Goal: Information Seeking & Learning: Check status

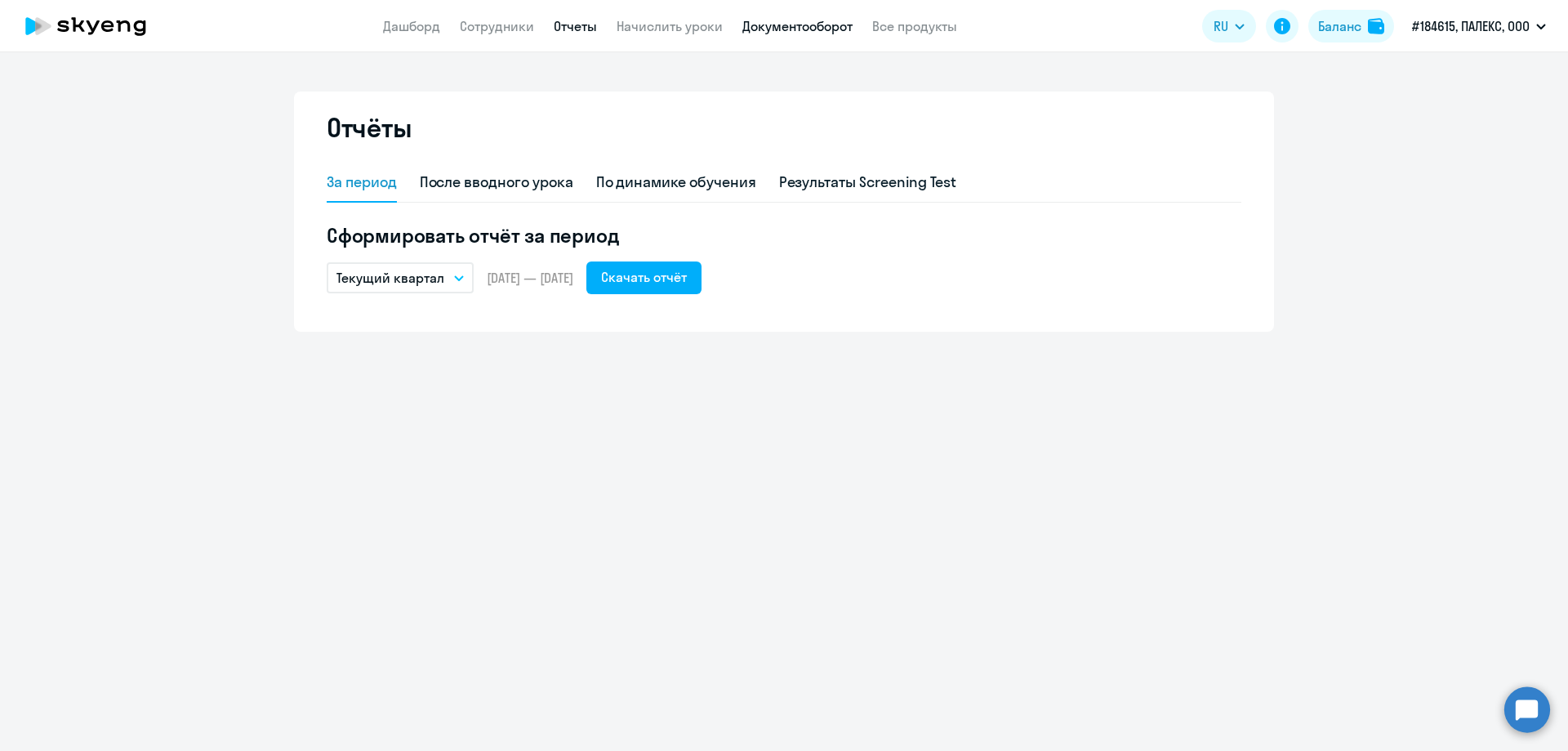
click at [781, 25] on link "Документооборот" at bounding box center [798, 25] width 110 height 16
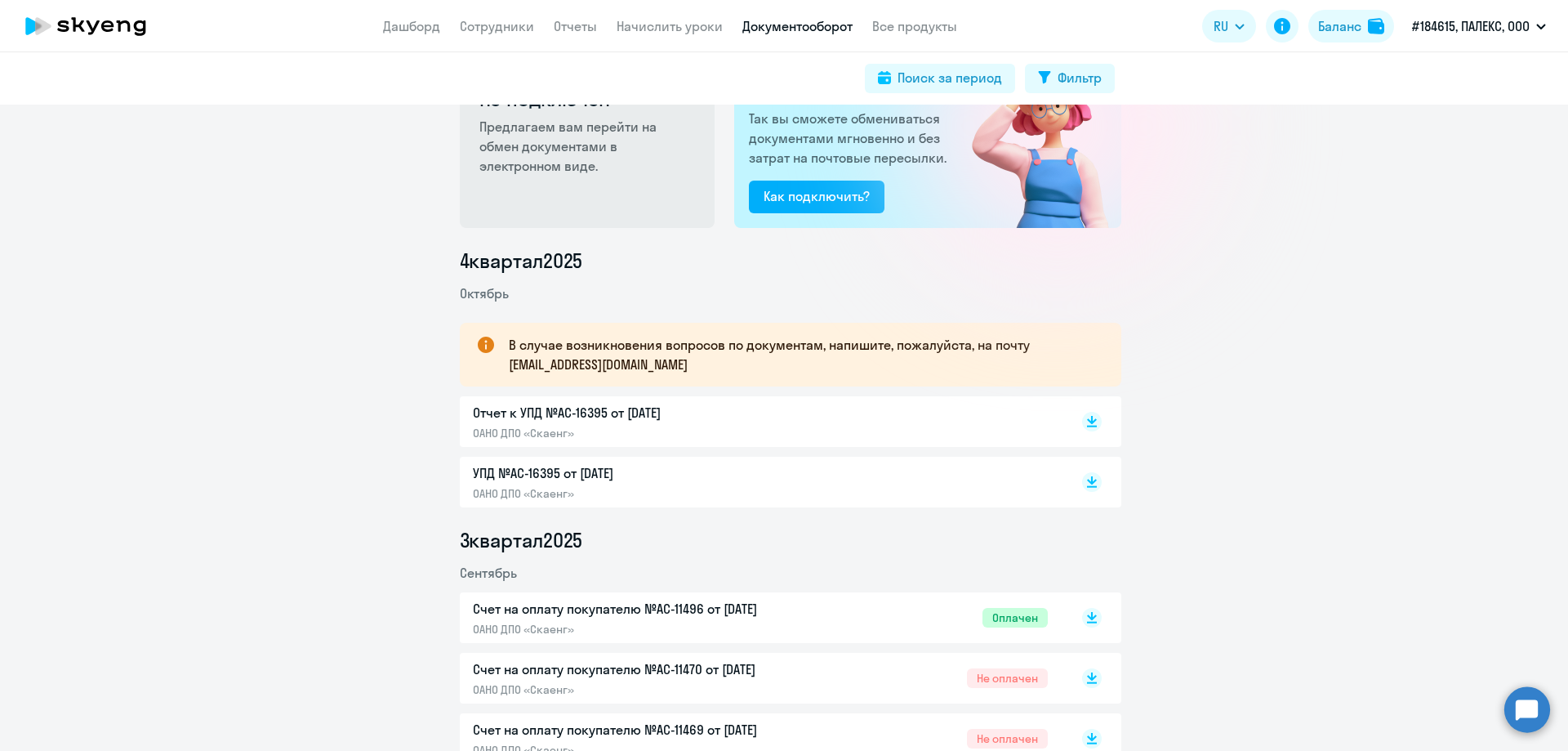
scroll to position [177, 0]
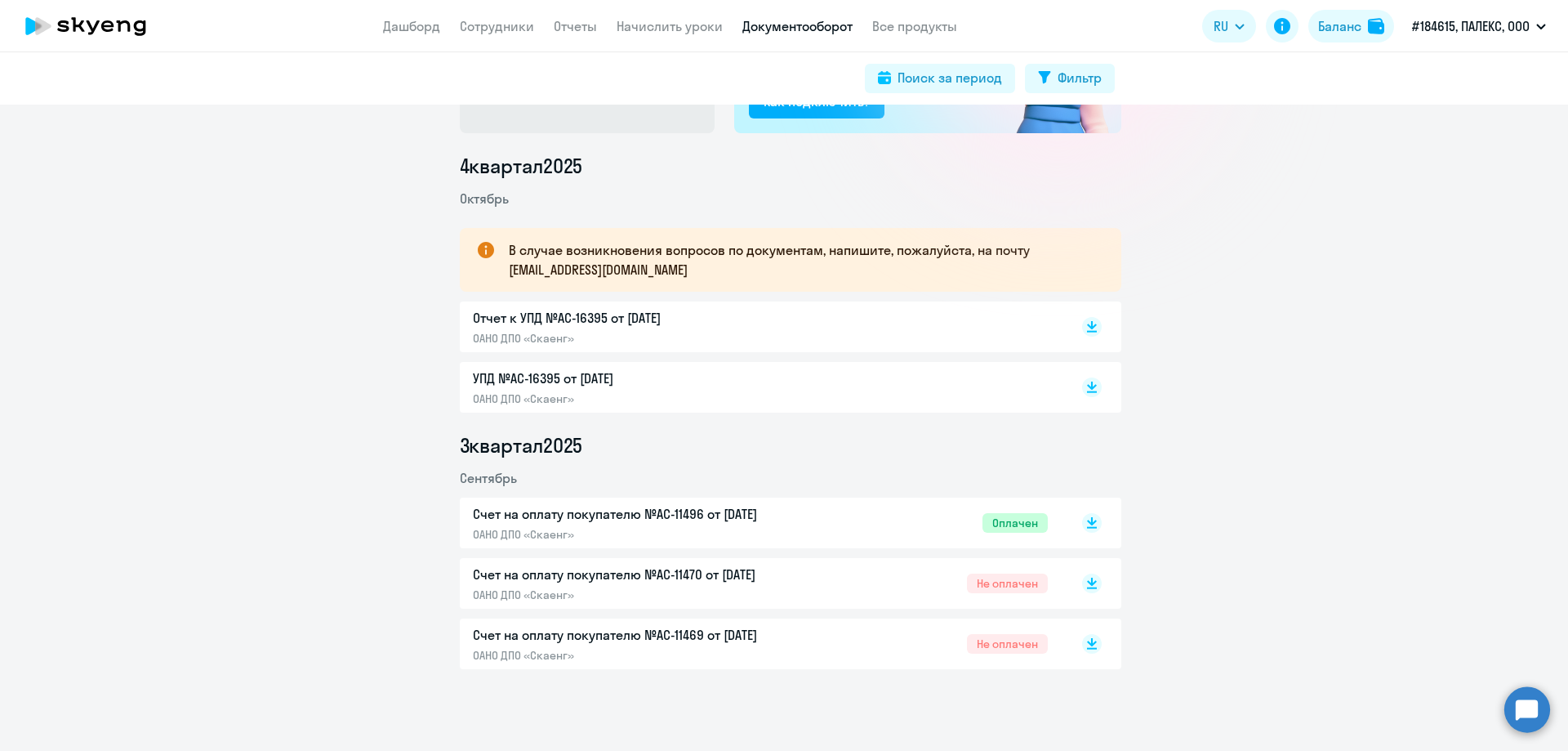
click at [731, 329] on div "Отчет к УПД №AC-16395 от [DATE] ОАНО ДПО «Скаенг»" at bounding box center [645, 326] width 343 height 37
click at [599, 580] on p "Счет на оплату покупателю №AC-11470 от [DATE]" at bounding box center [645, 573] width 343 height 20
click at [557, 631] on p "Счет на оплату покупателю №AC-11469 от [DATE]" at bounding box center [645, 635] width 343 height 20
click at [682, 573] on p "Счет на оплату покупателю №AC-11470 от [DATE]" at bounding box center [645, 573] width 343 height 20
click at [702, 509] on p "Счет на оплату покупателю №AC-11496 от 09.09.2025" at bounding box center [645, 513] width 343 height 20
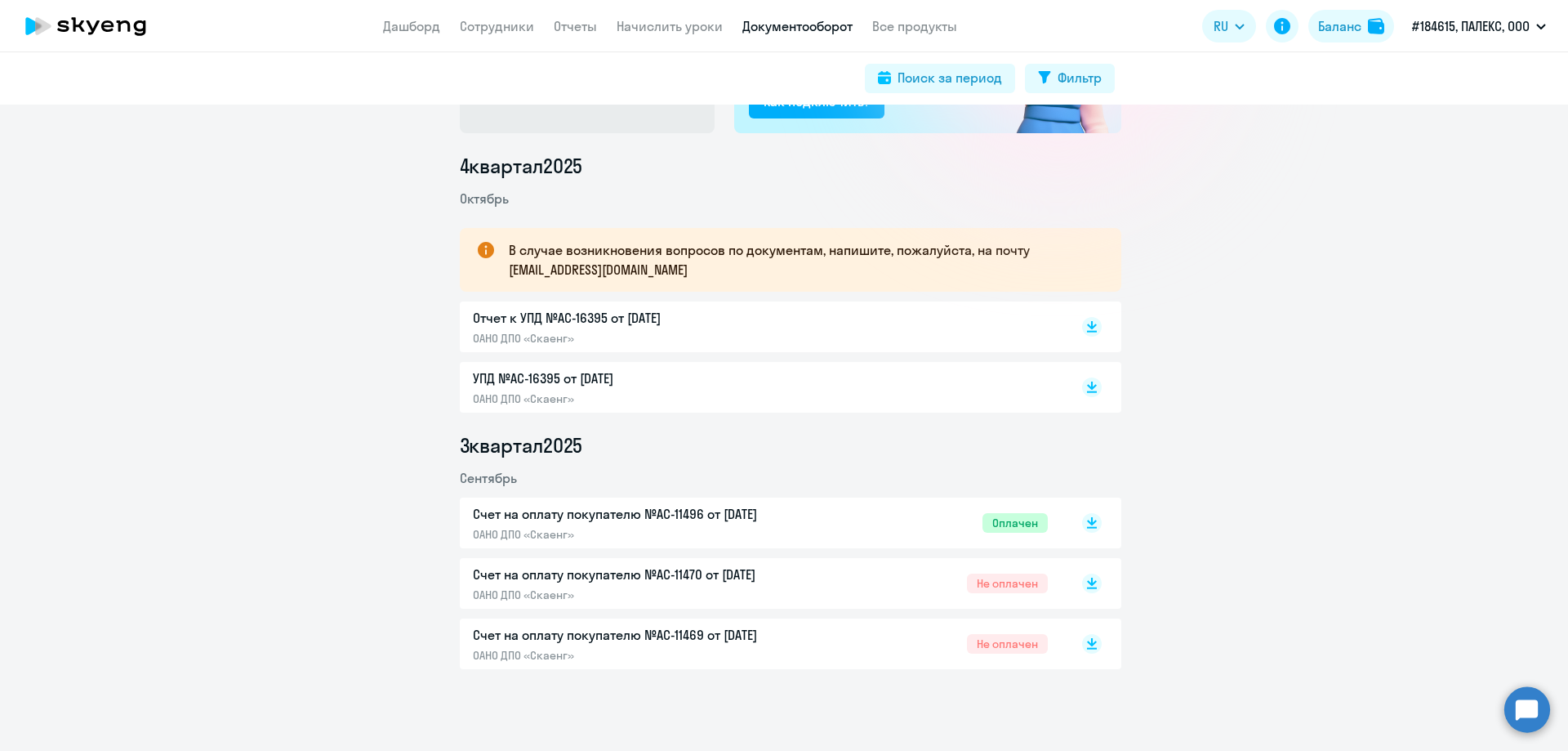
click at [620, 383] on p "УПД №AC-16395 от 01.10.2025" at bounding box center [645, 378] width 343 height 20
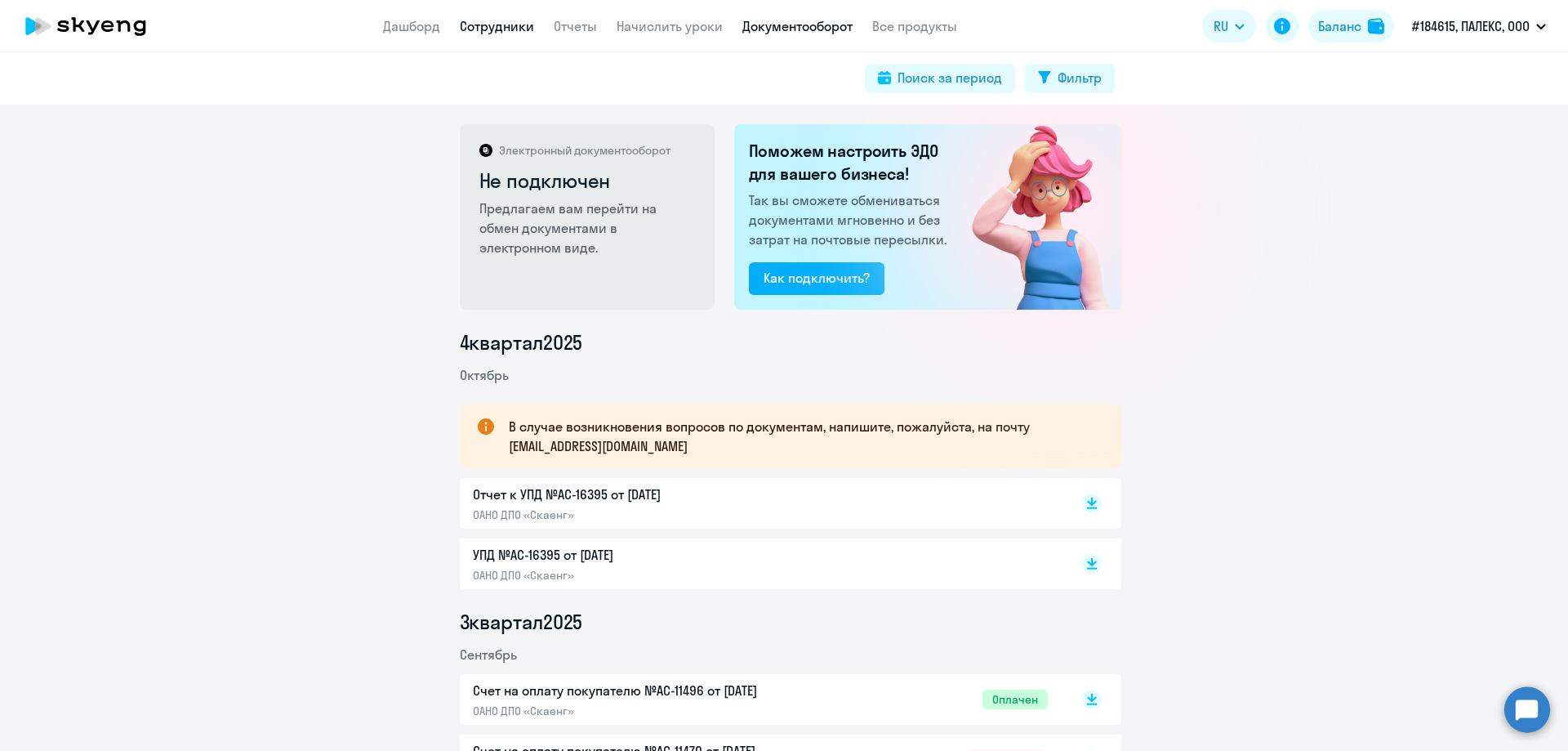
click at [490, 23] on link "Сотрудники" at bounding box center [496, 25] width 74 height 16
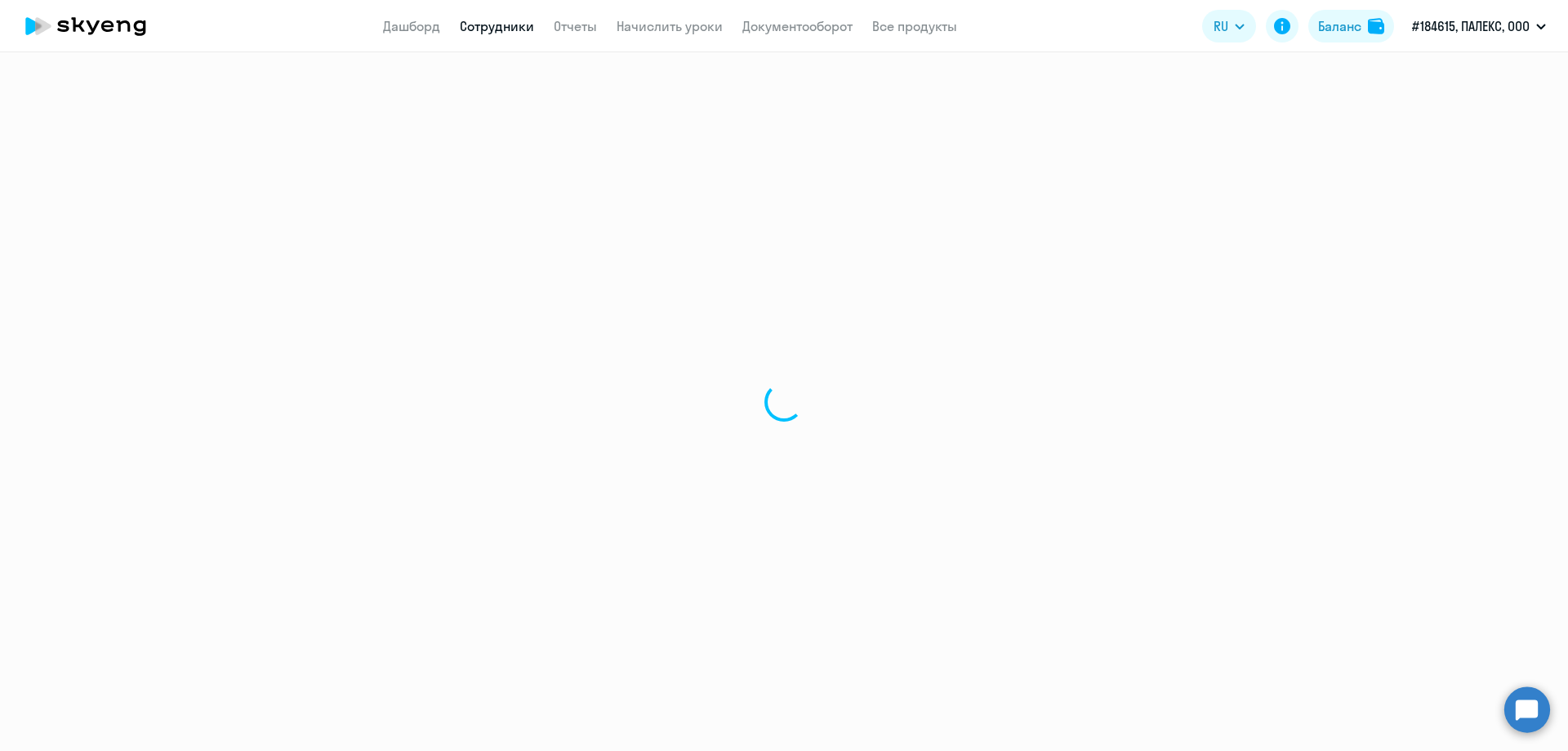
select select "30"
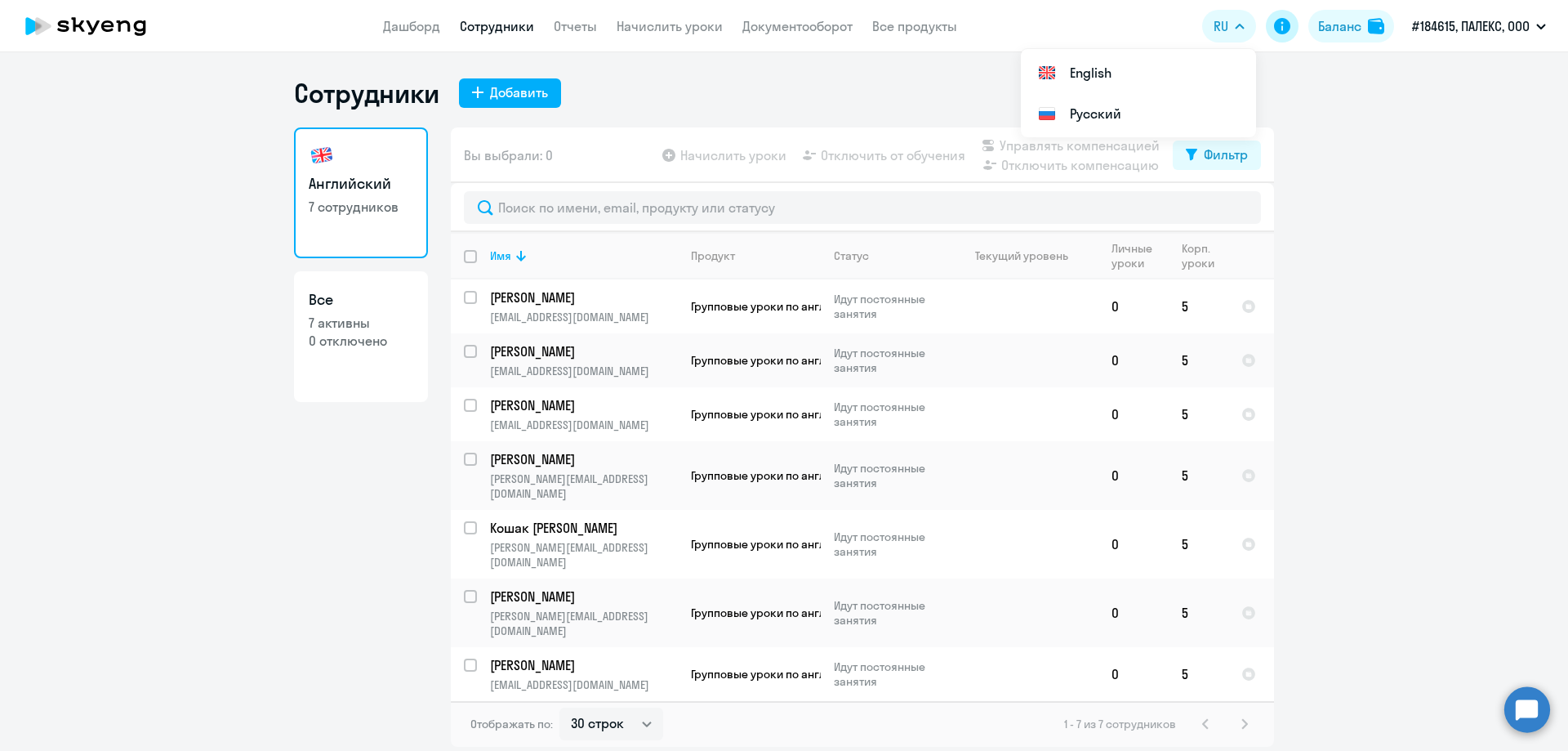
click at [1283, 26] on icon at bounding box center [1282, 25] width 16 height 16
click at [583, 308] on td "Трибунская Анна tribunskaya@palexgroup.com" at bounding box center [578, 306] width 201 height 54
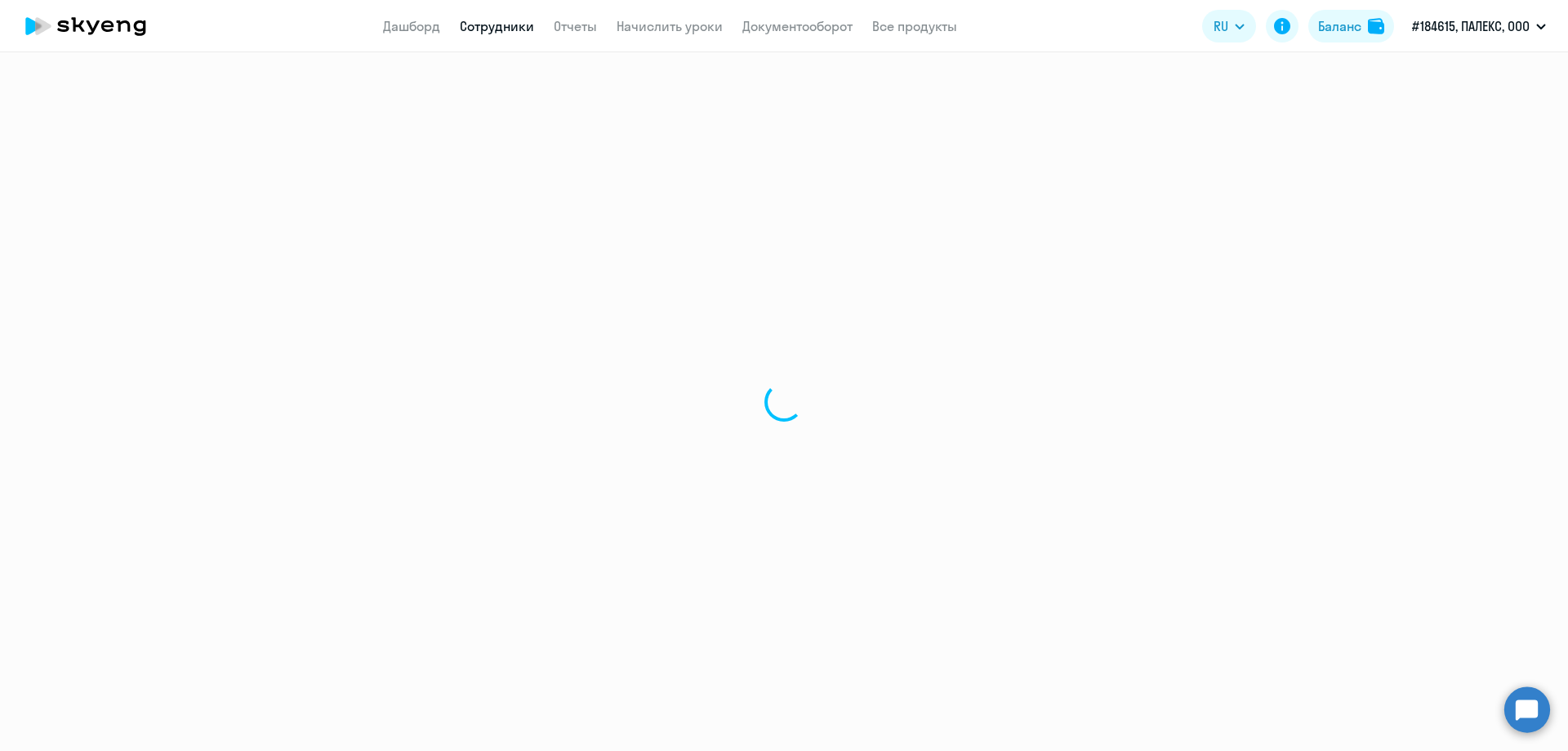
select select "english"
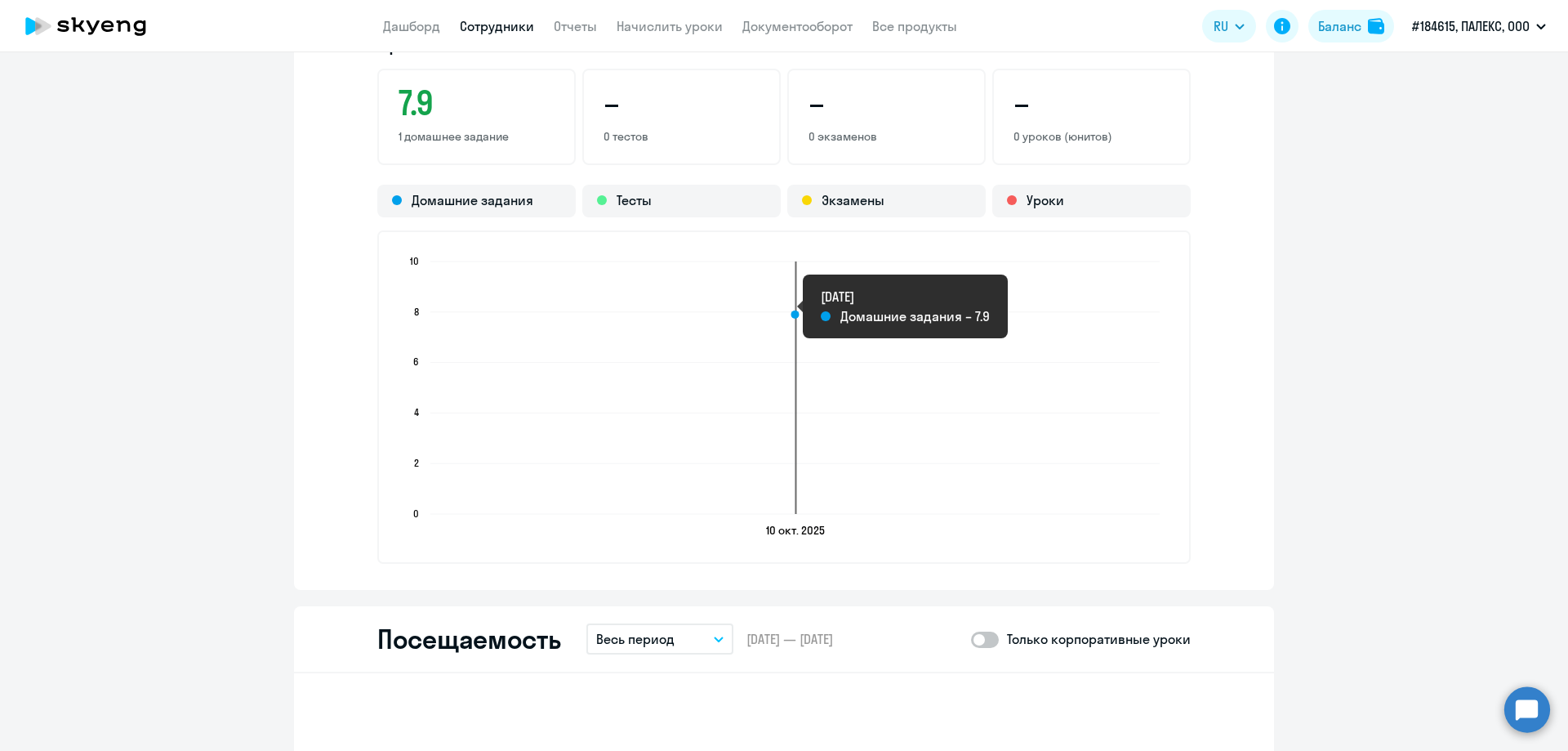
scroll to position [1471, 0]
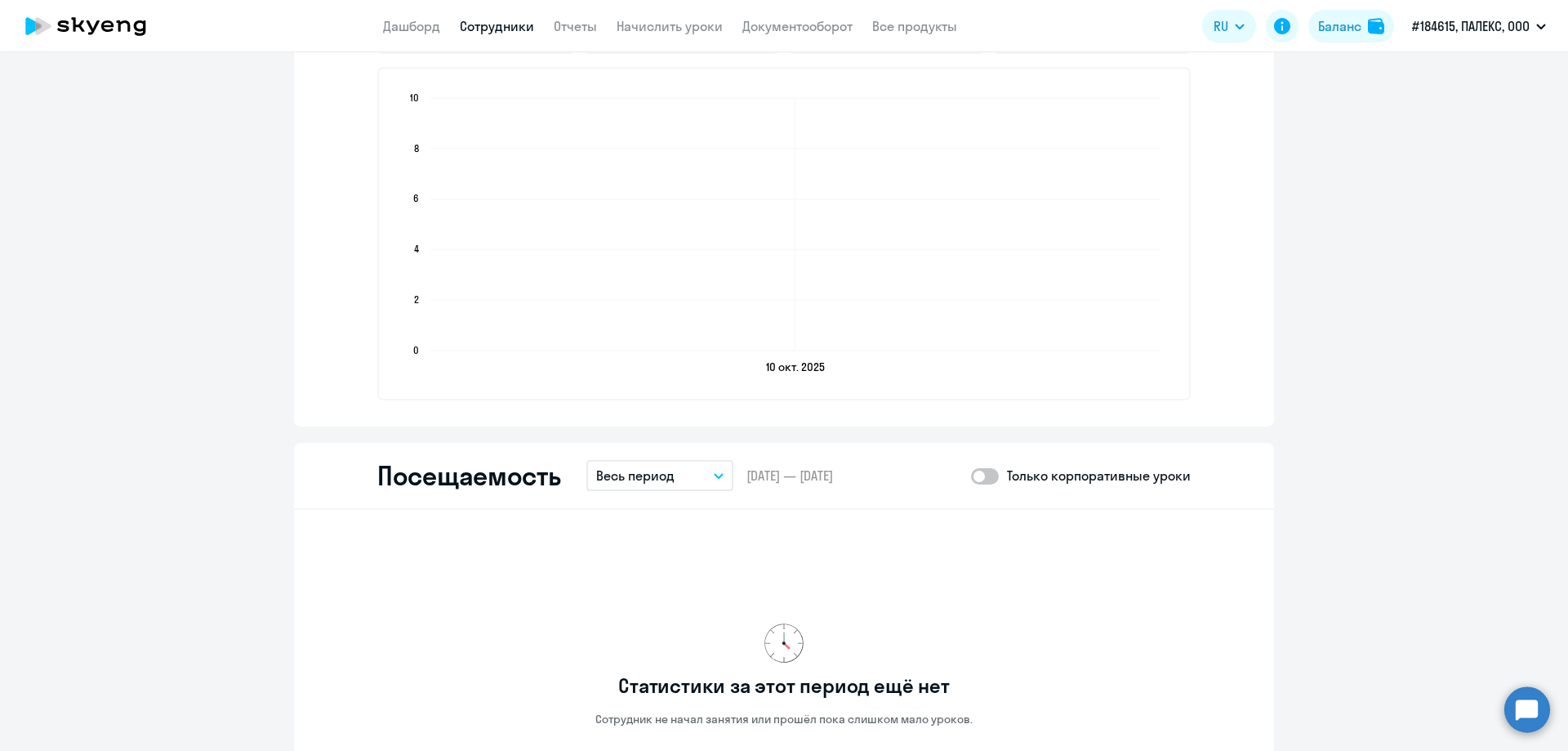
click at [630, 481] on p "Весь период" at bounding box center [635, 475] width 78 height 20
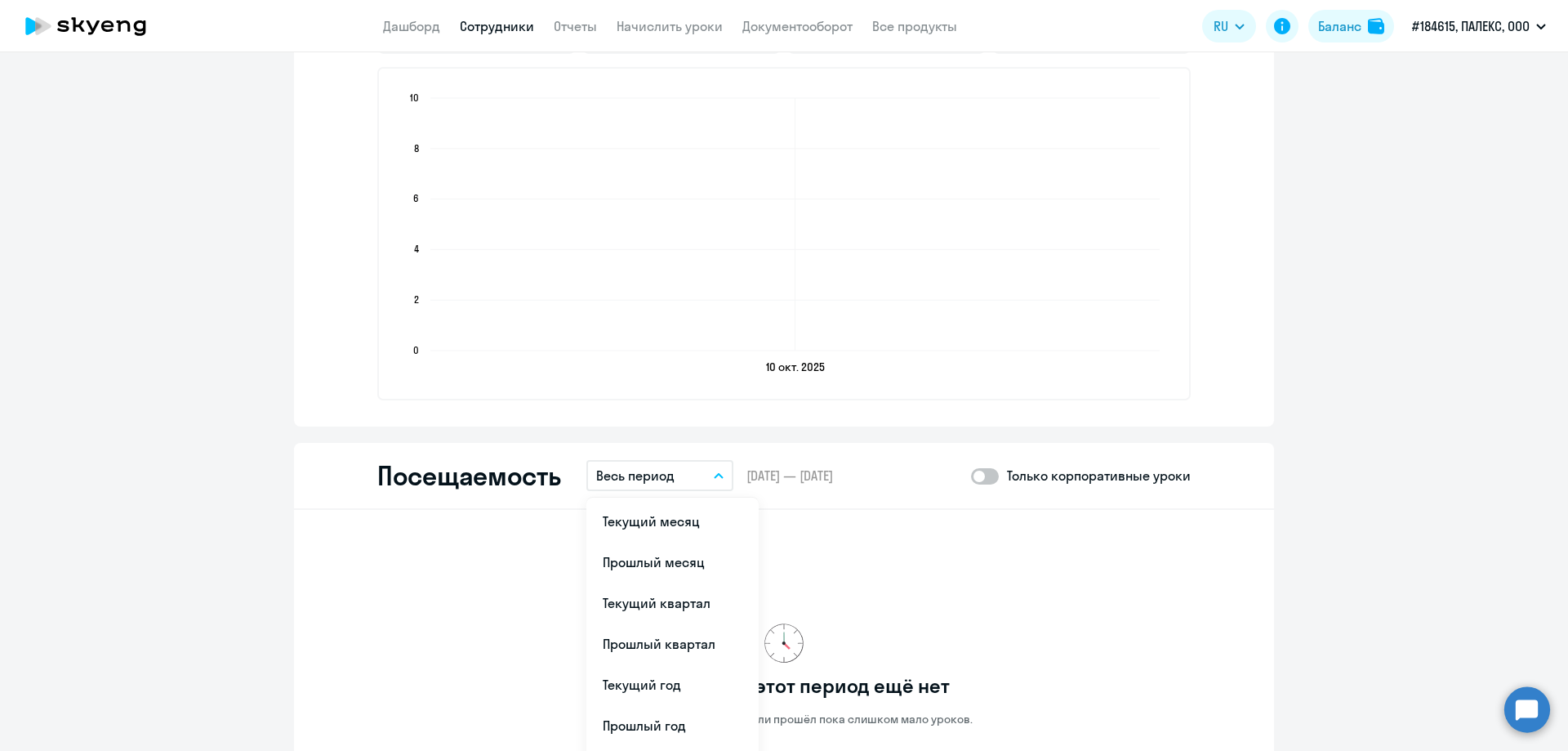
click at [630, 481] on p "Весь период" at bounding box center [635, 475] width 78 height 20
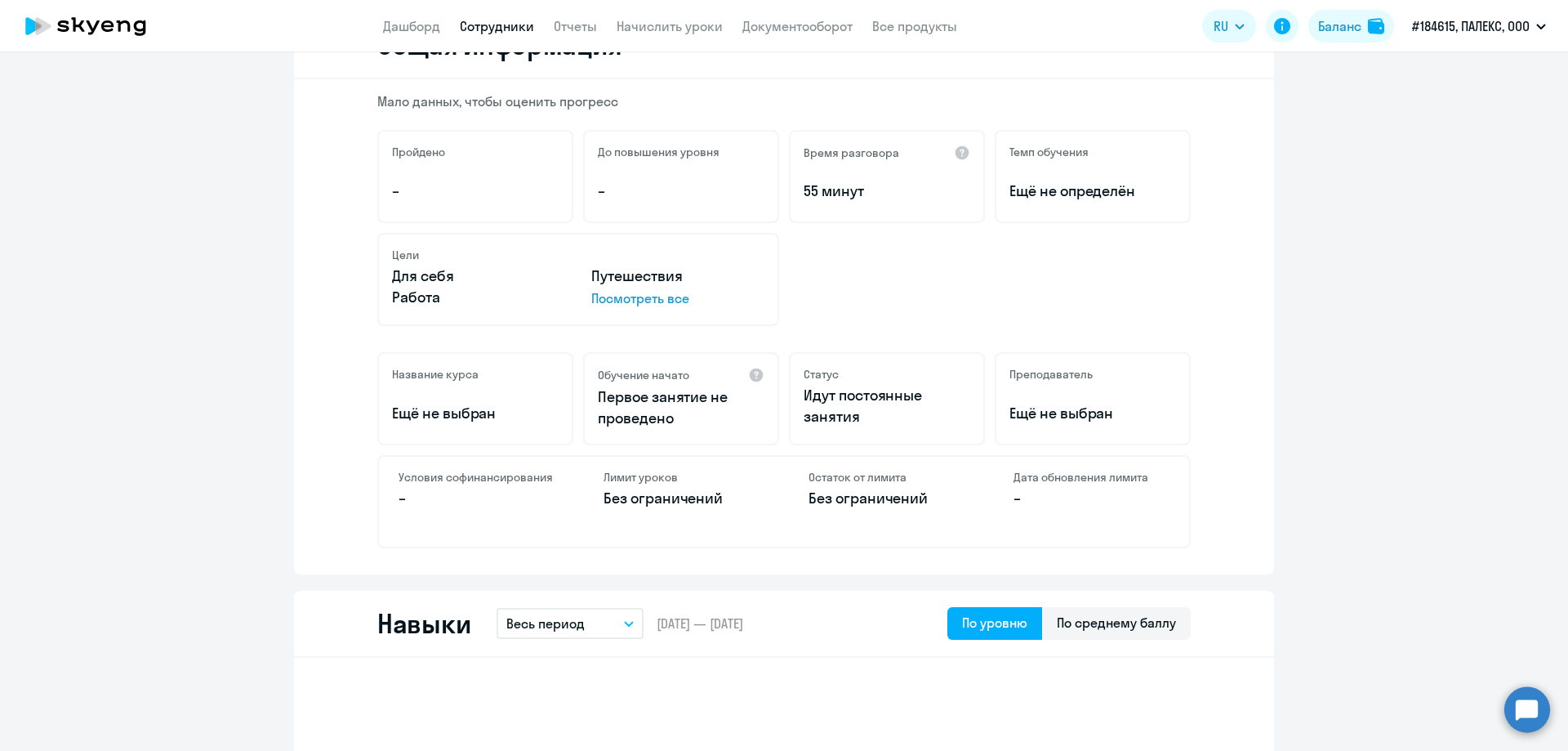
scroll to position [0, 0]
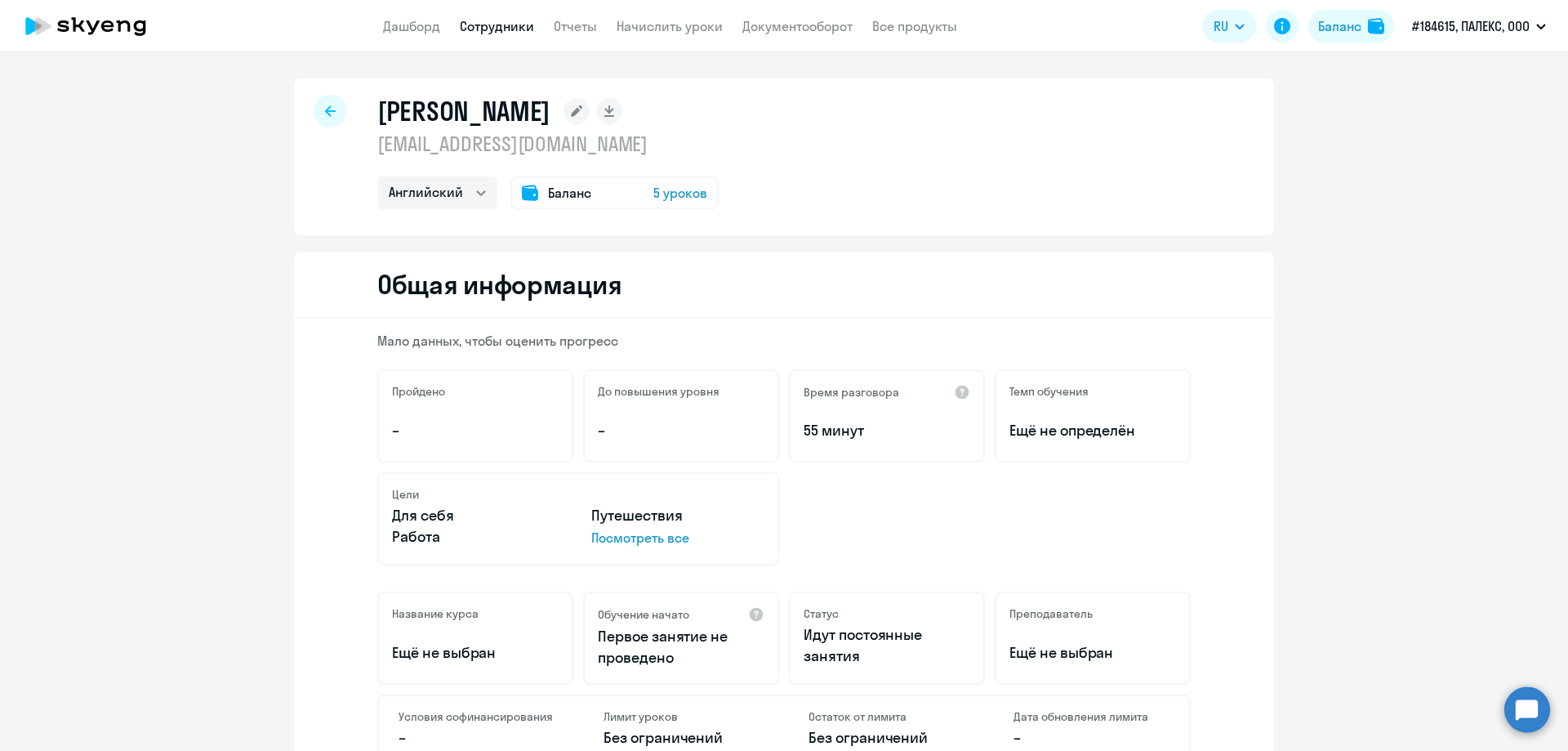
click at [672, 191] on span "5 уроков" at bounding box center [680, 192] width 54 height 20
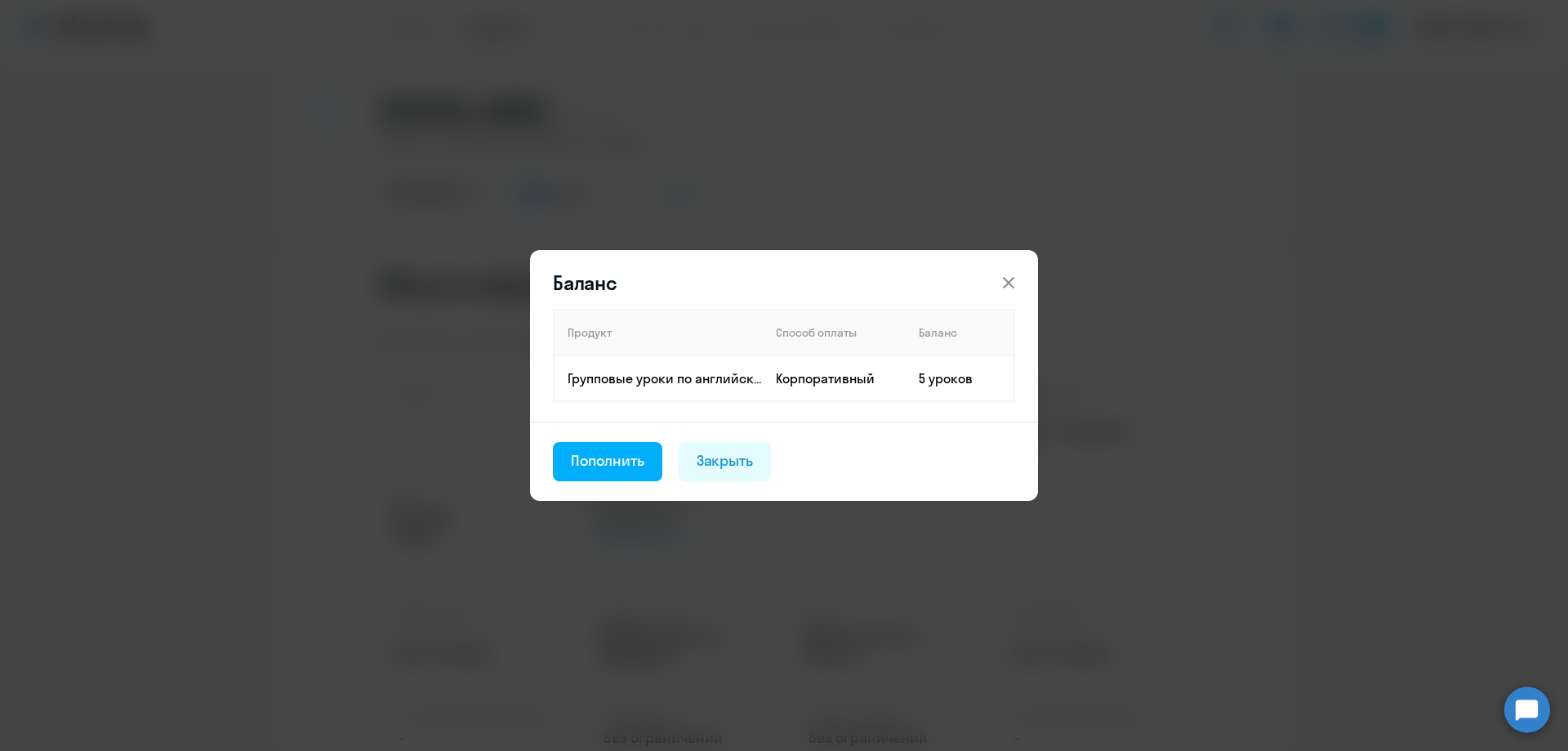
click at [1005, 284] on icon at bounding box center [1008, 282] width 20 height 20
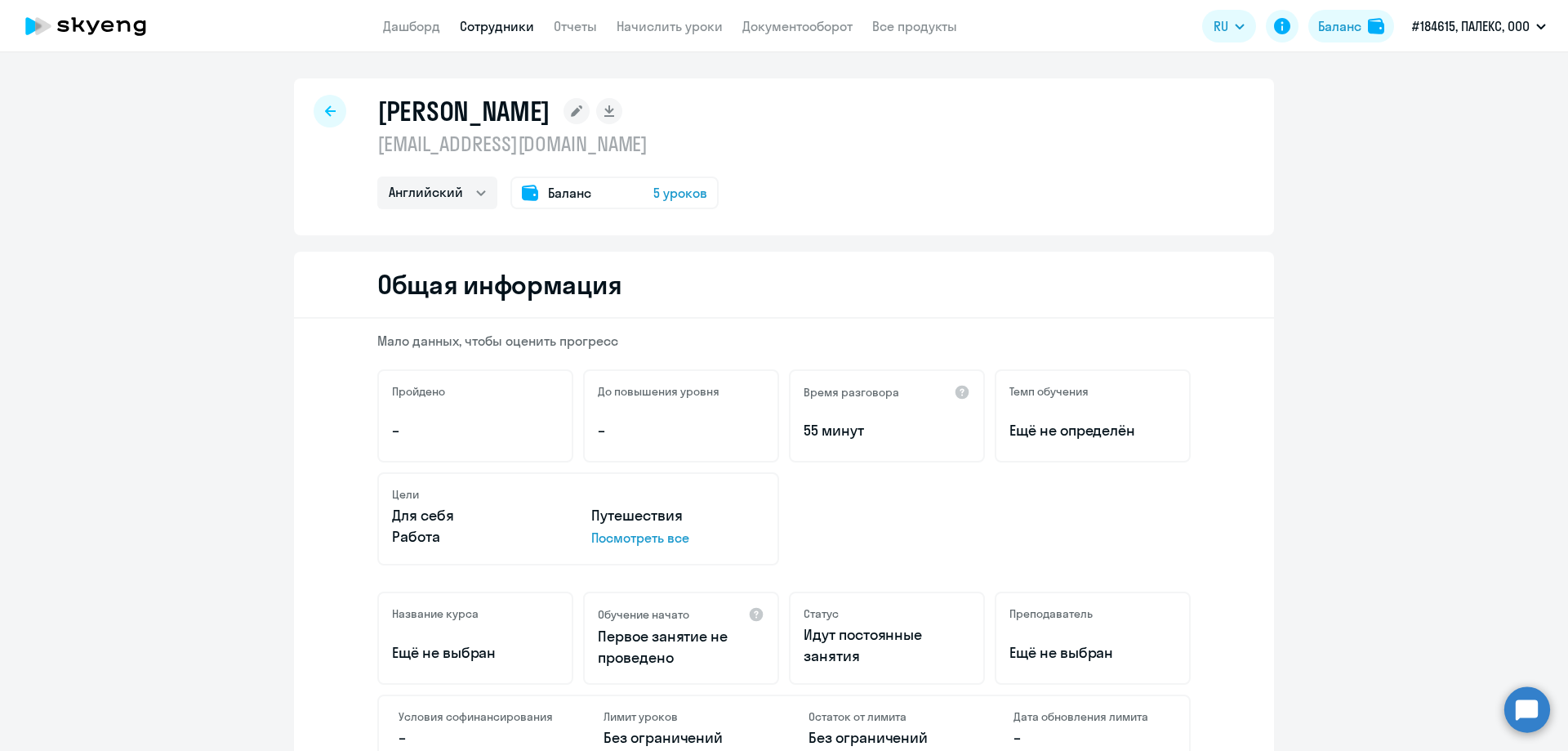
click at [855, 277] on div "Общая информация" at bounding box center [784, 285] width 980 height 67
click at [565, 27] on link "Отчеты" at bounding box center [575, 25] width 43 height 16
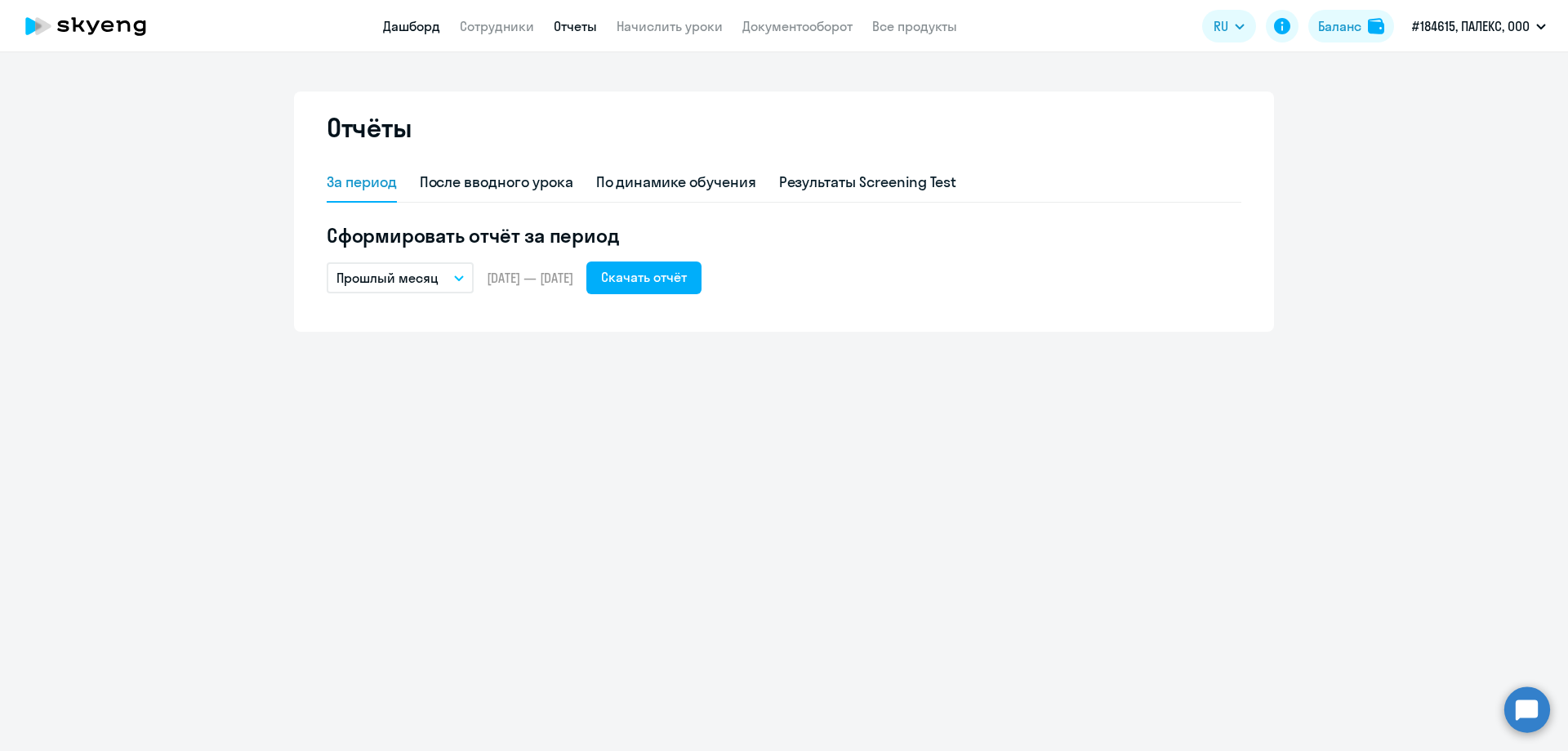
click at [408, 31] on link "Дашборд" at bounding box center [411, 25] width 57 height 16
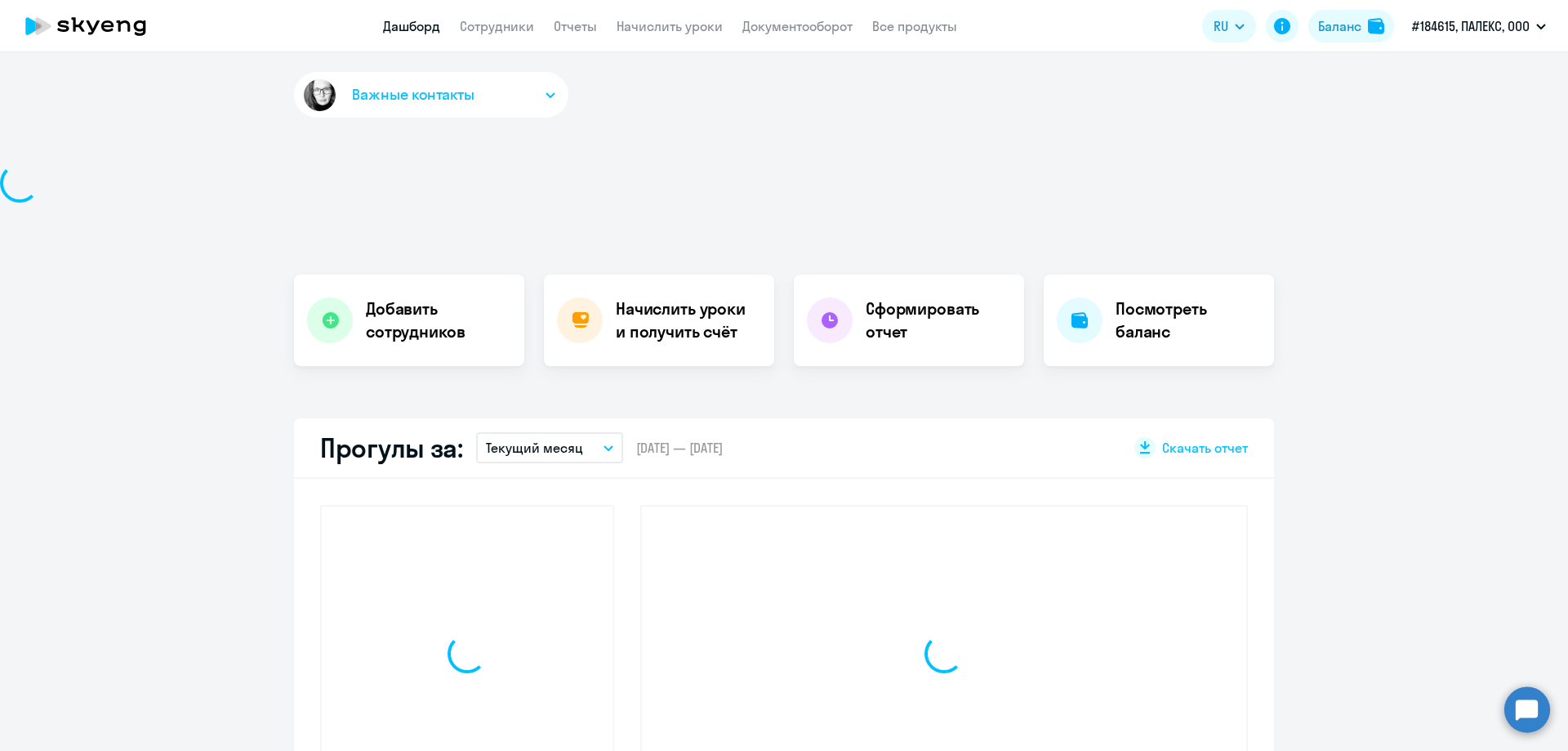
select select "30"
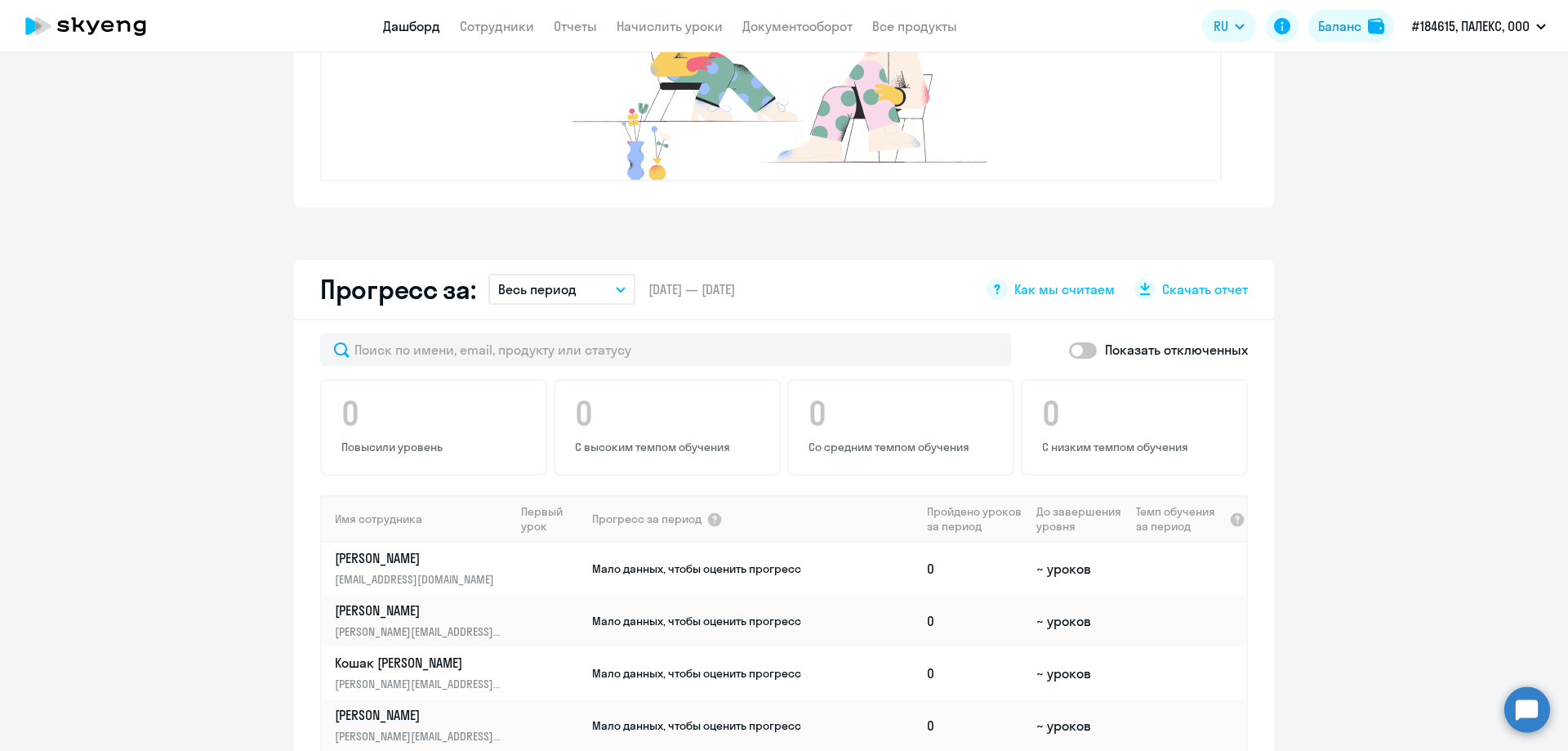
scroll to position [899, 0]
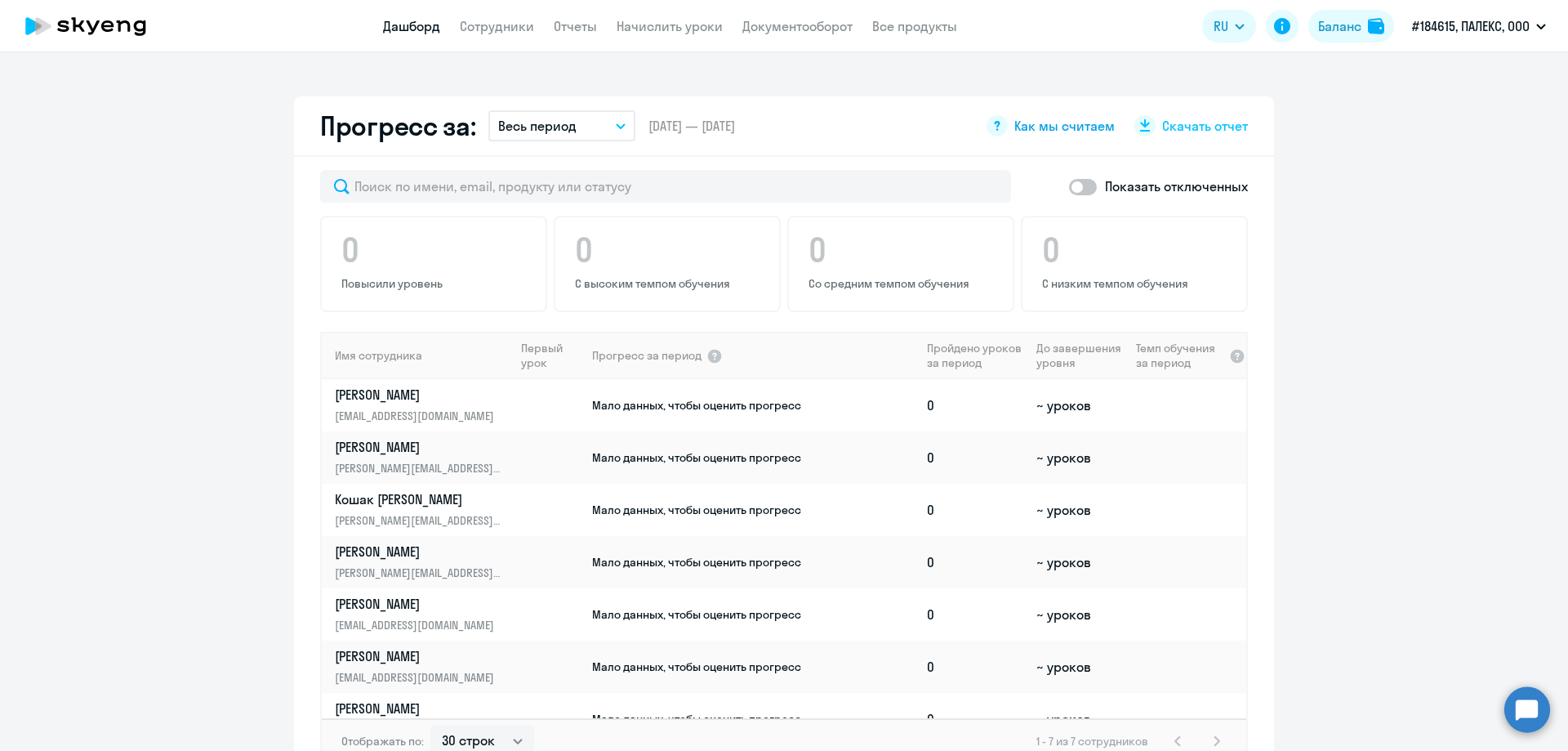
click at [1052, 125] on span "Как мы считаем" at bounding box center [1064, 125] width 100 height 18
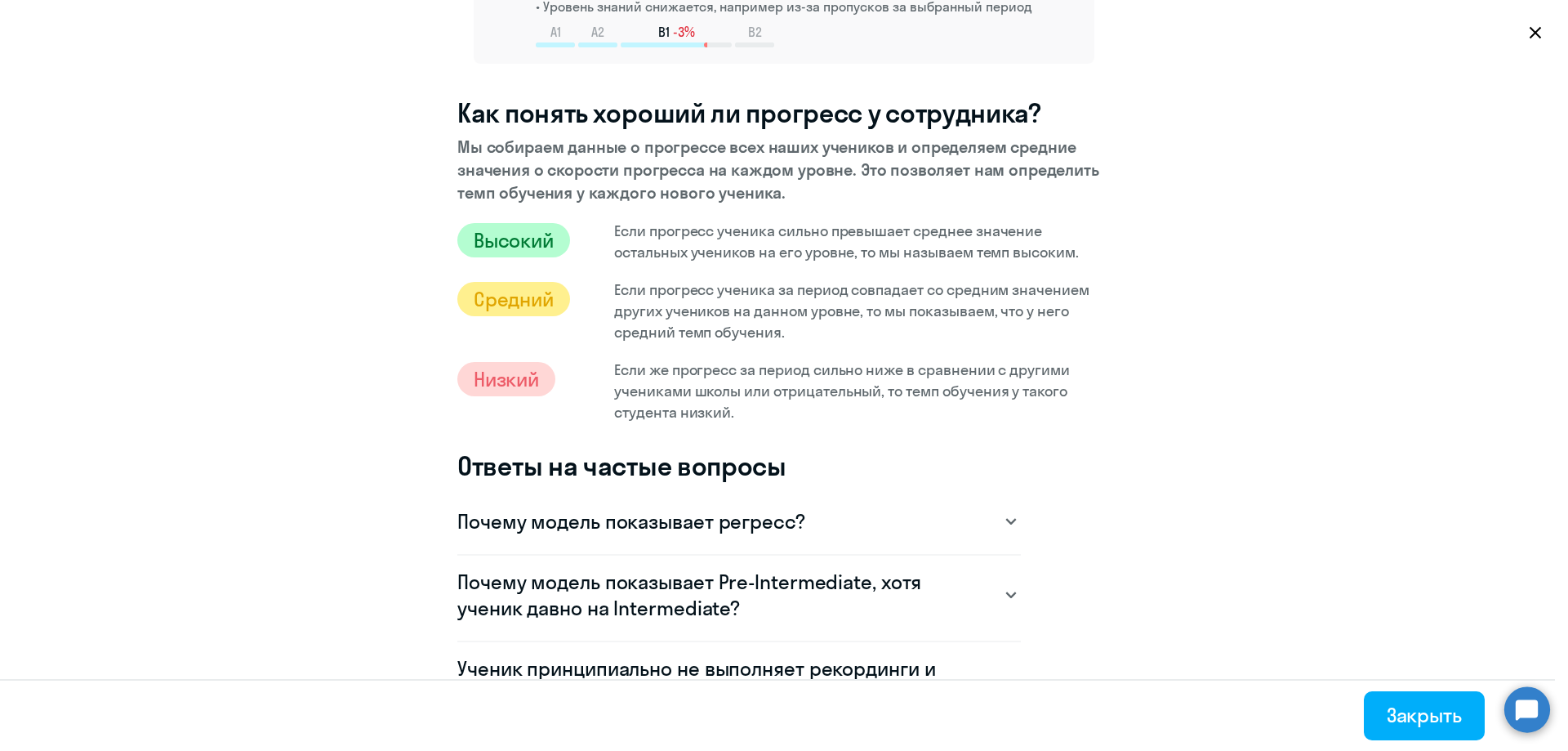
scroll to position [899, 0]
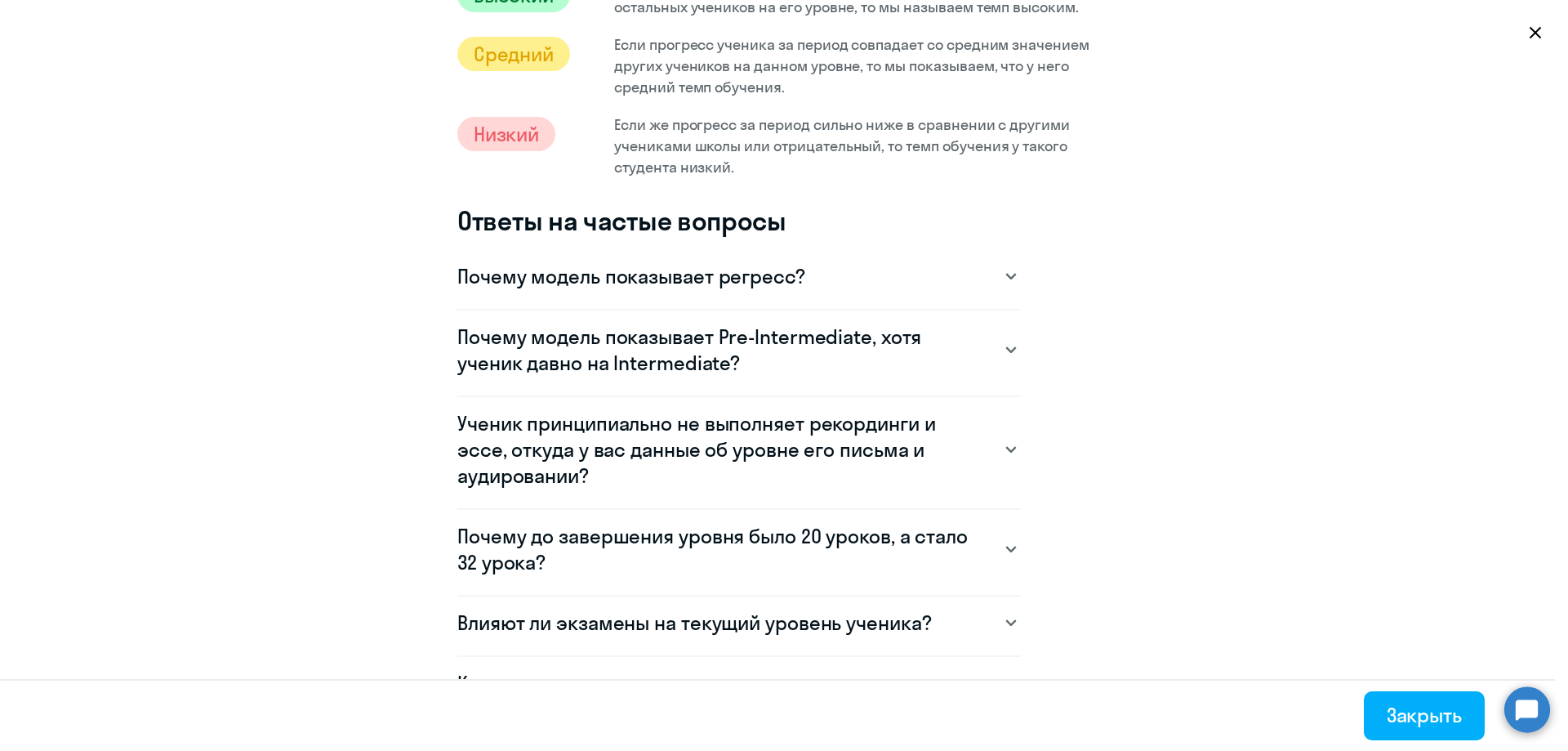
click at [736, 285] on h3 "Почему модель показывает регресс?" at bounding box center [631, 276] width 348 height 26
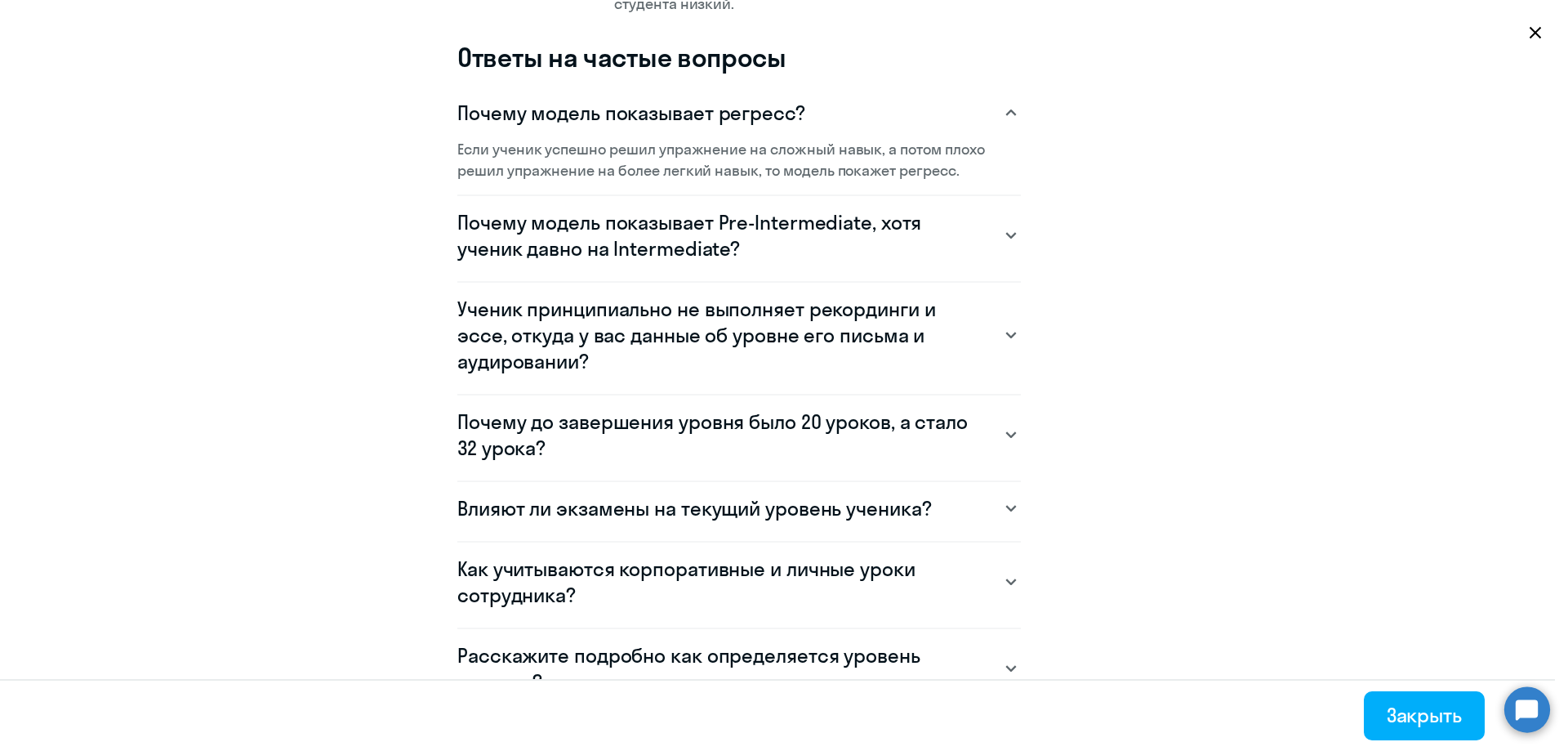
scroll to position [1143, 0]
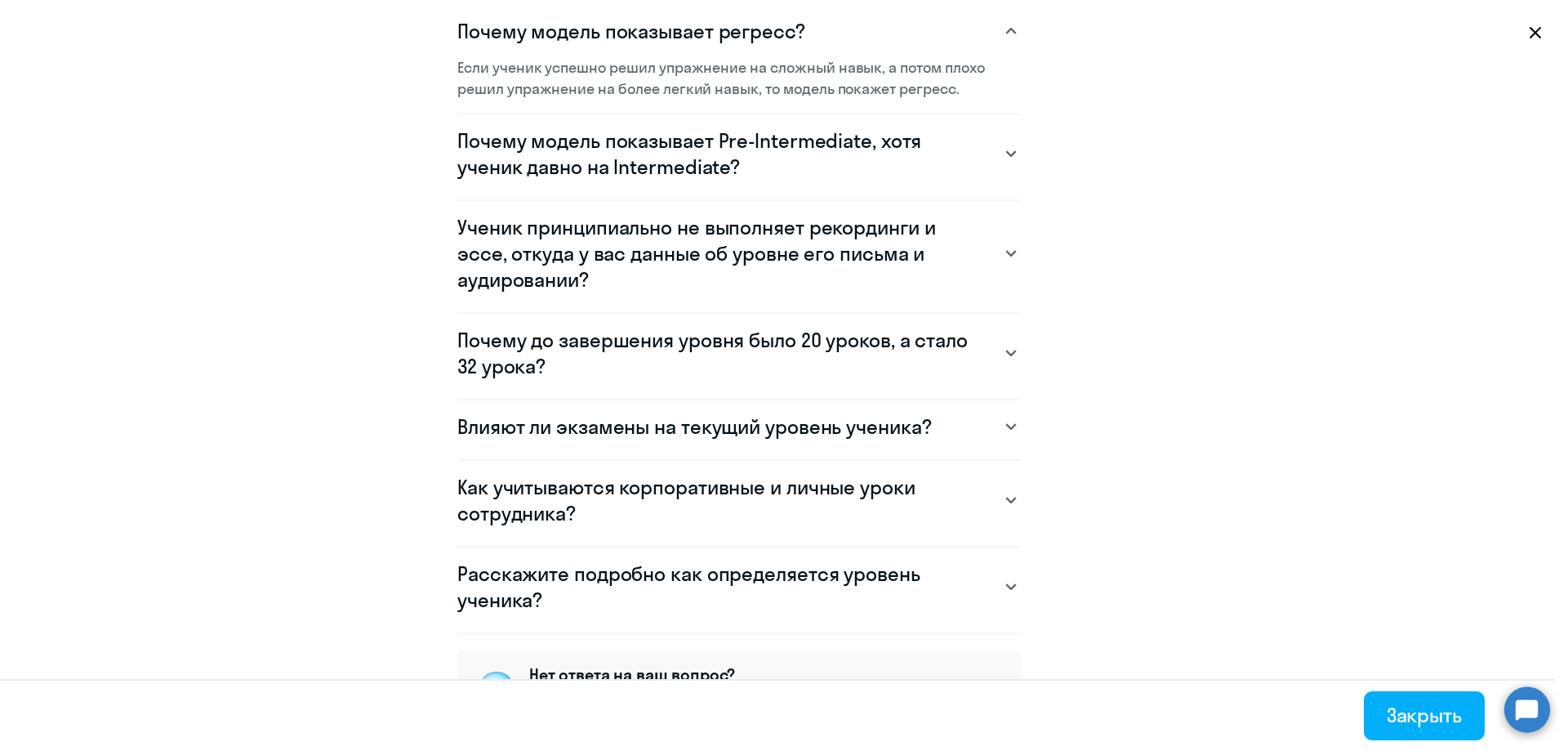
click at [795, 350] on h3 "Почему до завершения уровня было 20 уроков, а стало 32 урока?" at bounding box center [722, 353] width 531 height 53
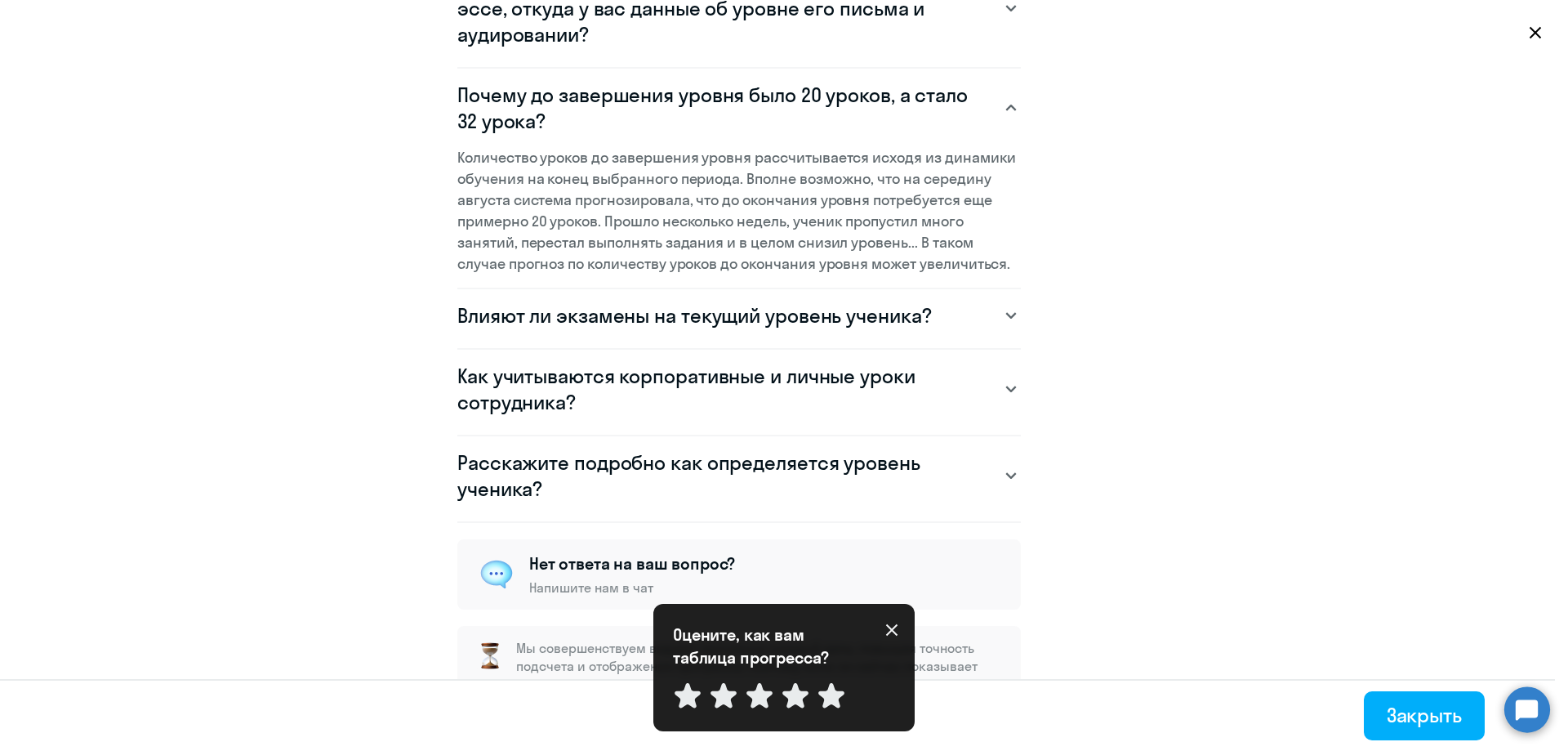
scroll to position [1437, 0]
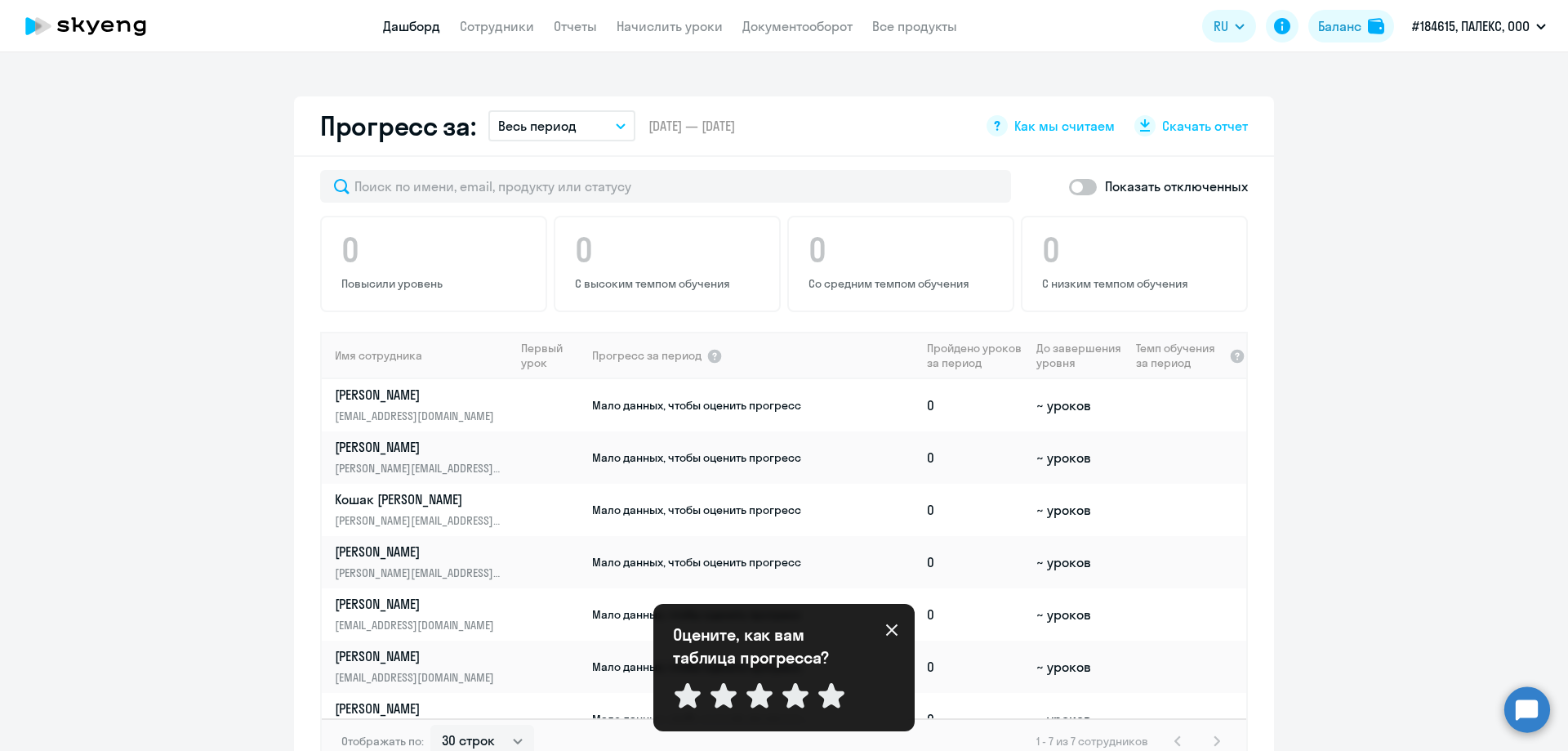
click at [888, 627] on icon at bounding box center [891, 630] width 11 height 11
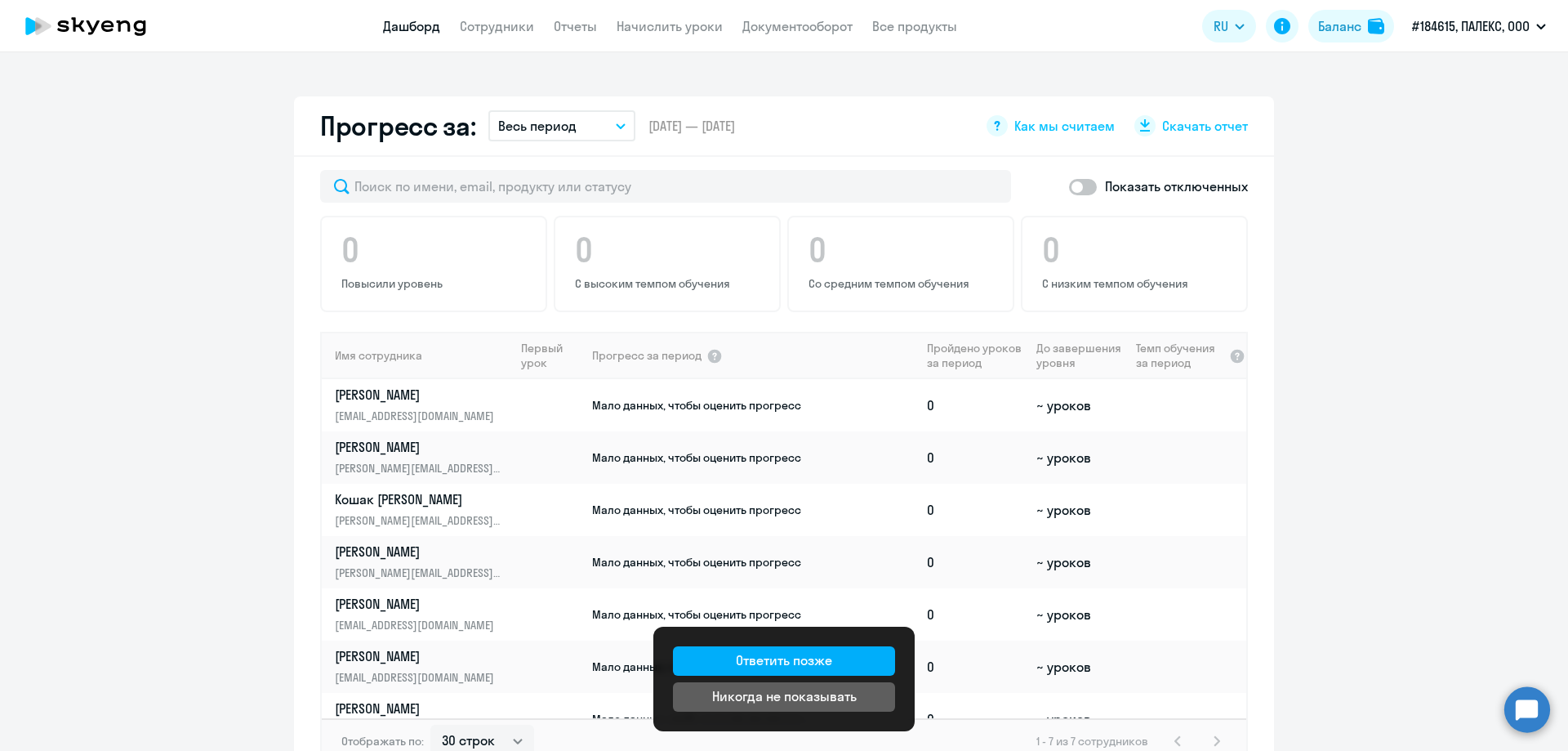
click at [1300, 483] on app-progress-dashboard "Прогресс за: Весь период – [DATE] — [DATE] Как мы считаем Скачать отчет Показат…" at bounding box center [784, 448] width 1568 height 703
click at [752, 668] on div "Ответить позже" at bounding box center [783, 659] width 96 height 20
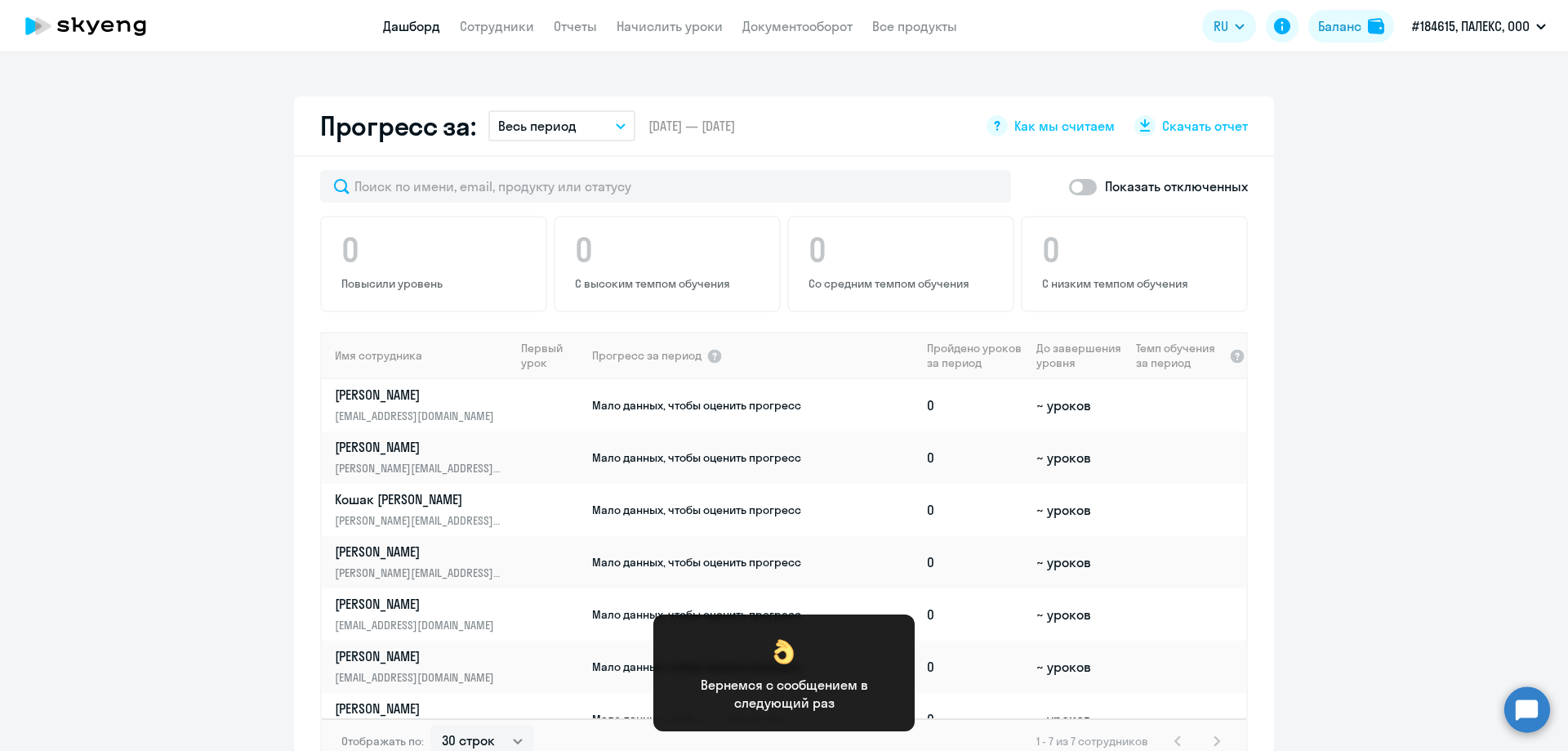
click at [1293, 535] on app-progress-dashboard "Прогресс за: Весь период – [DATE] — [DATE] Как мы считаем Скачать отчет Показат…" at bounding box center [784, 448] width 1568 height 703
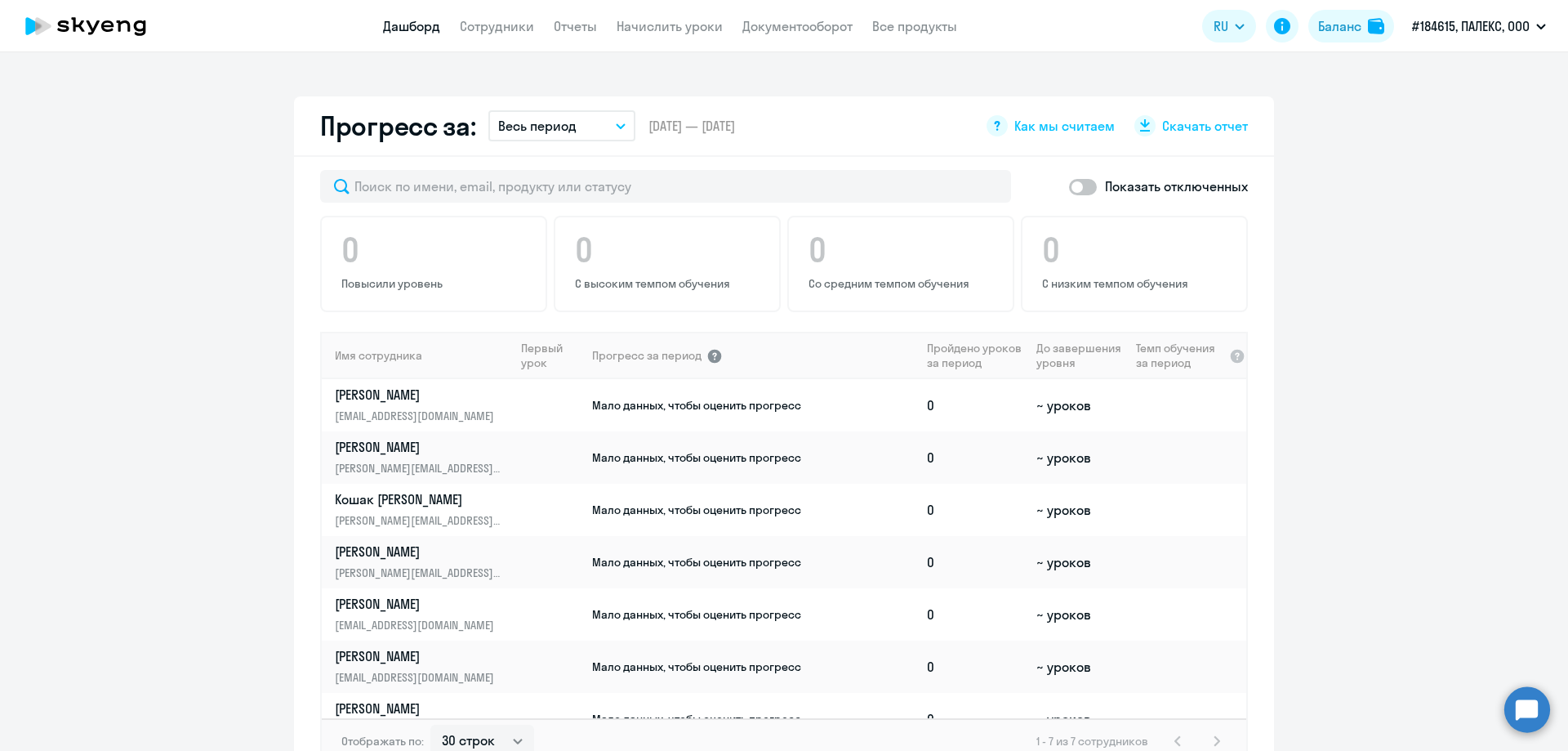
click at [707, 359] on div at bounding box center [714, 355] width 16 height 16
click at [530, 352] on th "Первый урок" at bounding box center [552, 355] width 76 height 48
click at [935, 350] on th "Пройдено уроков за период" at bounding box center [975, 355] width 110 height 48
click at [921, 408] on td "0" at bounding box center [975, 405] width 110 height 53
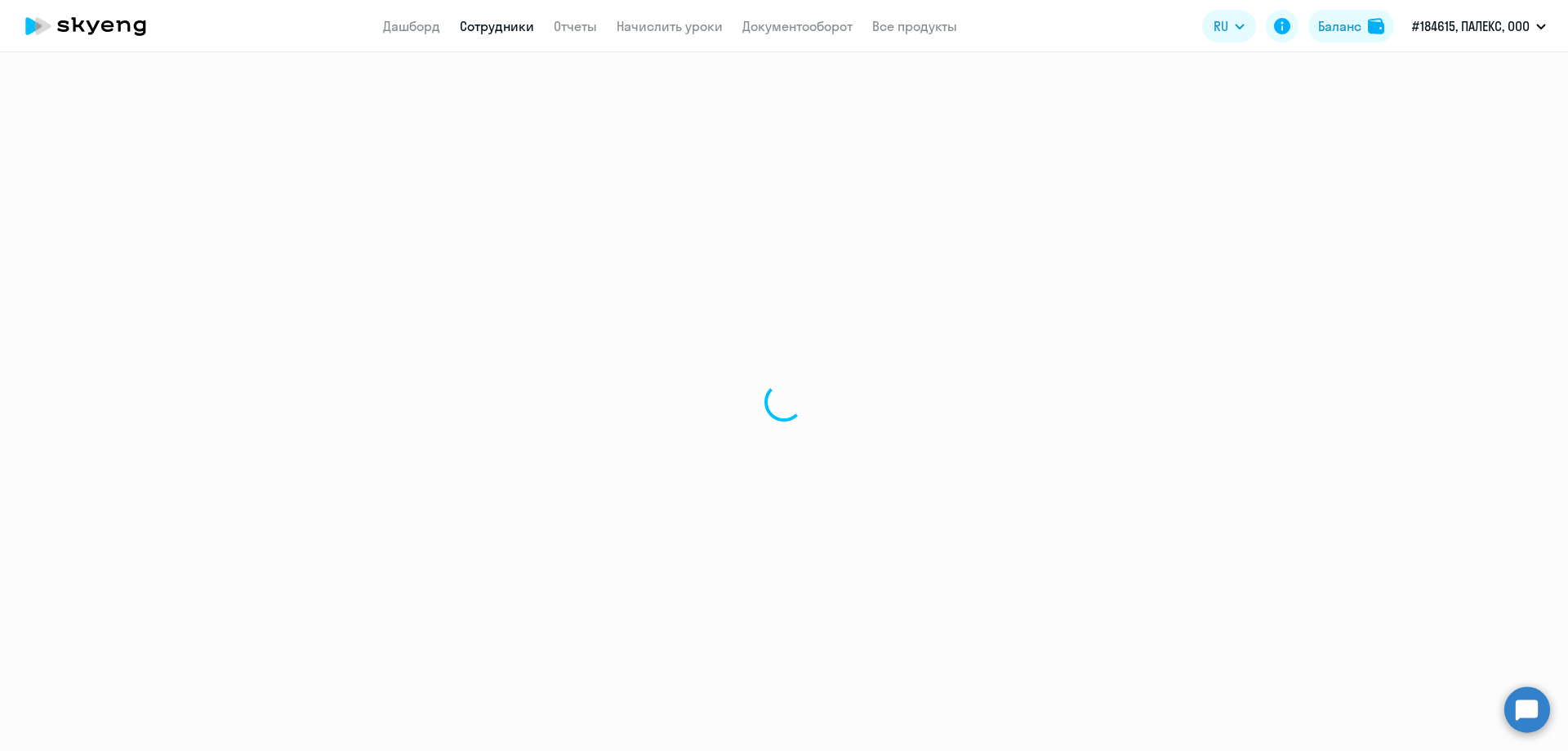
select select "english"
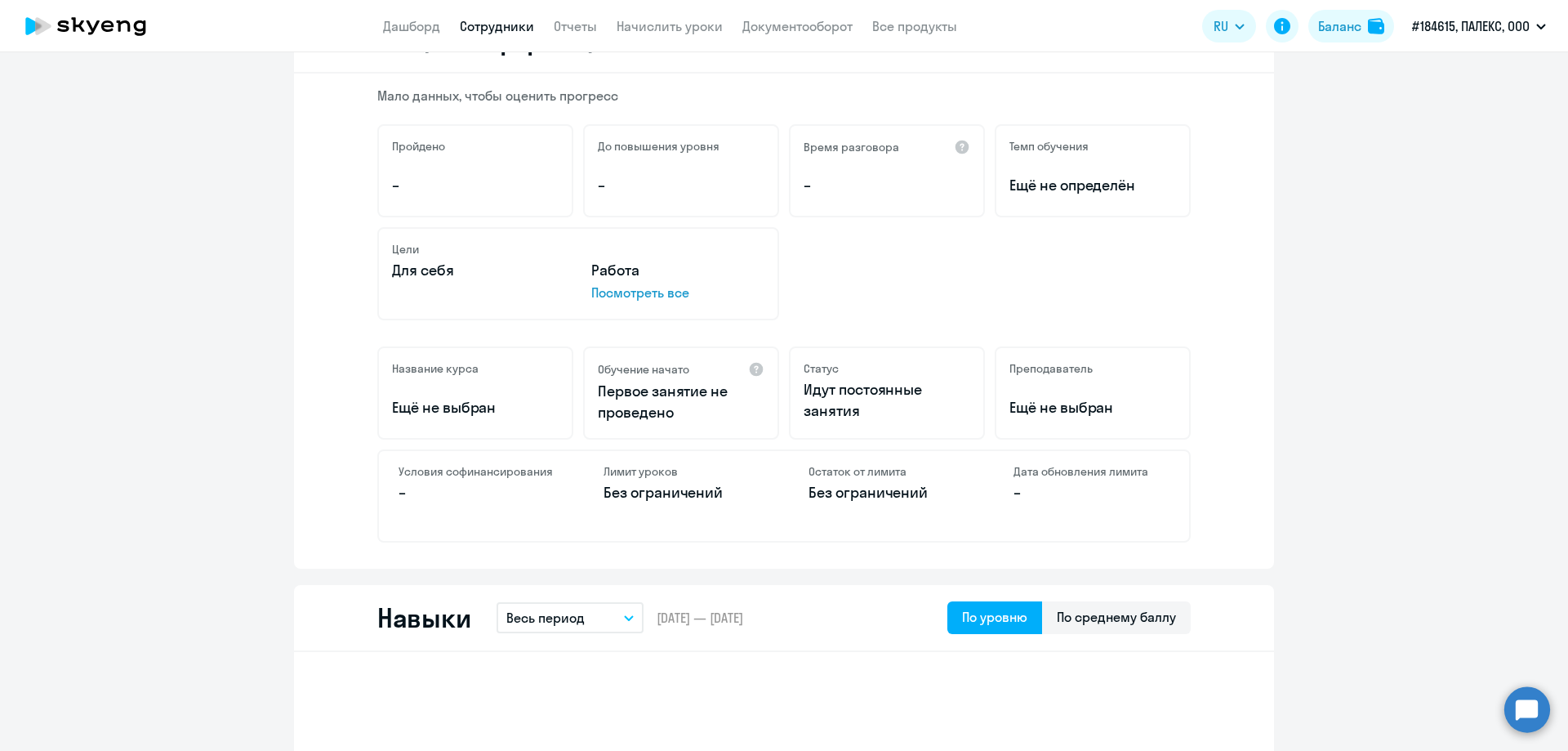
scroll to position [82, 0]
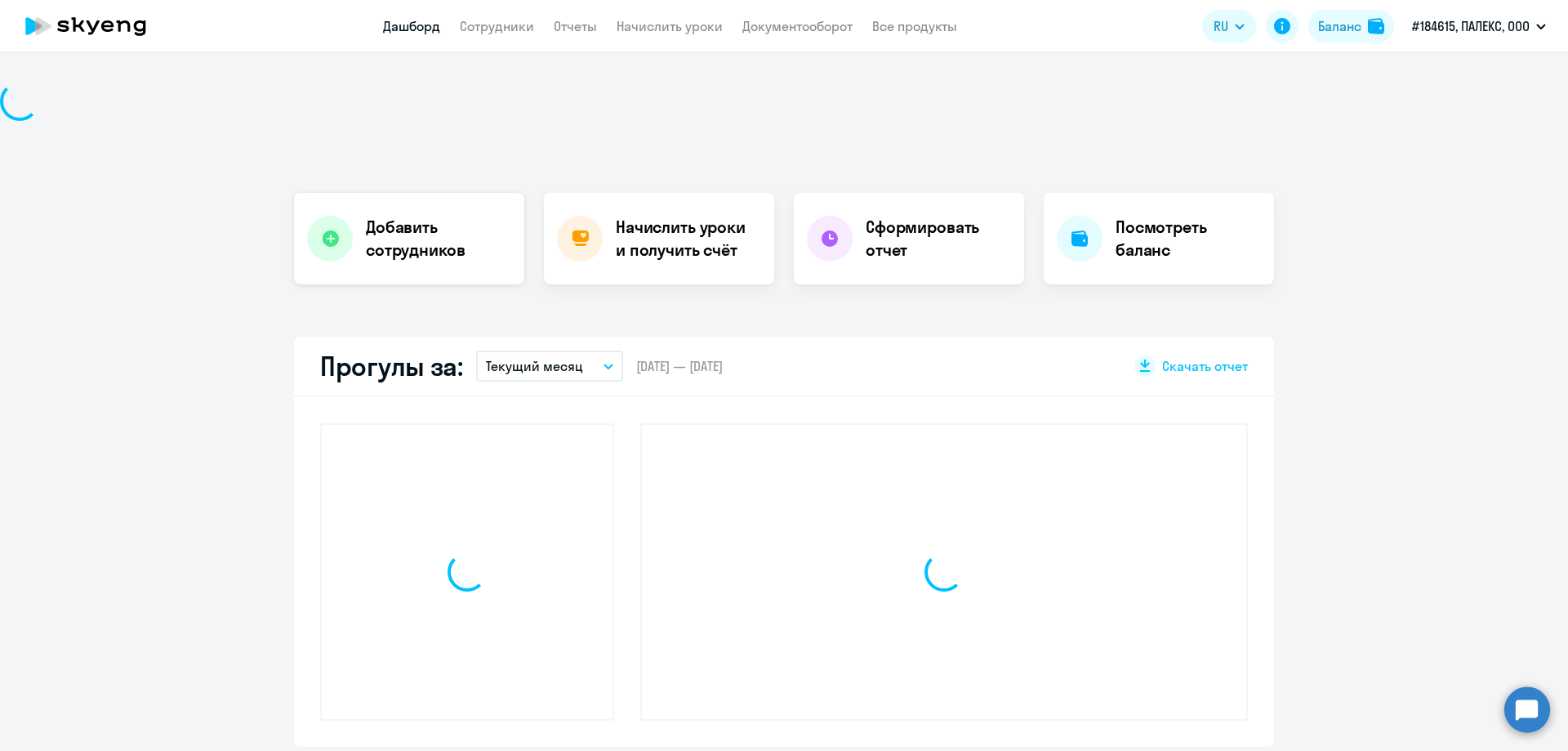
select select "30"
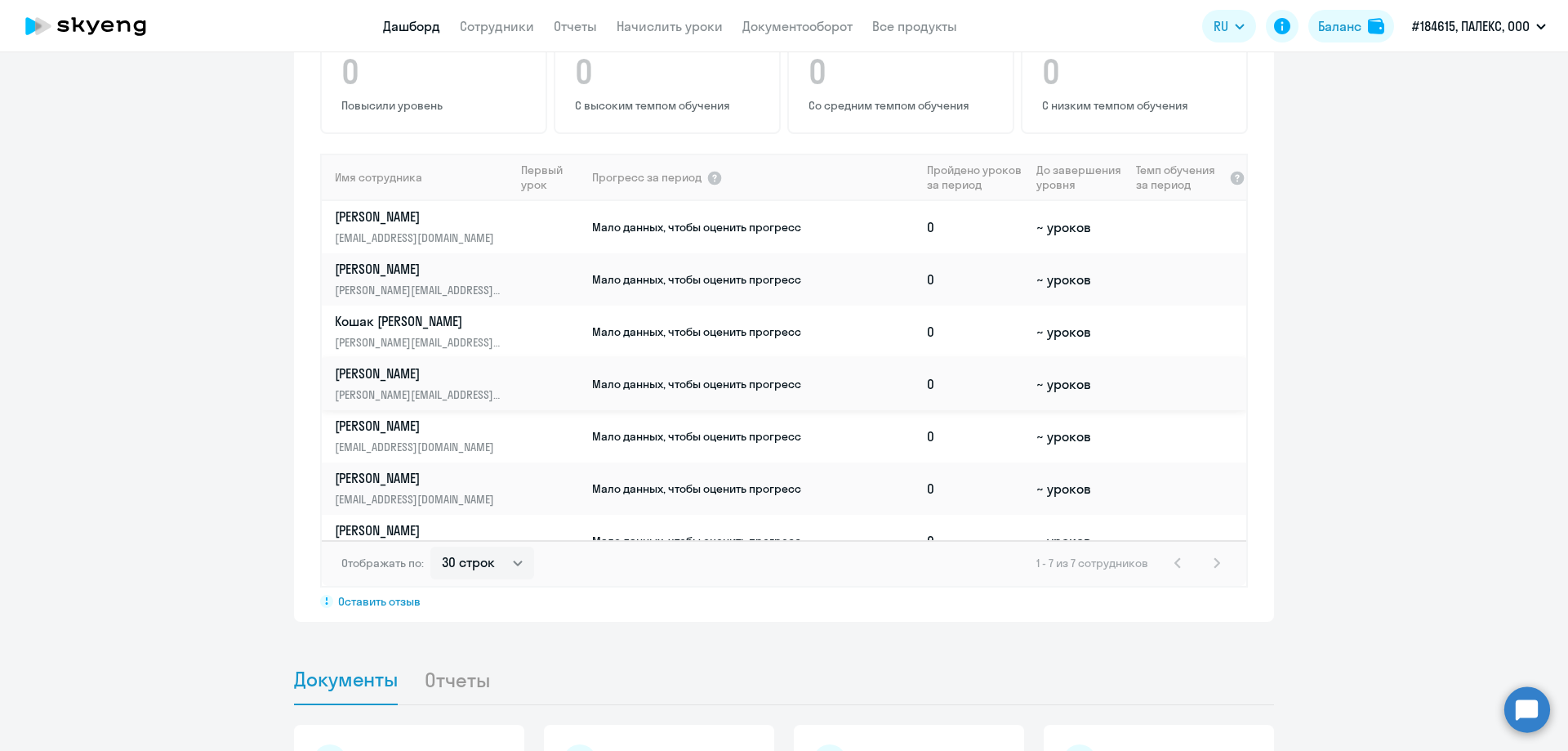
scroll to position [832, 0]
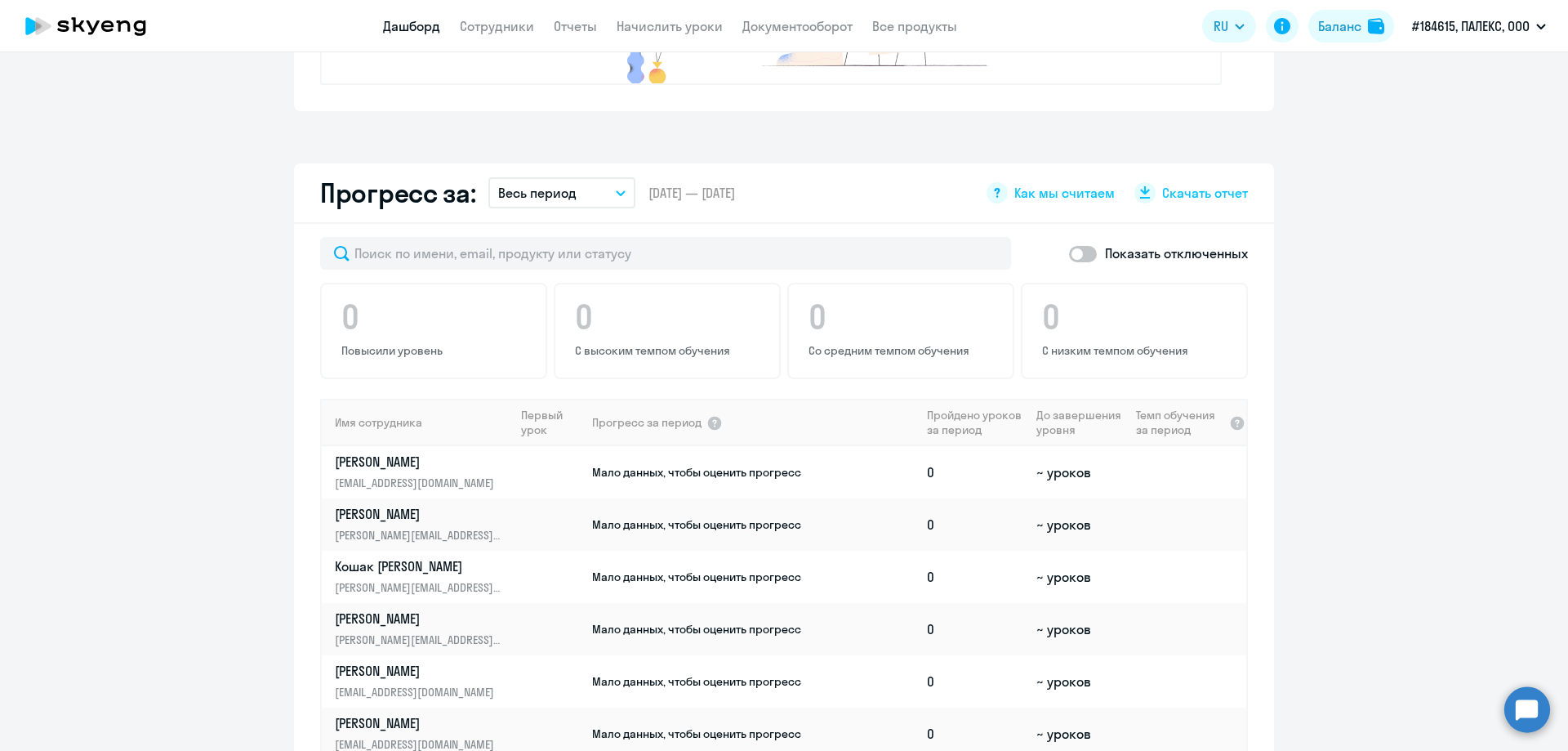
click at [1347, 435] on app-progress-dashboard "Прогресс за: Весь период – [DATE] — [DATE] Как мы считаем Скачать отчет Показат…" at bounding box center [784, 515] width 1568 height 703
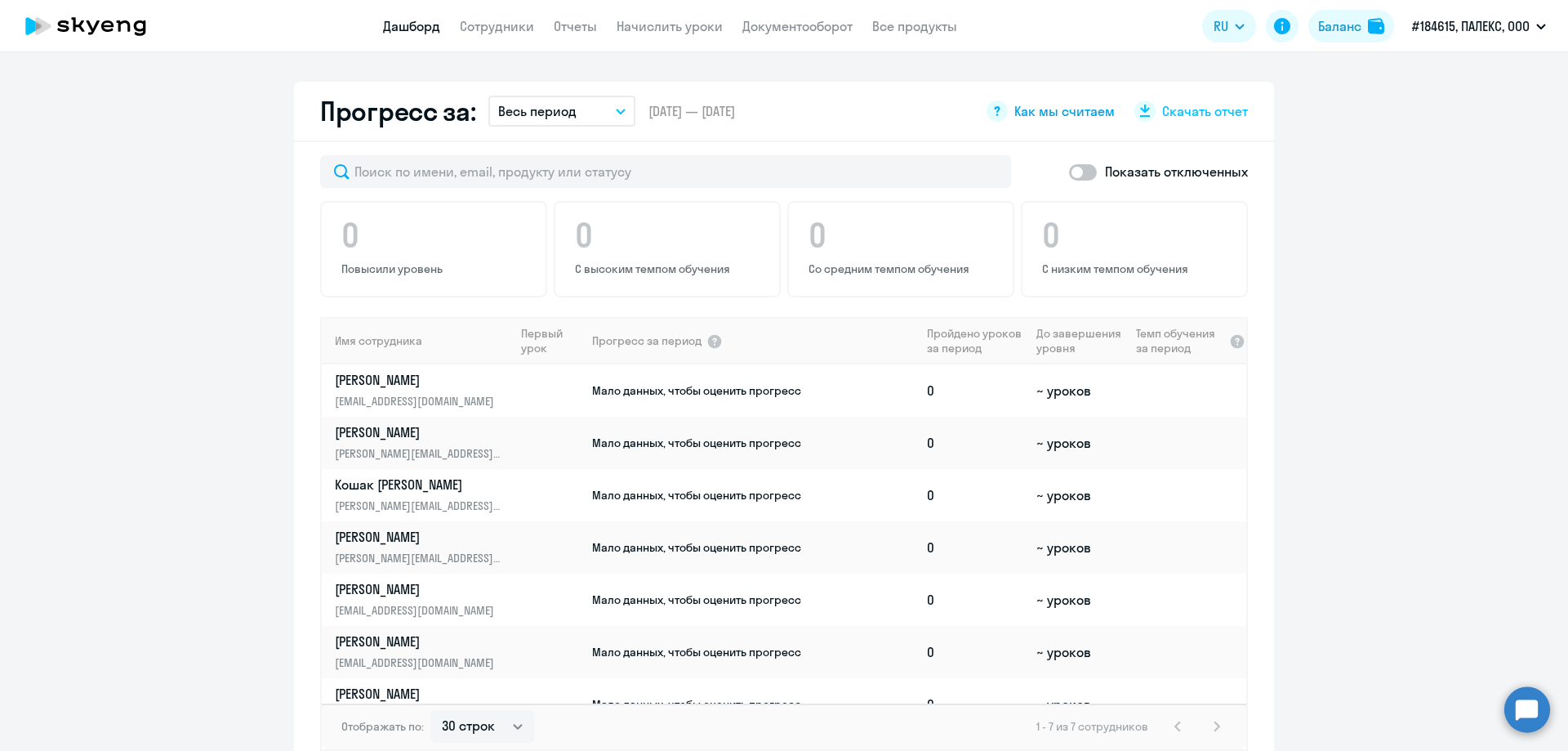
click at [995, 108] on icon at bounding box center [997, 111] width 6 height 10
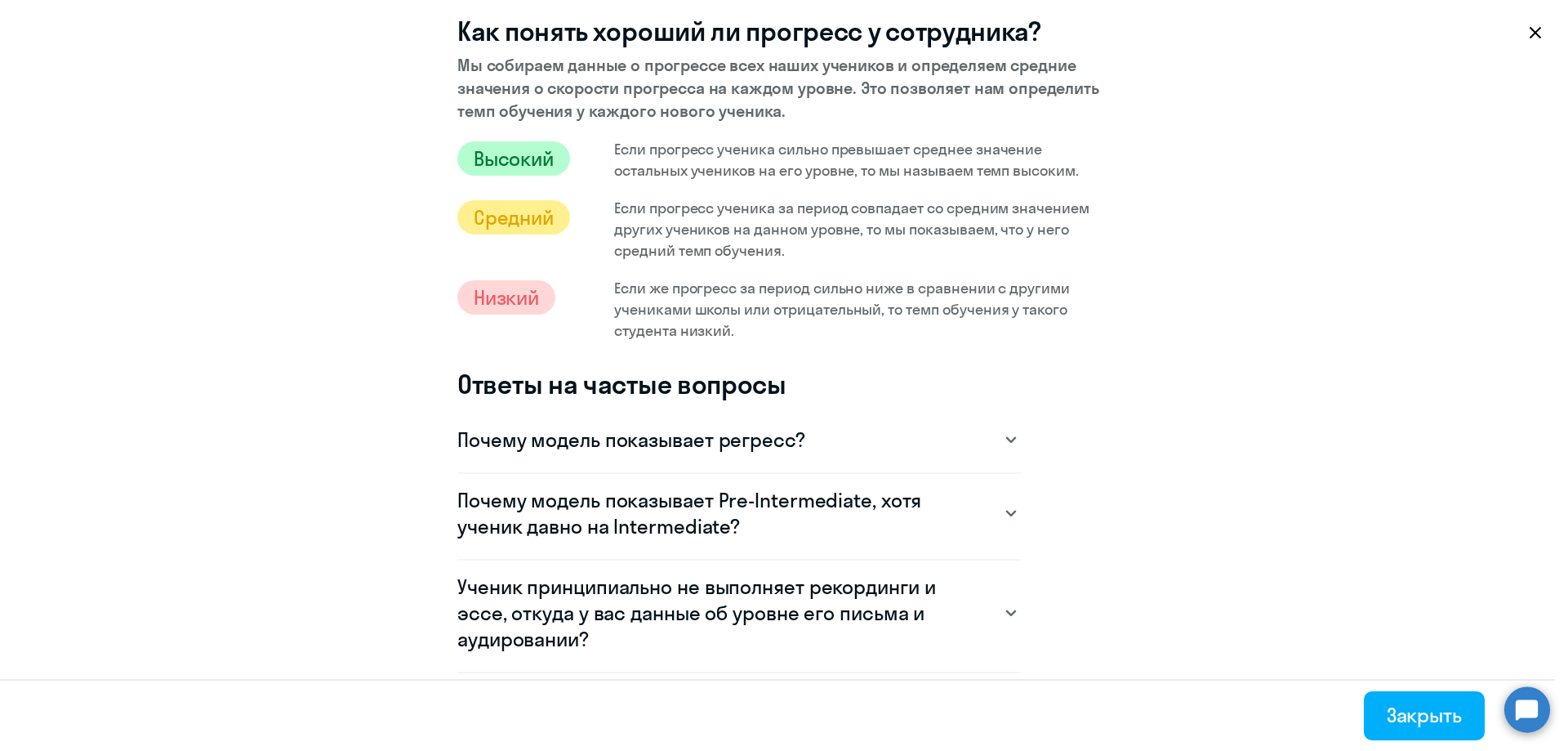
scroll to position [1225, 0]
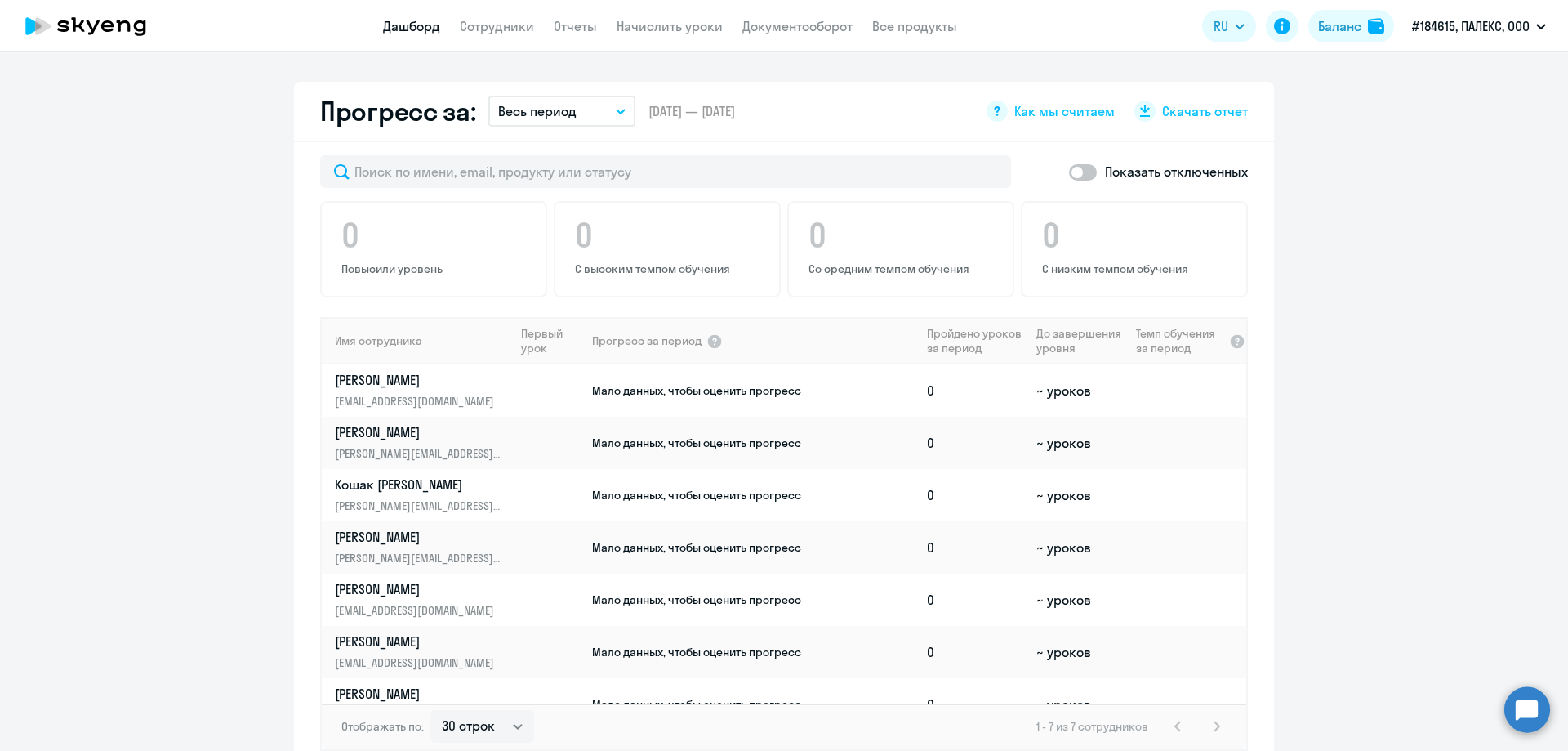
click at [1364, 435] on app-progress-dashboard "Прогресс за: Весь период – [DATE] — [DATE] Как мы считаем Скачать отчет Показат…" at bounding box center [784, 433] width 1568 height 703
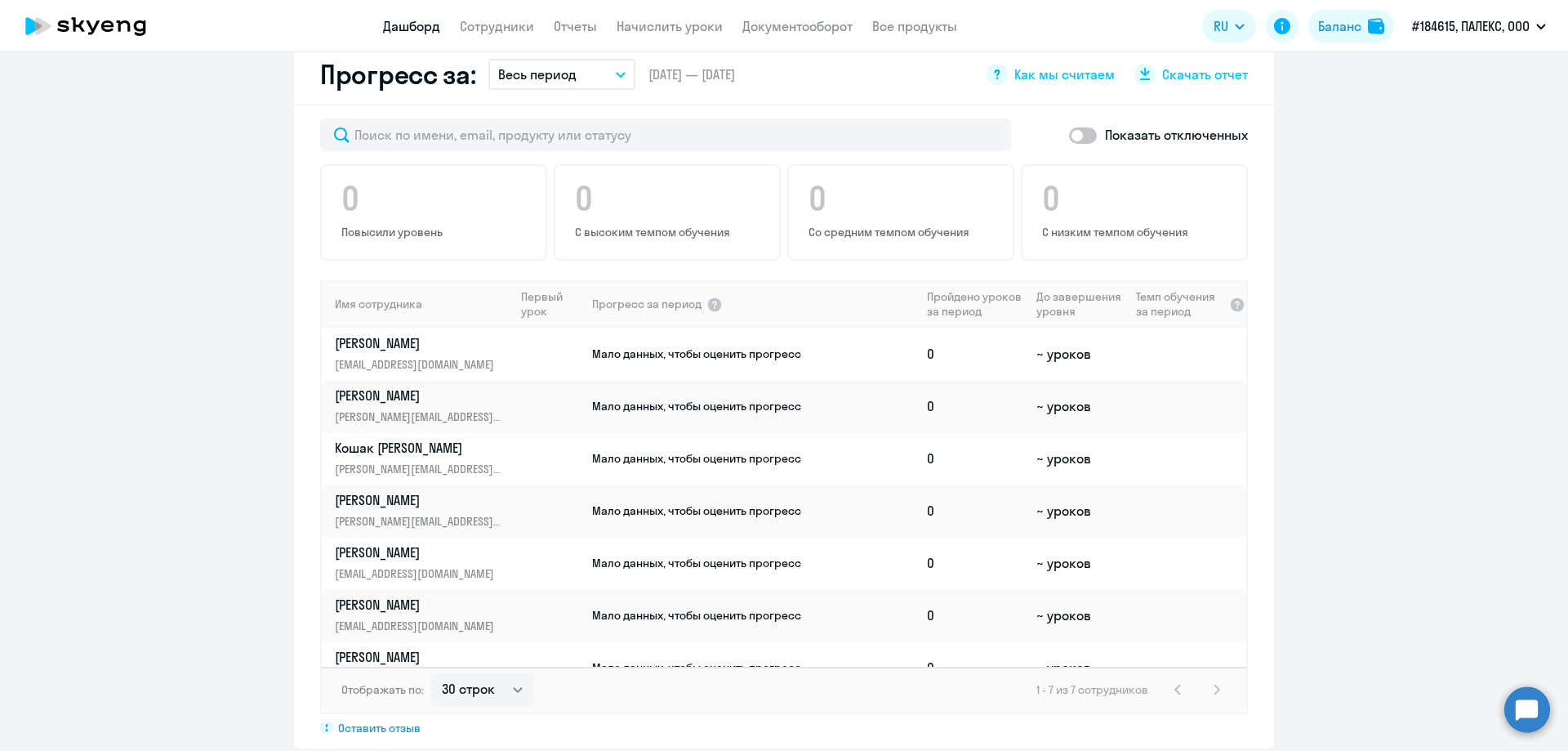
scroll to position [938, 0]
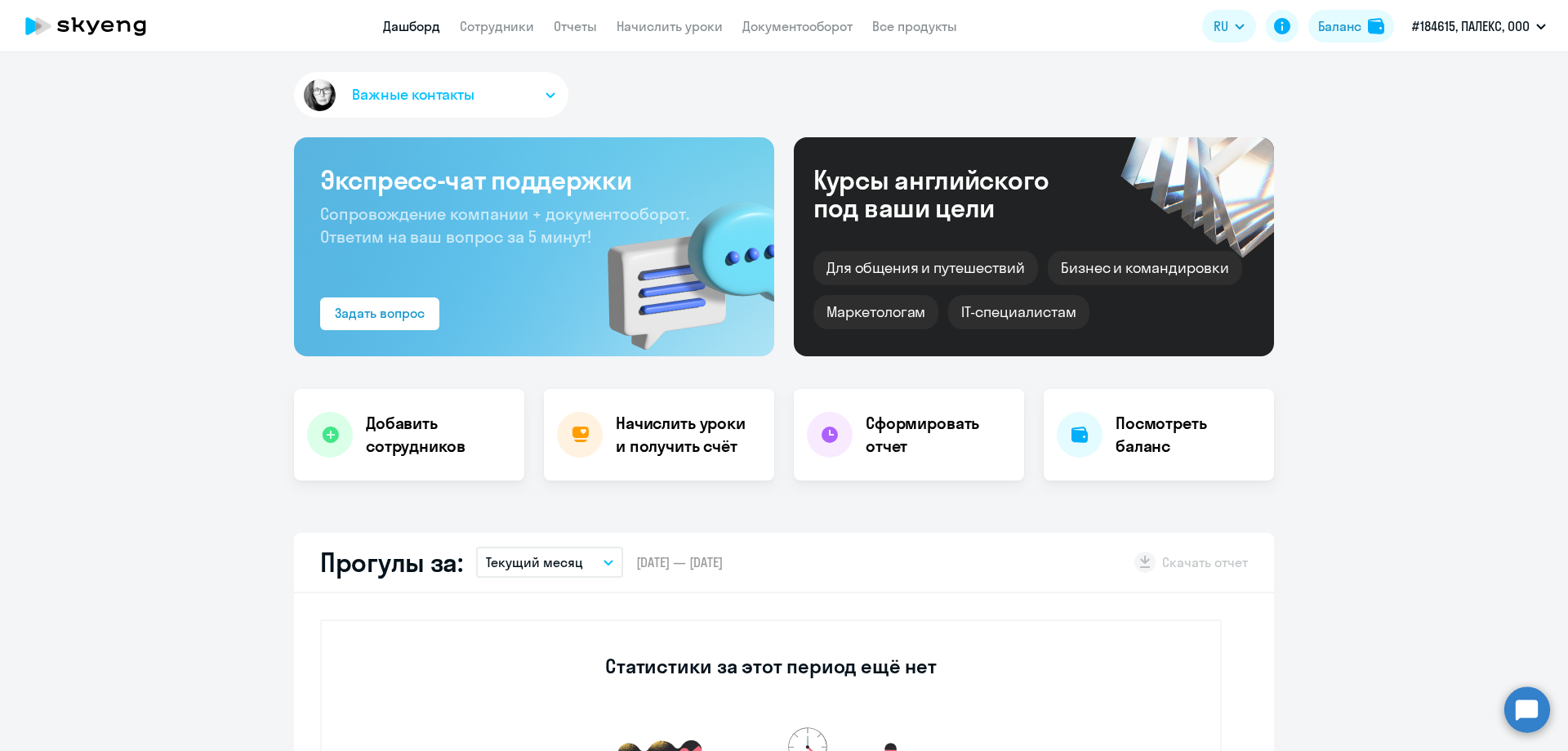
select select "30"
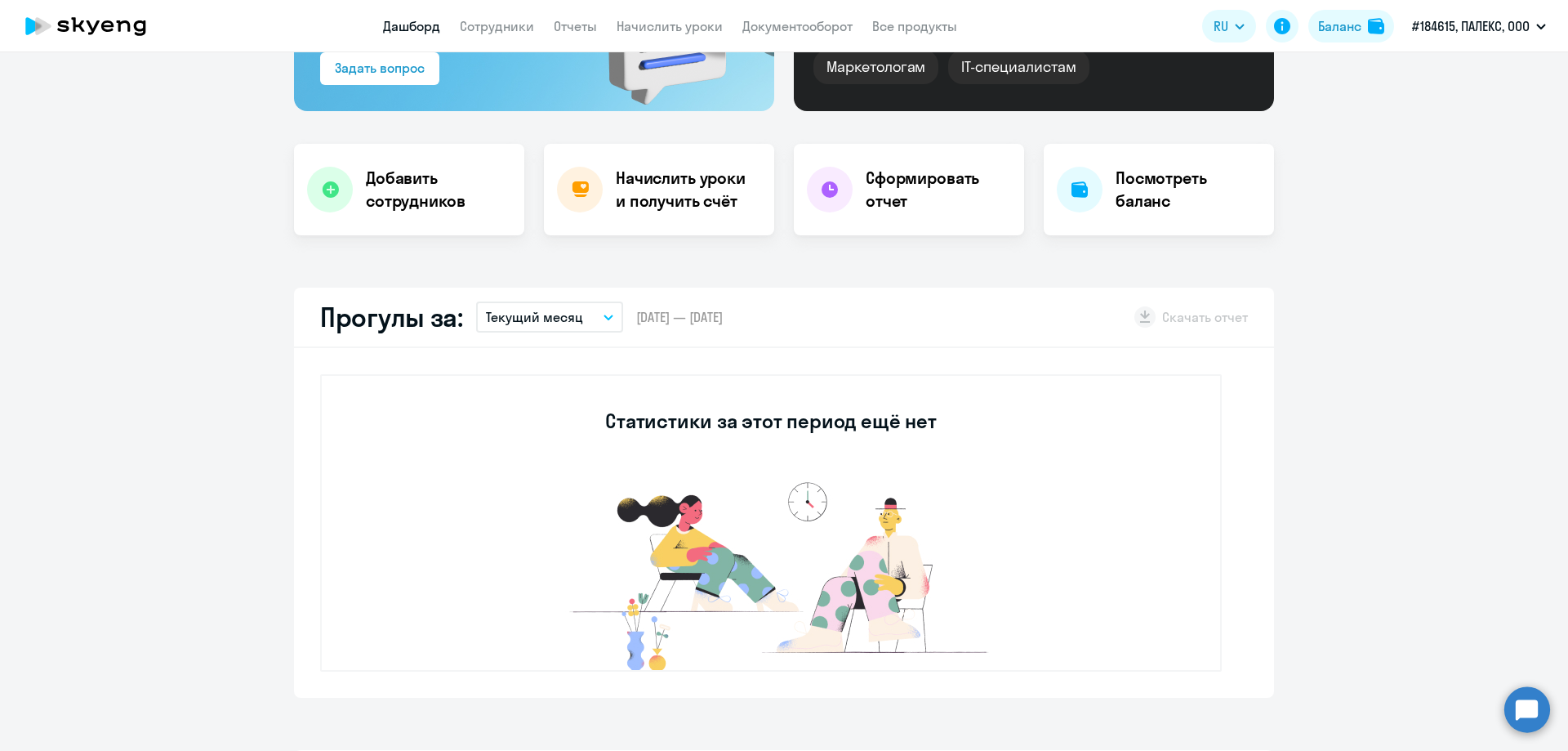
click at [544, 323] on p "Текущий месяц" at bounding box center [534, 317] width 97 height 20
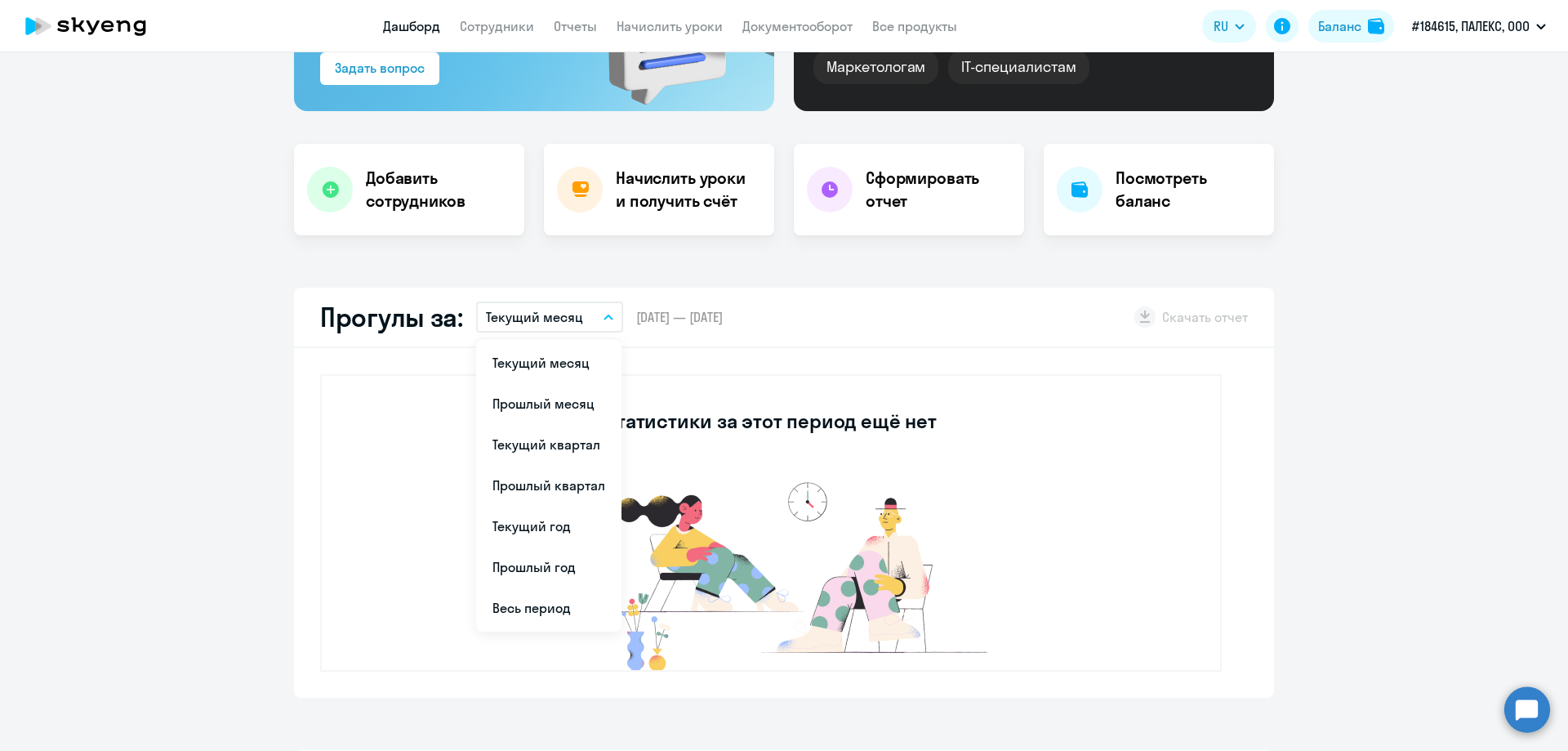
click at [542, 317] on p "Текущий месяц" at bounding box center [534, 317] width 97 height 20
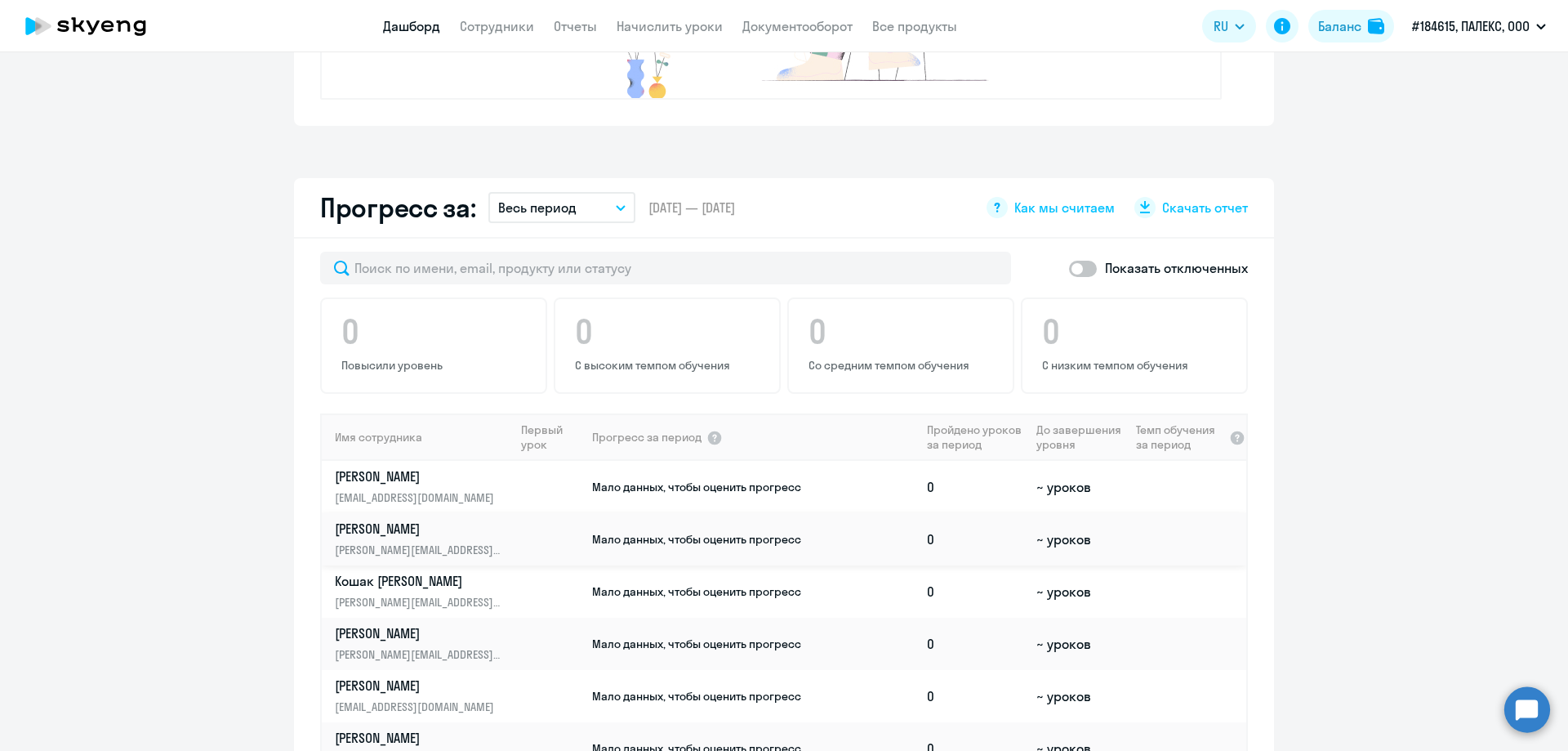
scroll to position [980, 0]
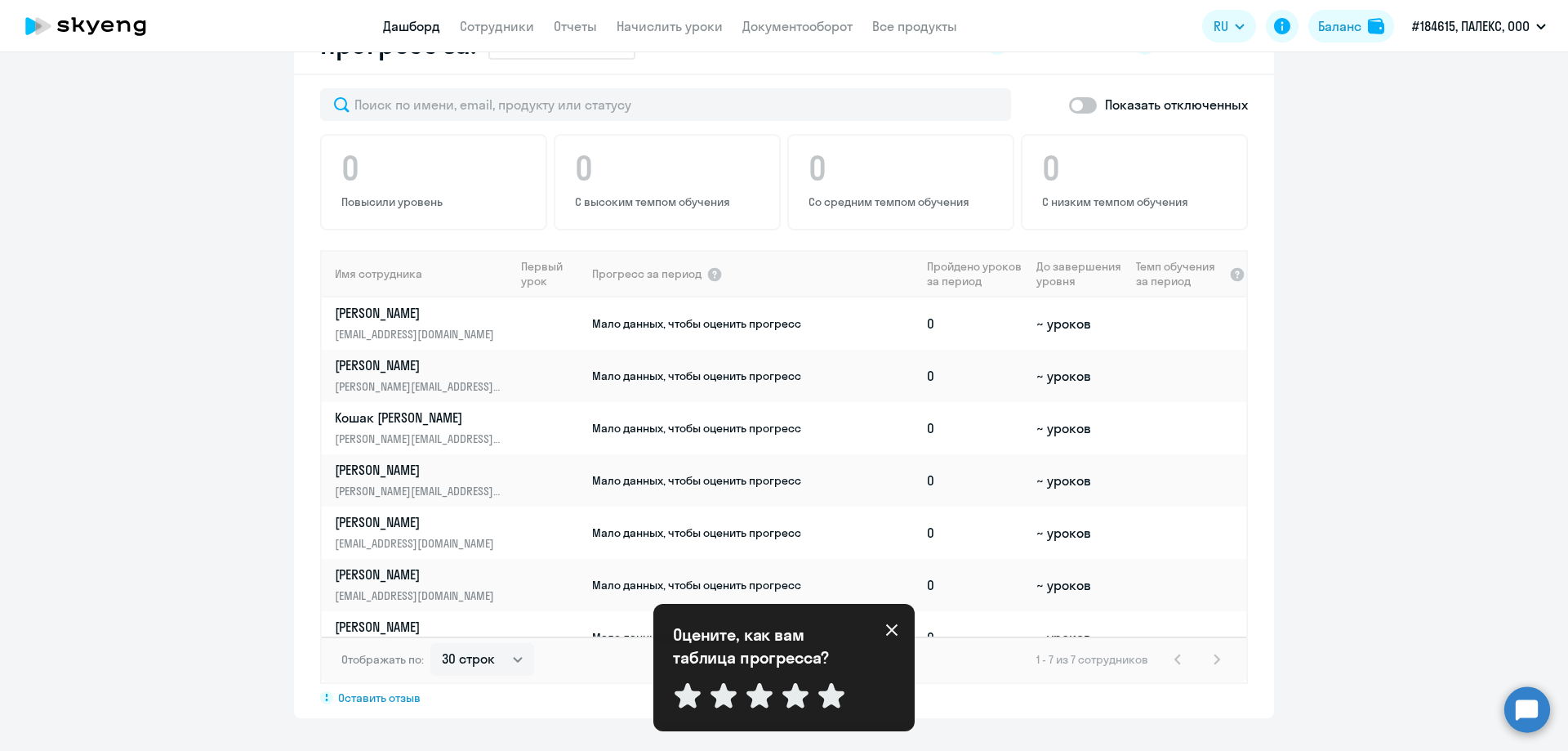
click at [894, 630] on icon at bounding box center [891, 630] width 13 height 13
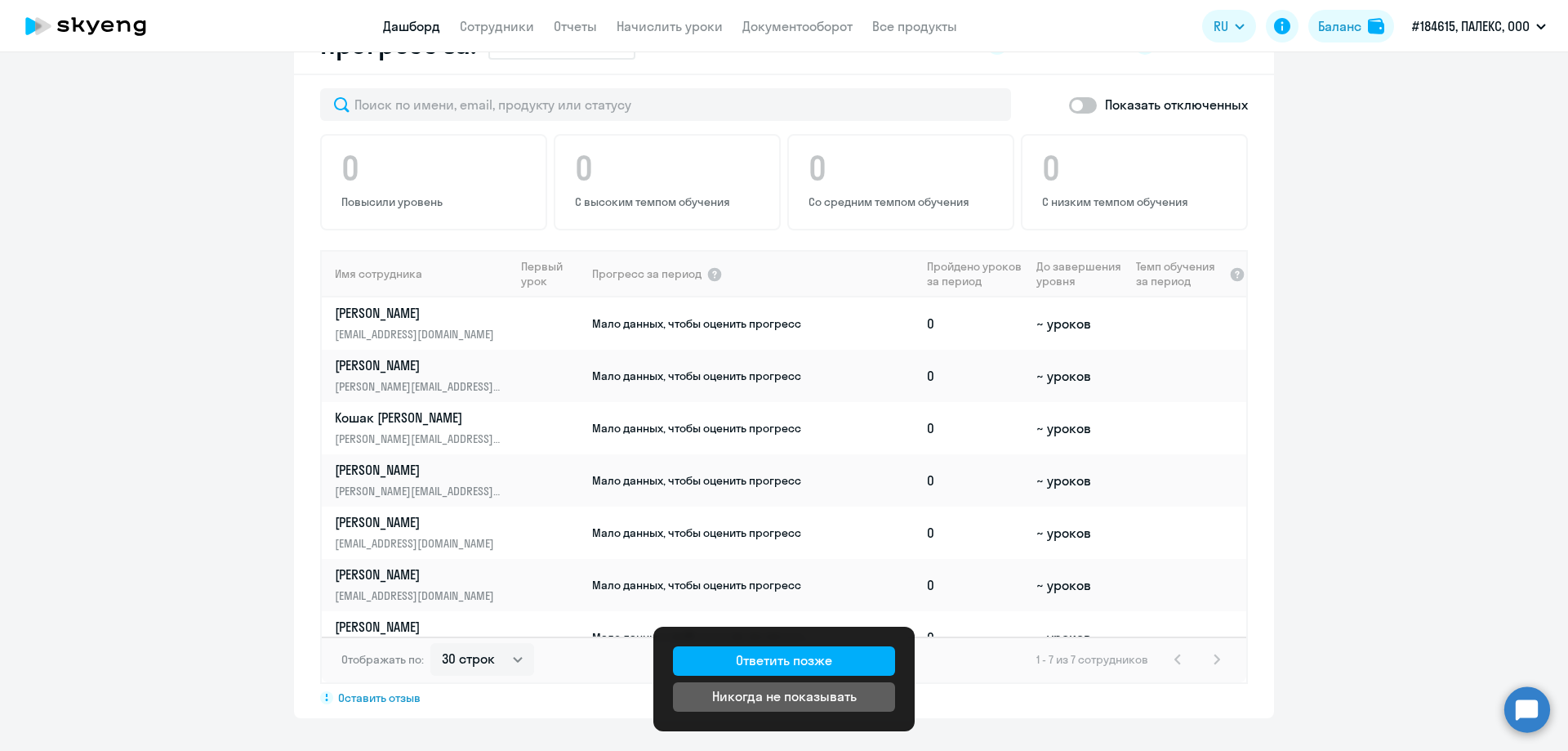
click at [1383, 156] on app-progress-dashboard "Прогресс за: Весь период – [DATE] — [DATE] Как мы считаем Скачать отчет Показат…" at bounding box center [784, 366] width 1568 height 703
click at [1351, 34] on div "Баланс" at bounding box center [1340, 25] width 43 height 20
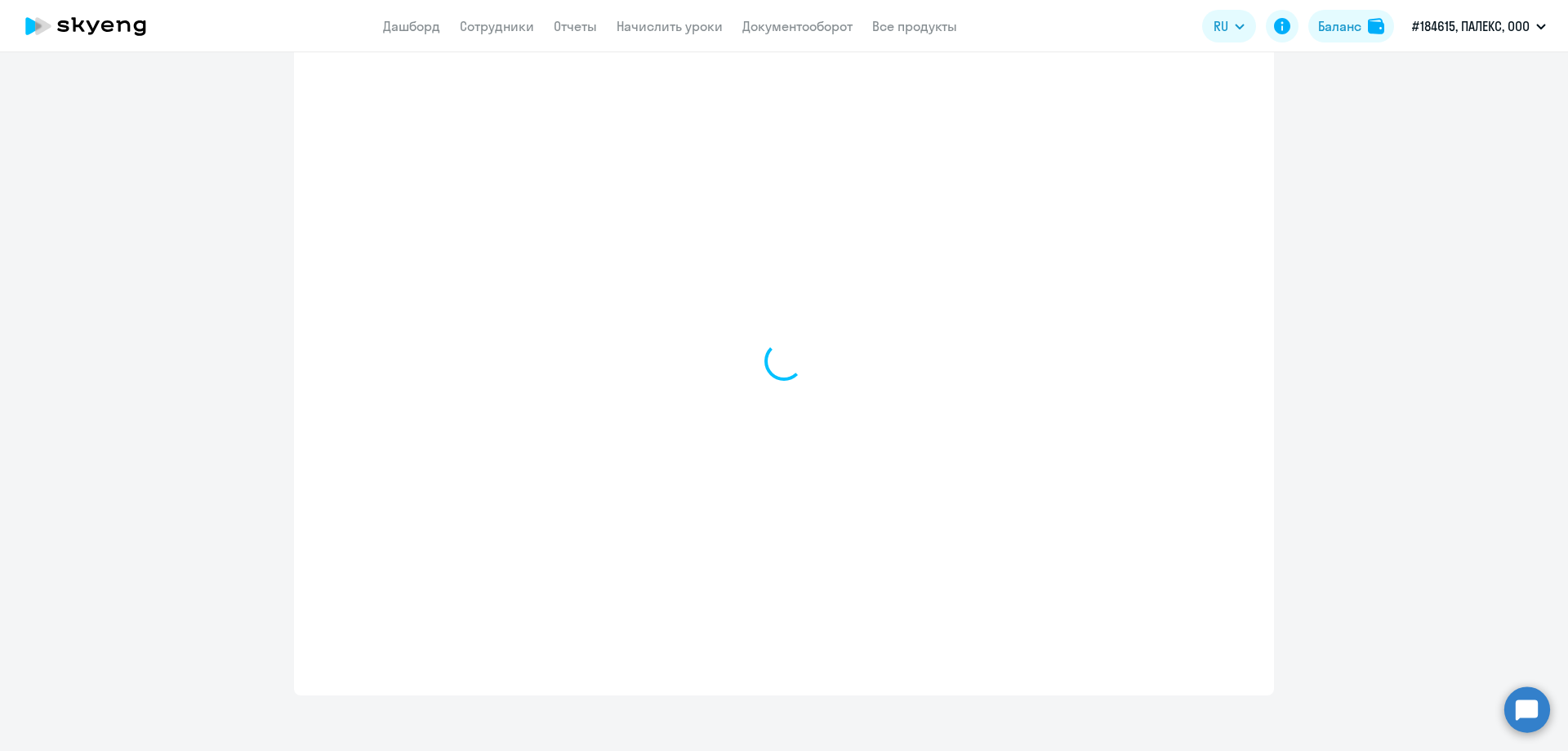
select select "english_adult_not_native_speaker"
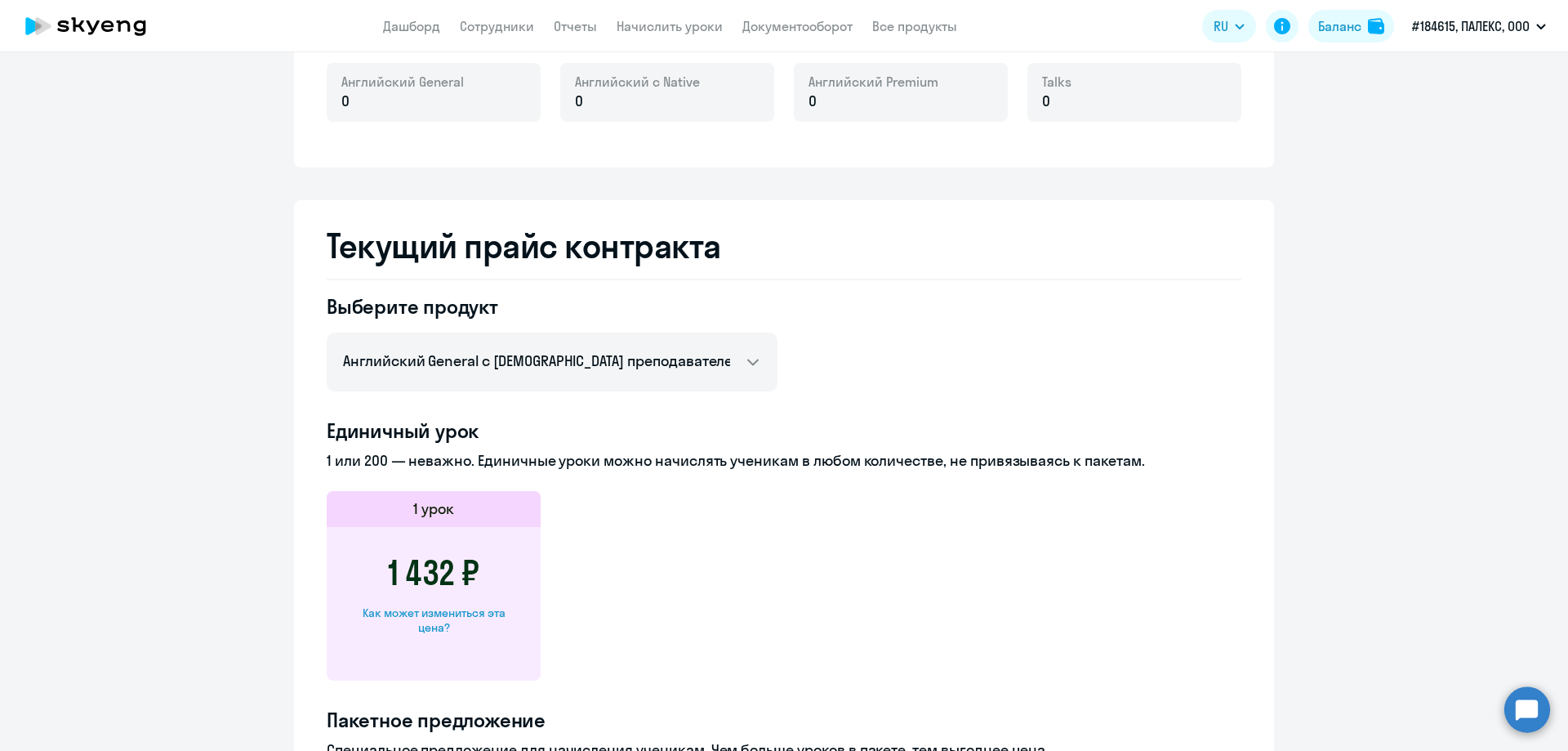
scroll to position [720, 0]
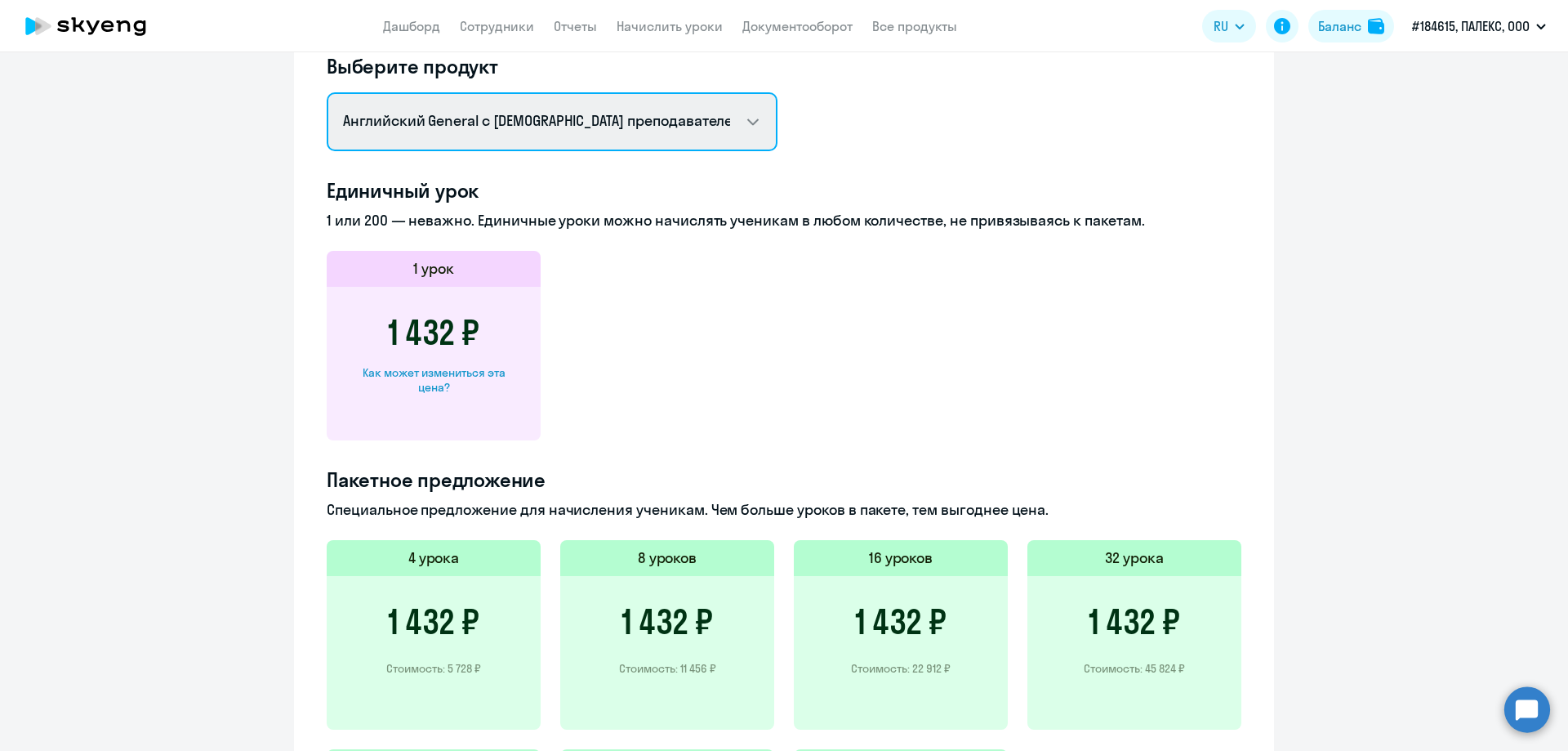
click at [568, 123] on select "Английский General с русскоговорящим преподавателем Английский General с [DEMOG…" at bounding box center [552, 121] width 451 height 59
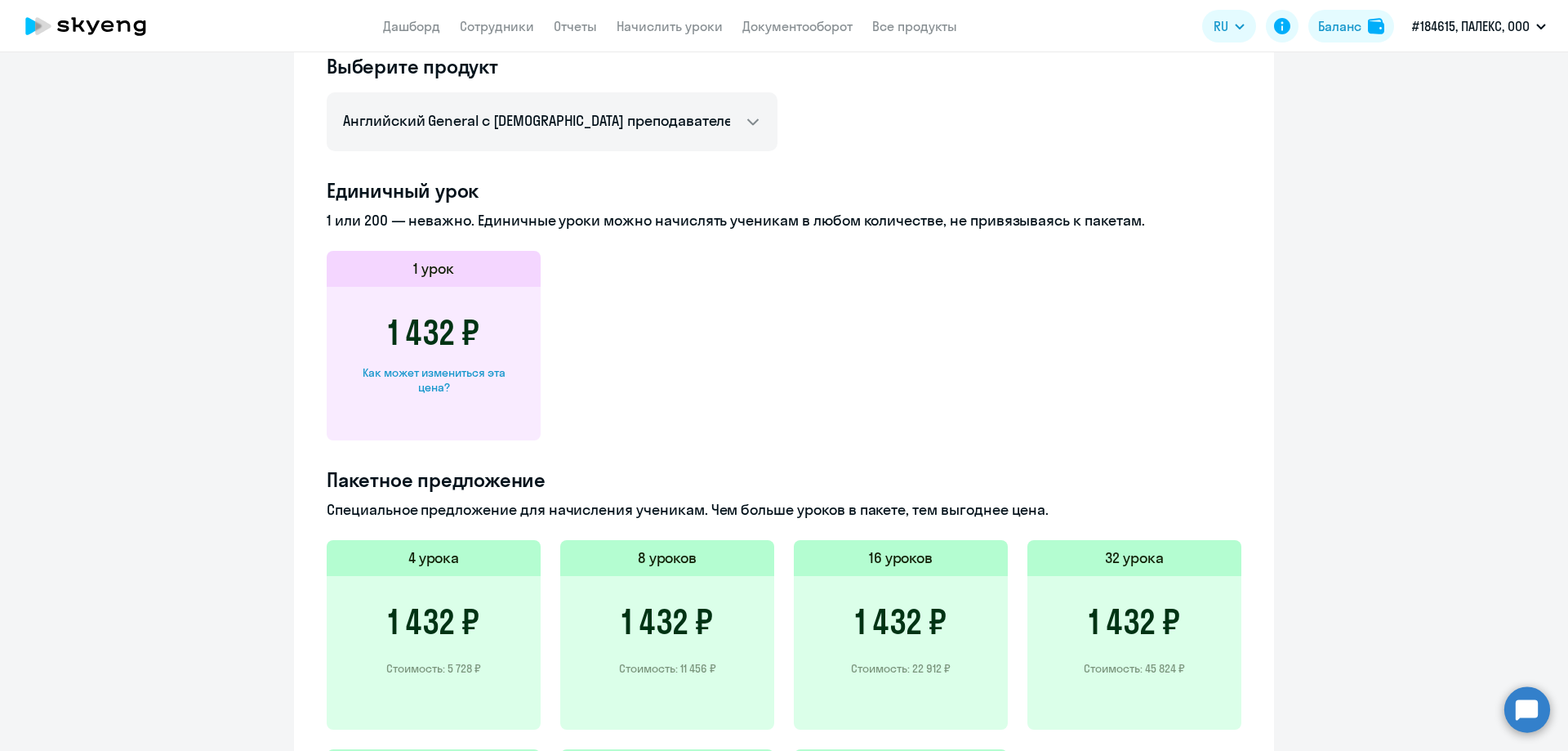
click at [894, 215] on p "1 или 200 — неважно. Единичные уроки можно начислять ученикам в любом количеств…" at bounding box center [784, 220] width 915 height 21
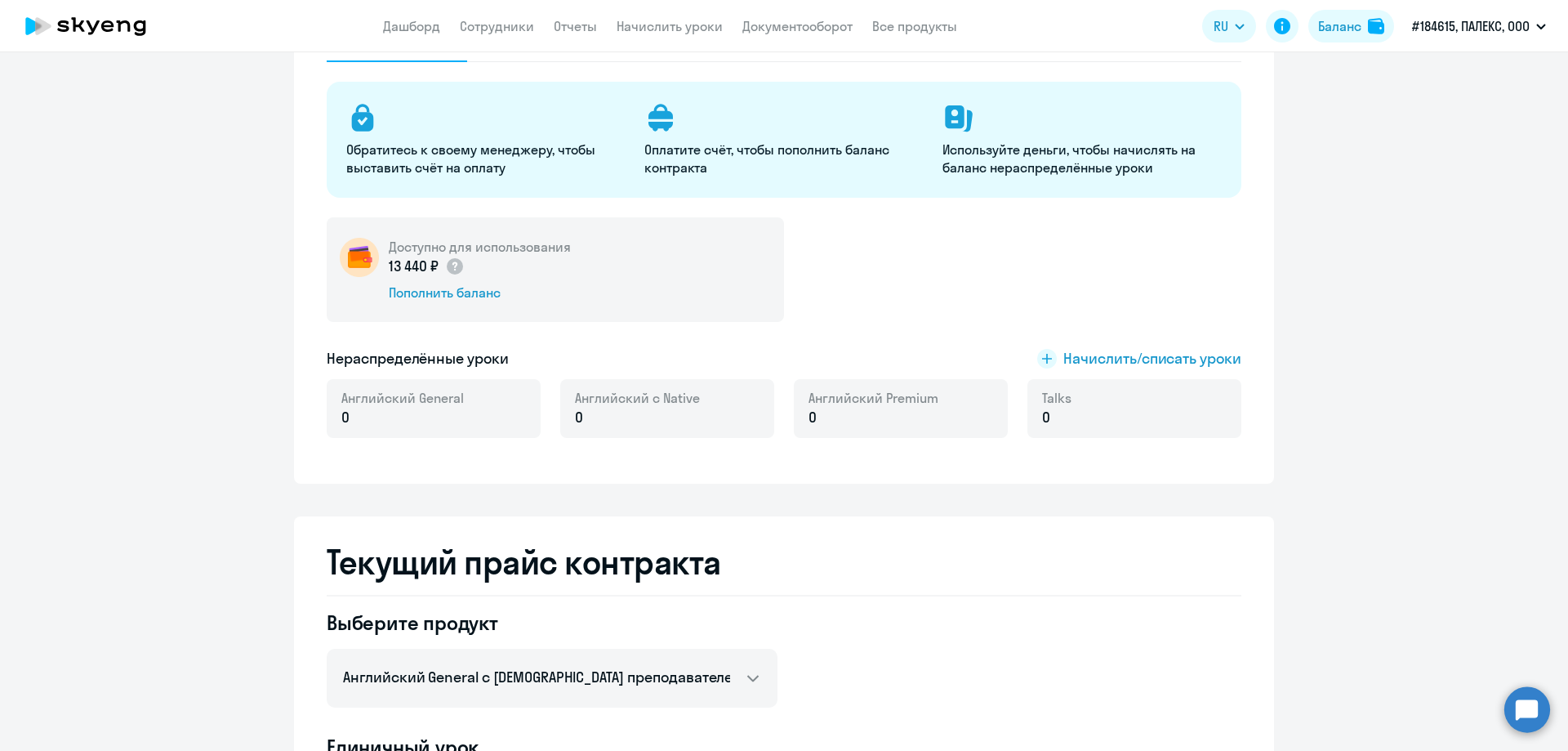
scroll to position [0, 0]
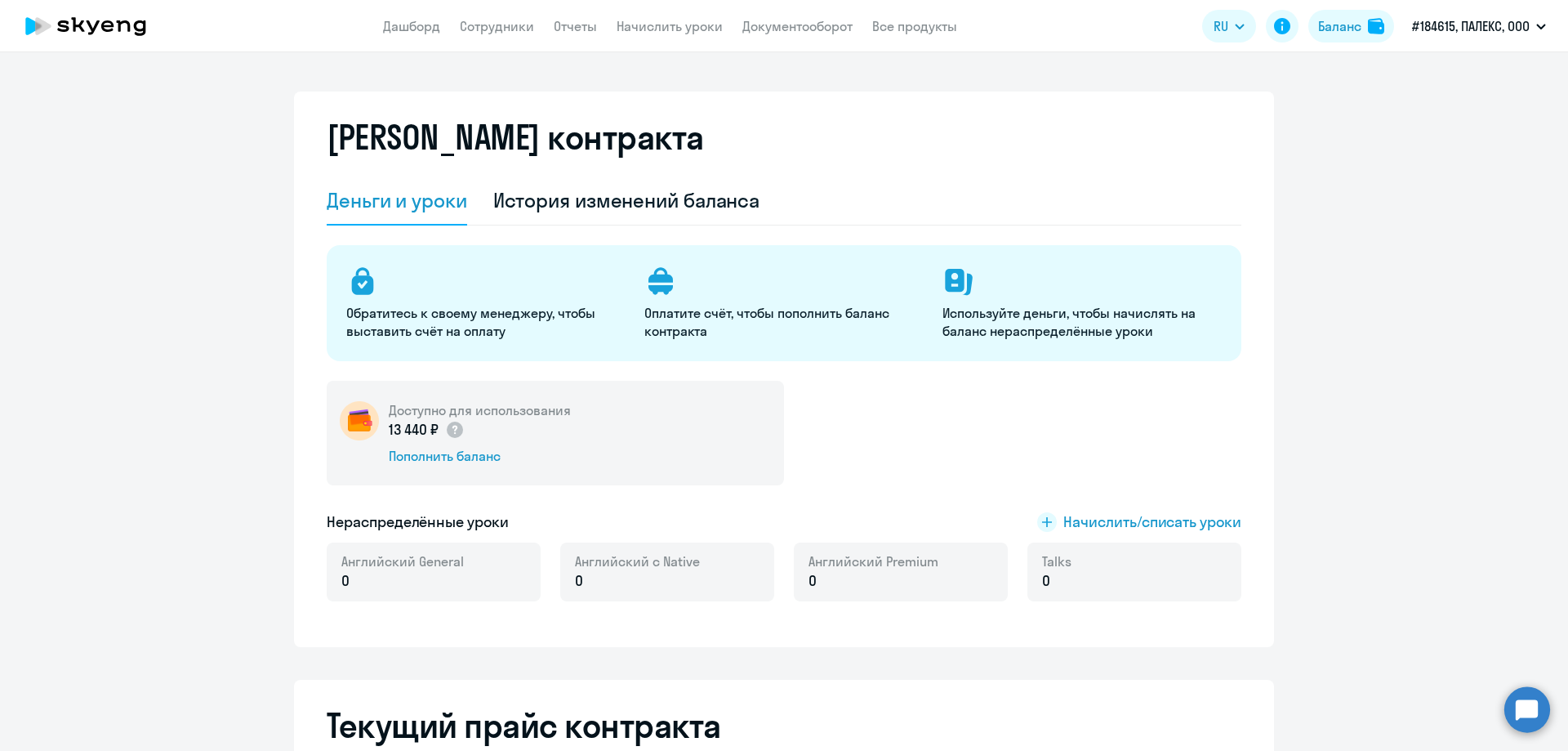
click at [414, 196] on div "Деньги и уроки" at bounding box center [397, 200] width 140 height 26
click at [544, 196] on div "История изменений баланса" at bounding box center [627, 200] width 267 height 26
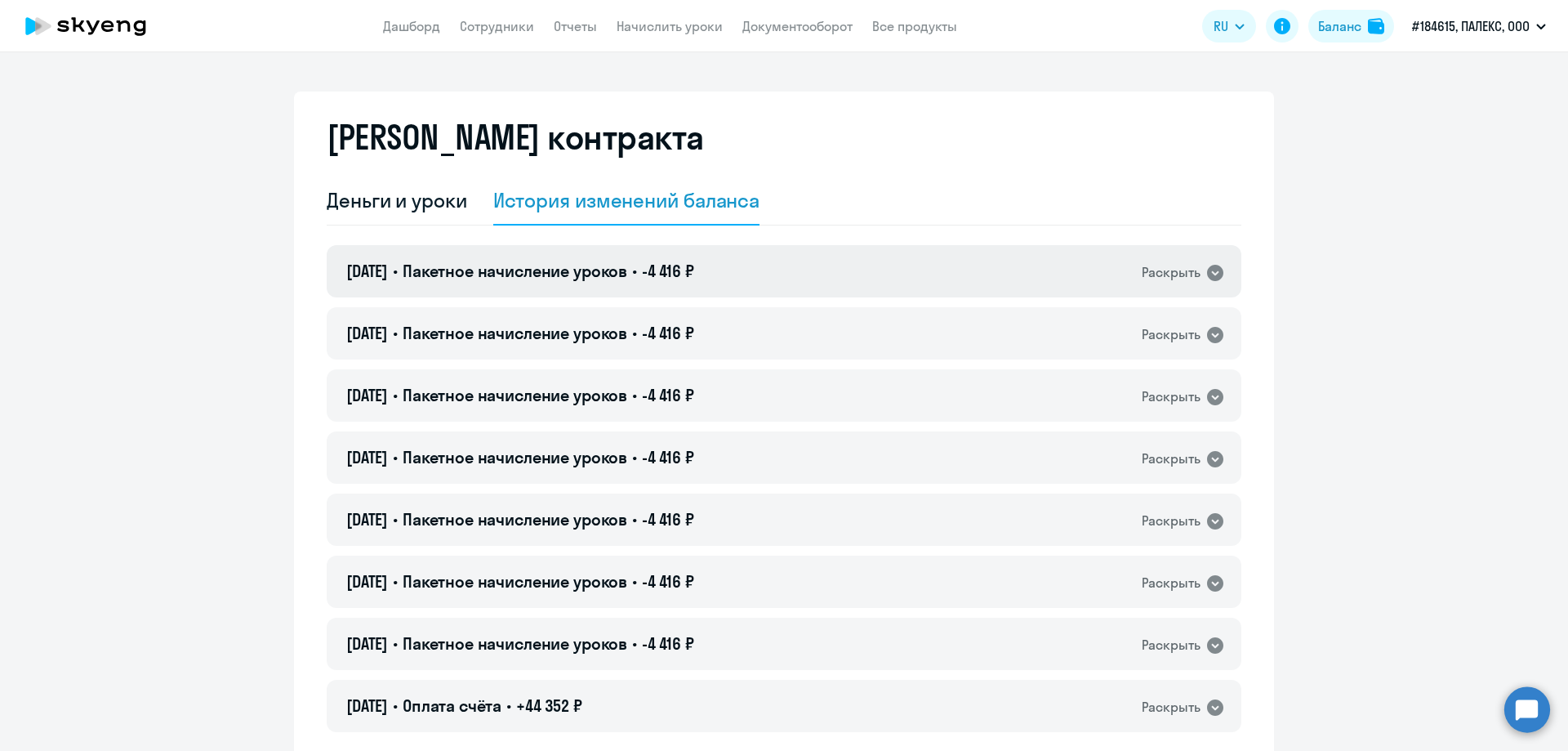
click at [1217, 274] on icon at bounding box center [1215, 273] width 16 height 16
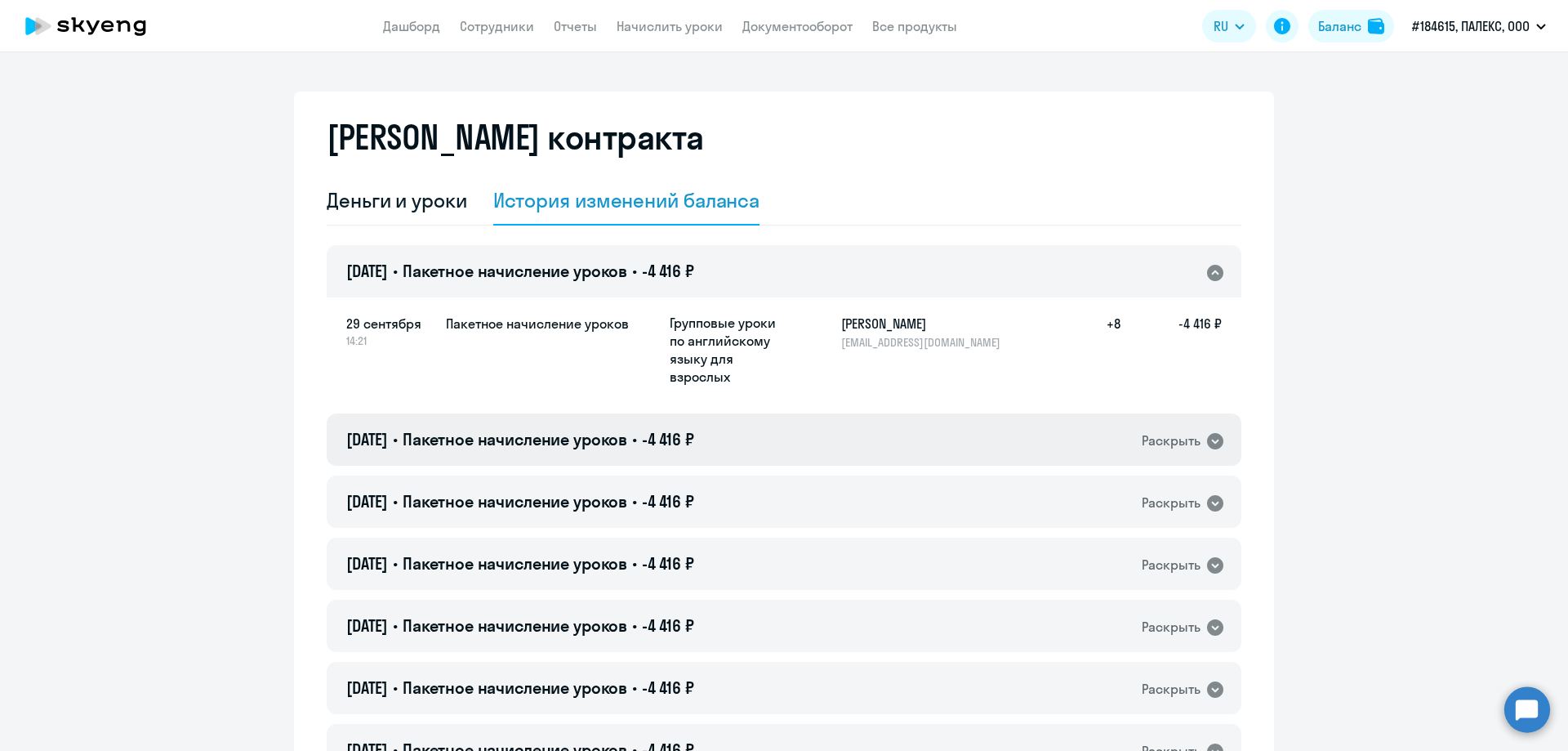
click at [1208, 440] on icon at bounding box center [1215, 441] width 16 height 16
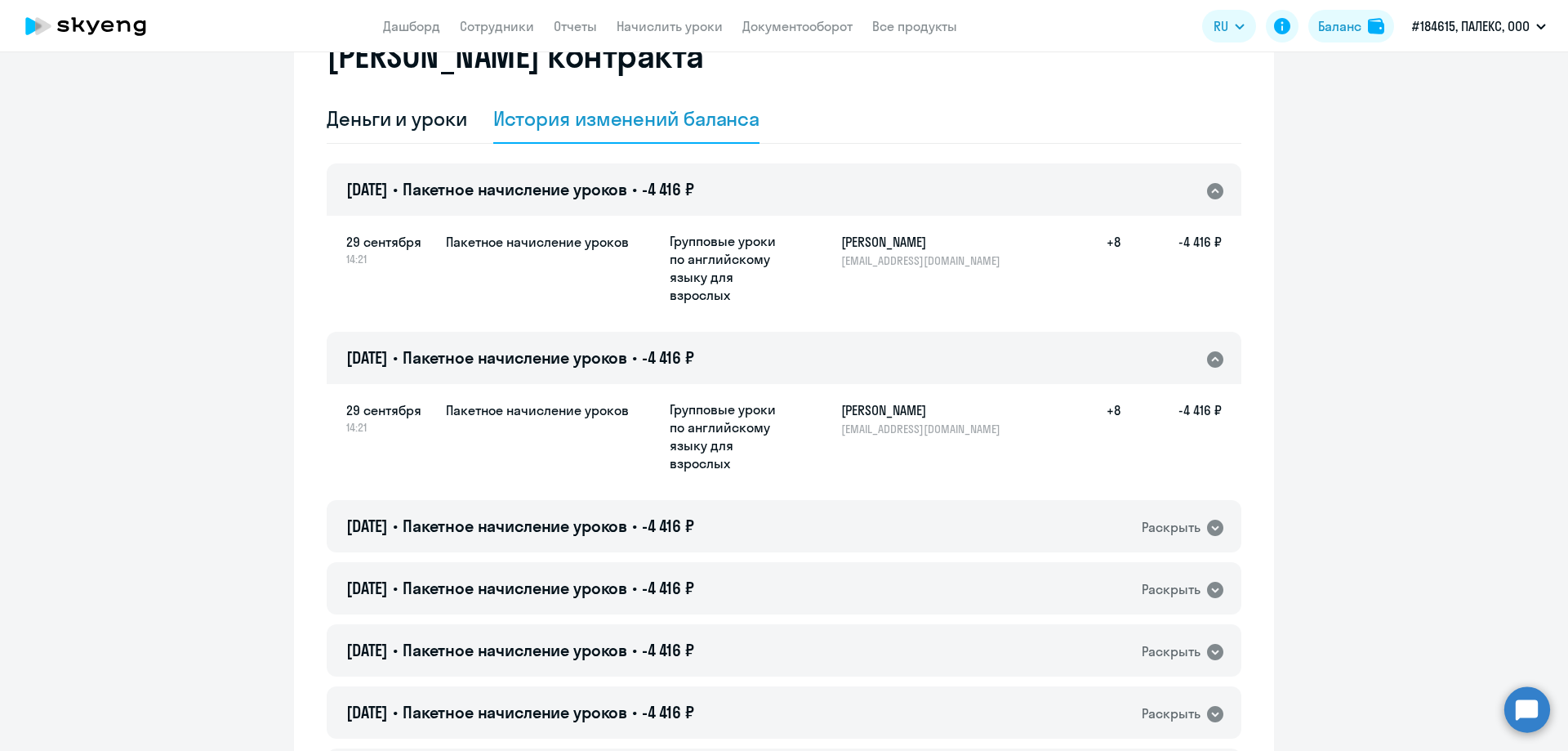
scroll to position [163, 0]
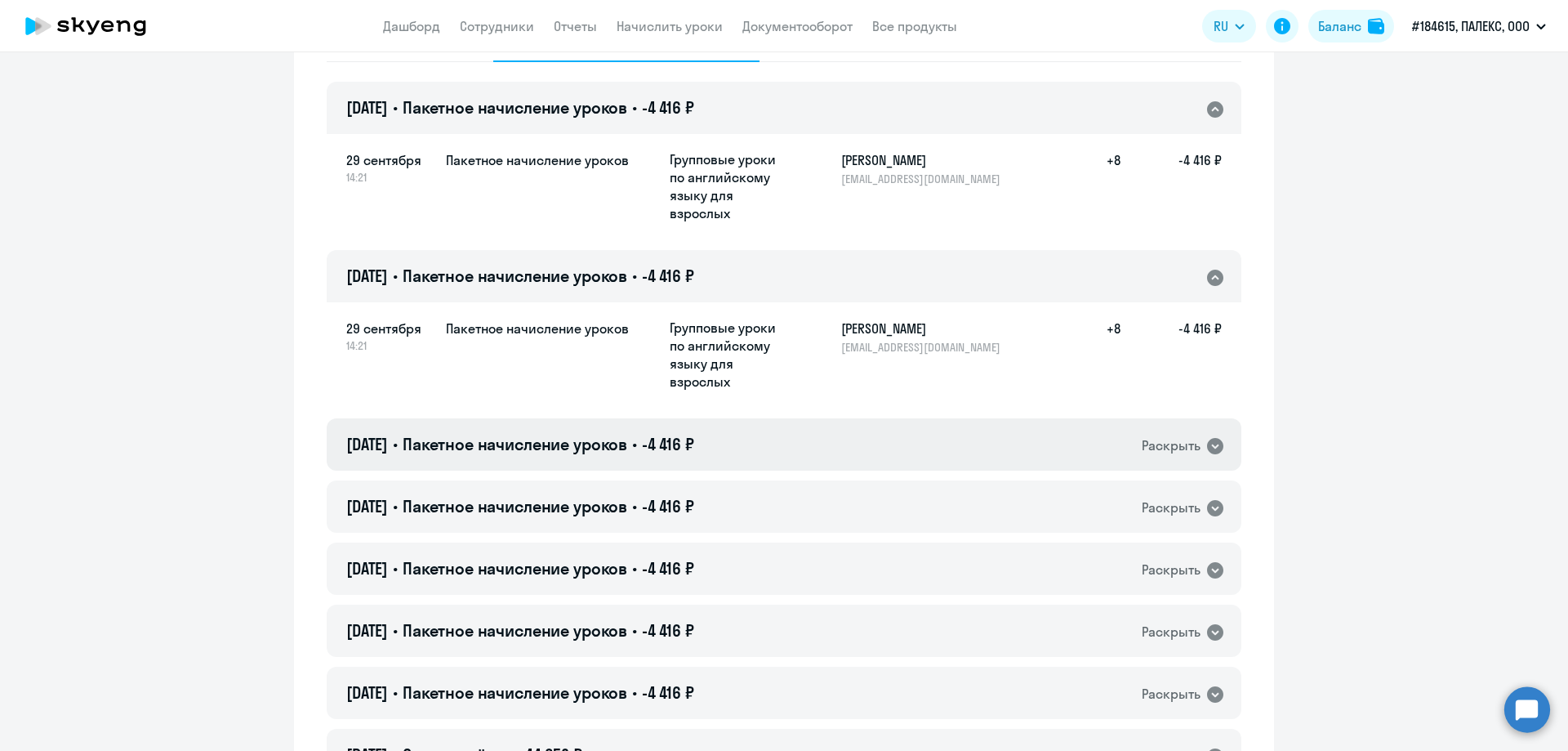
click at [1209, 436] on icon at bounding box center [1215, 445] width 20 height 20
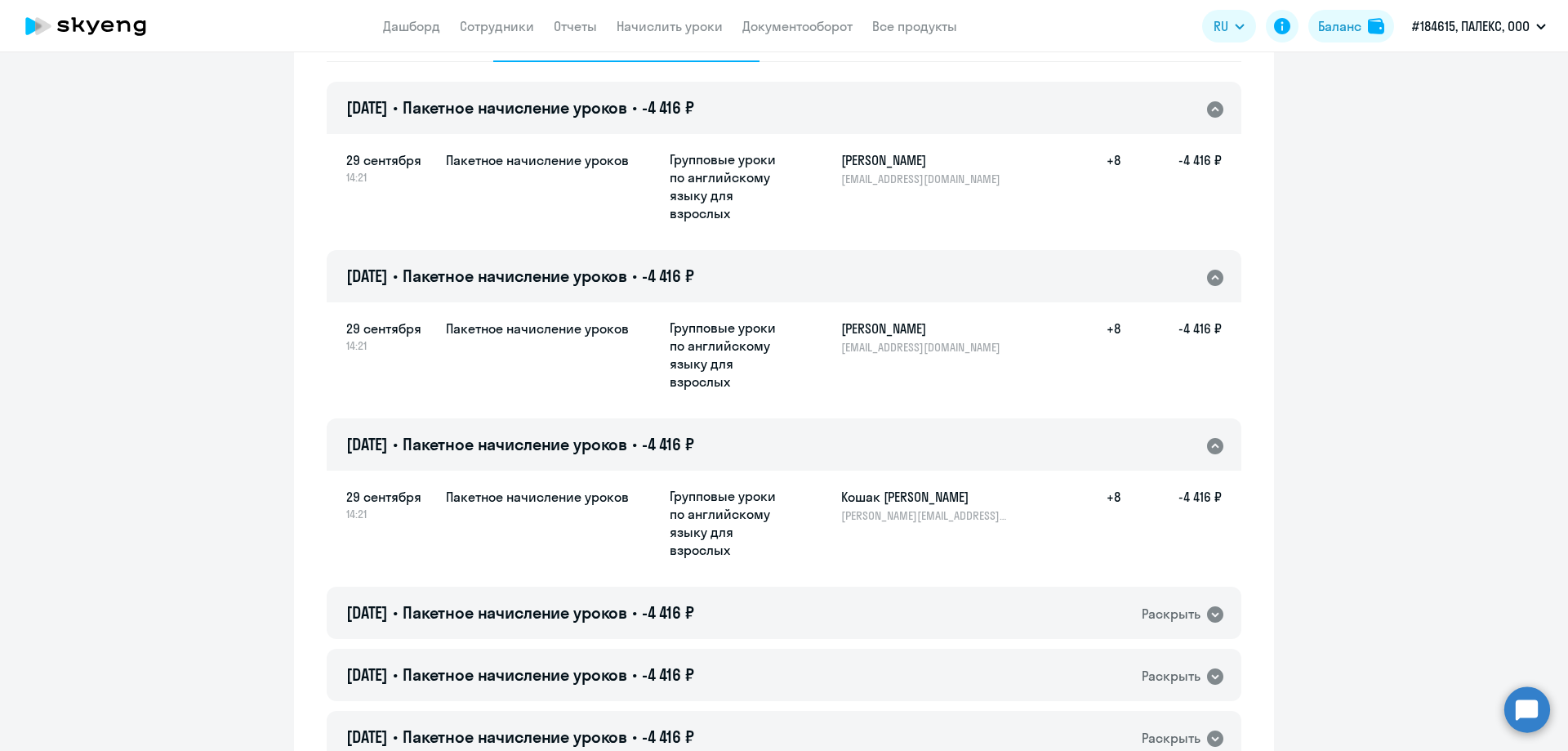
scroll to position [409, 0]
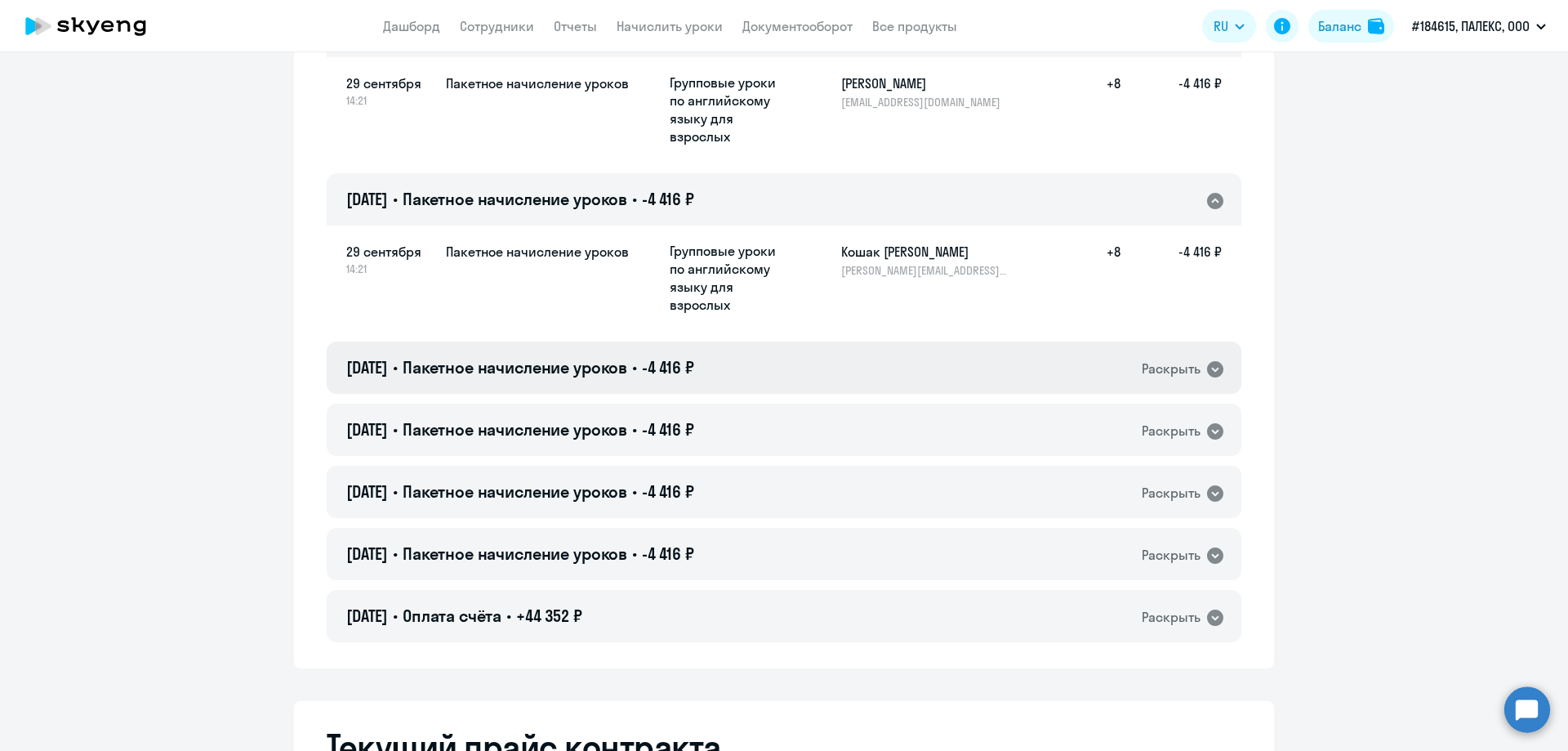
click at [1207, 371] on icon at bounding box center [1215, 369] width 16 height 16
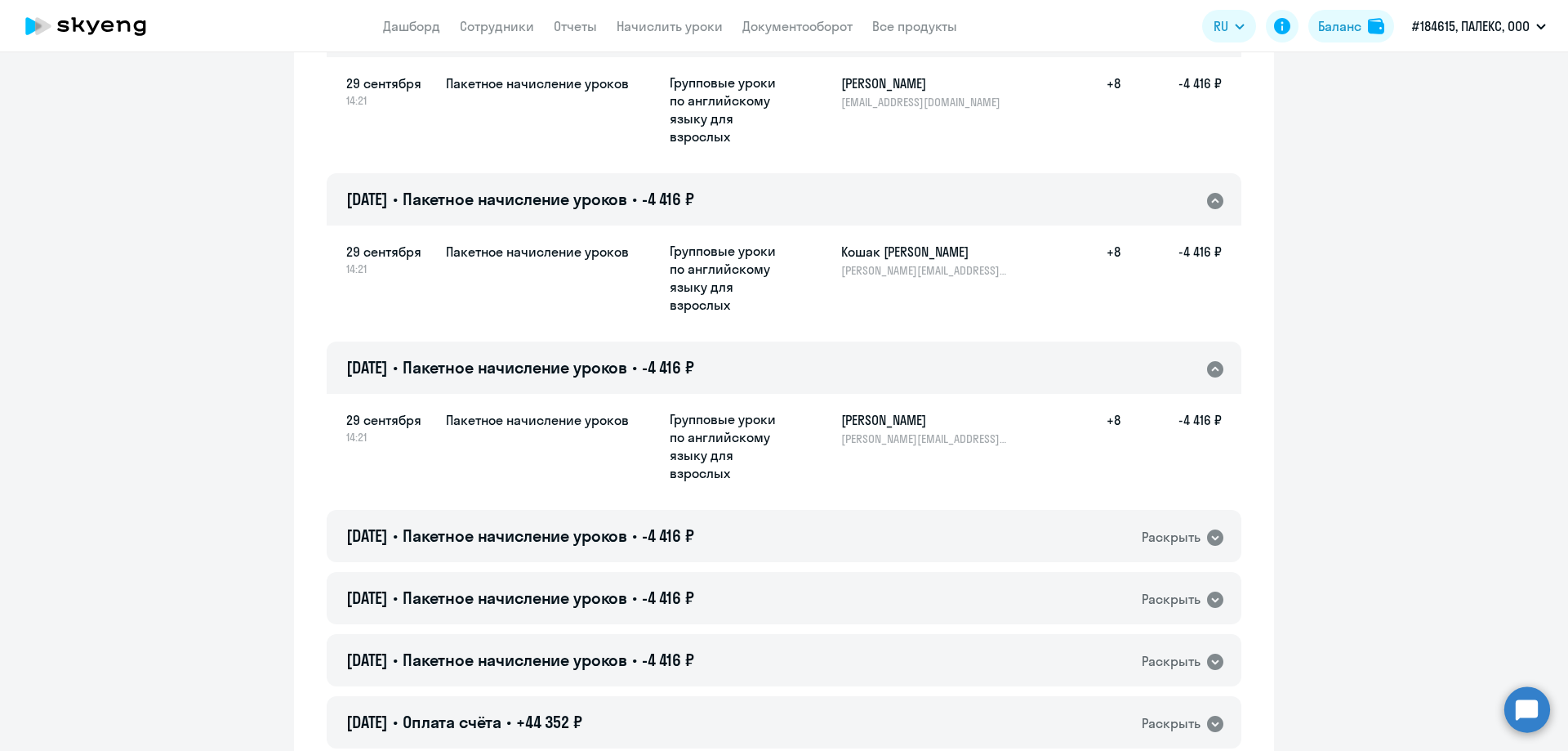
scroll to position [572, 0]
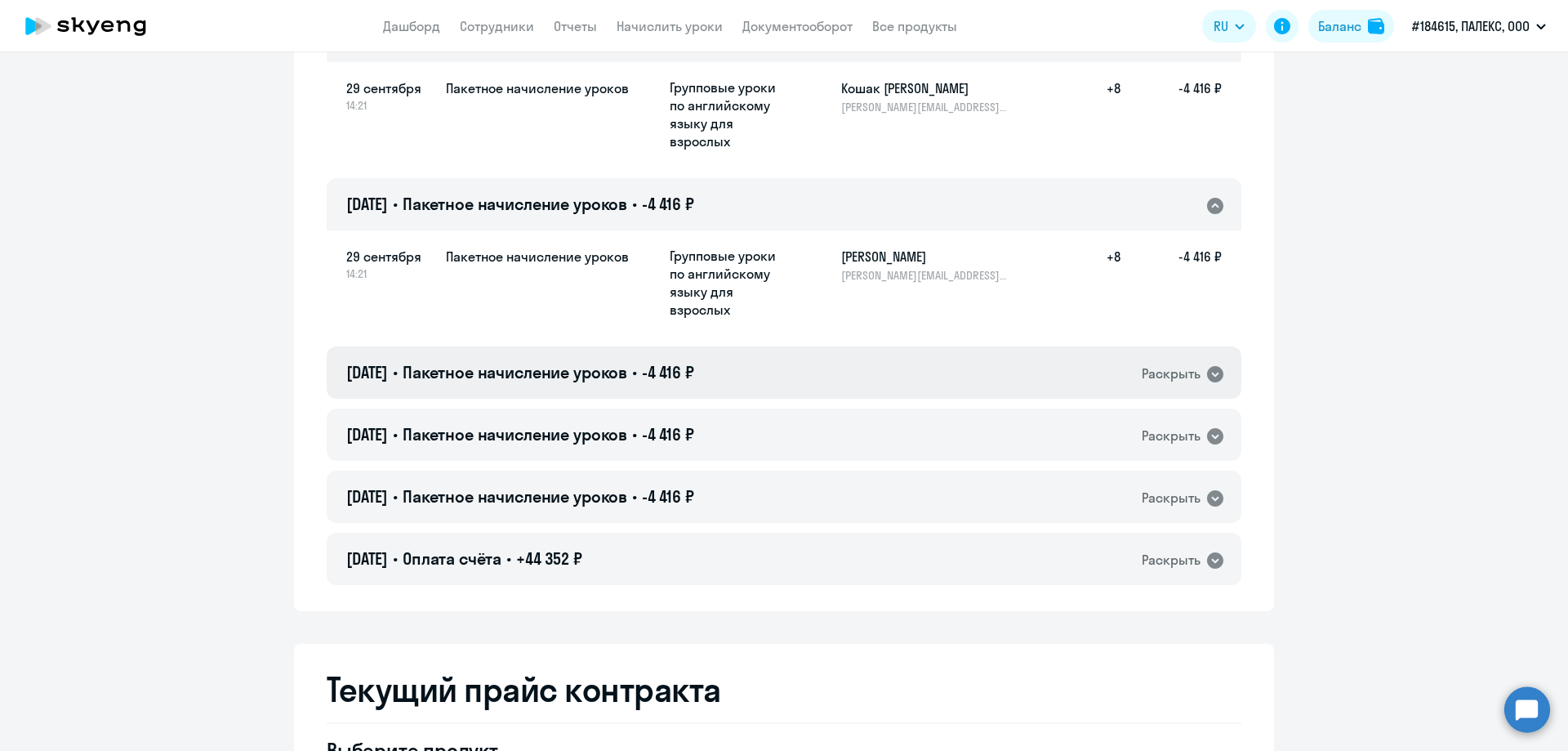
click at [1210, 376] on icon at bounding box center [1215, 374] width 20 height 20
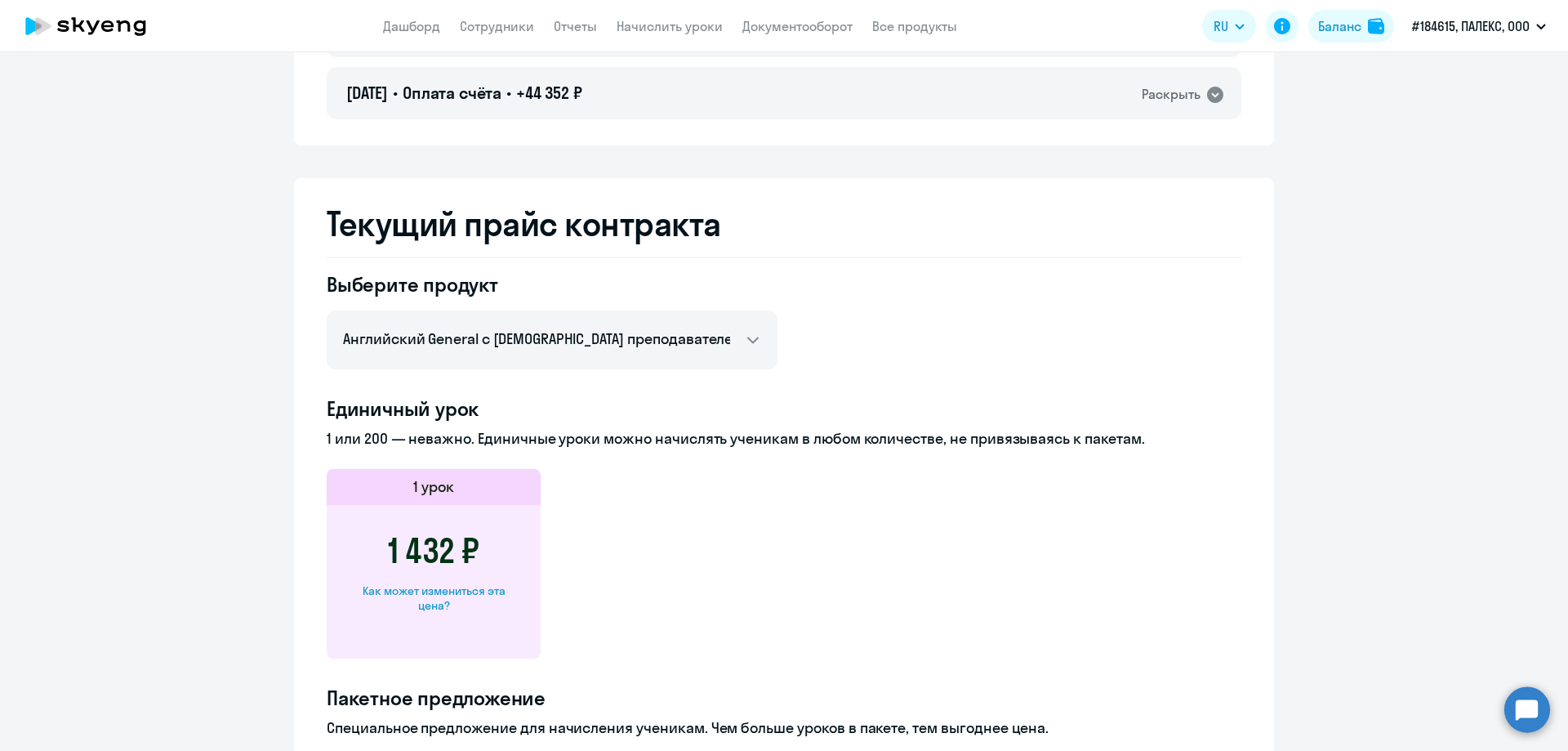
scroll to position [899, 0]
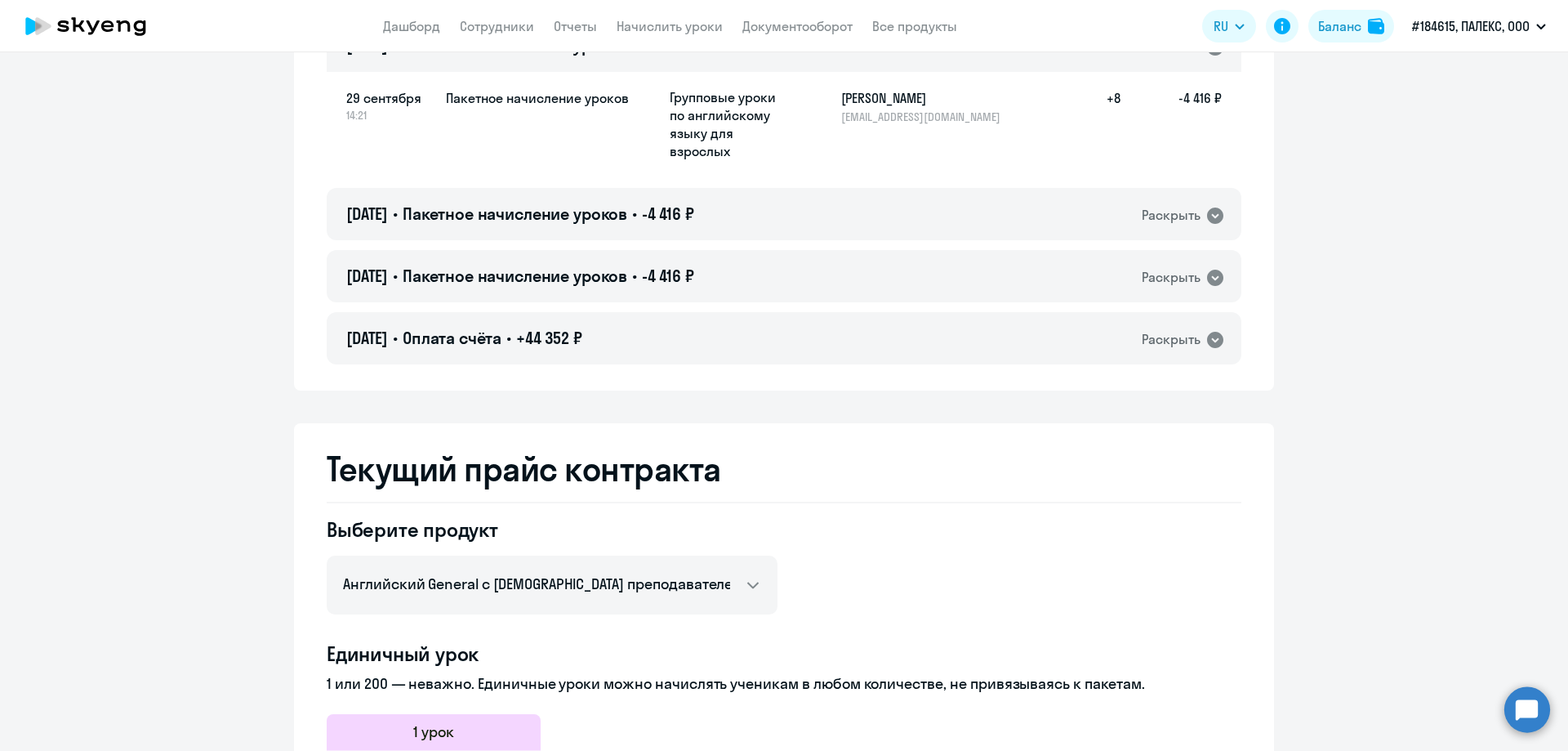
click at [1301, 165] on ng-component "[PERSON_NAME] контракта [PERSON_NAME] и уроки История изменений баланса [DATE] …" at bounding box center [784, 320] width 1568 height 2255
click at [1215, 344] on icon at bounding box center [1215, 339] width 16 height 16
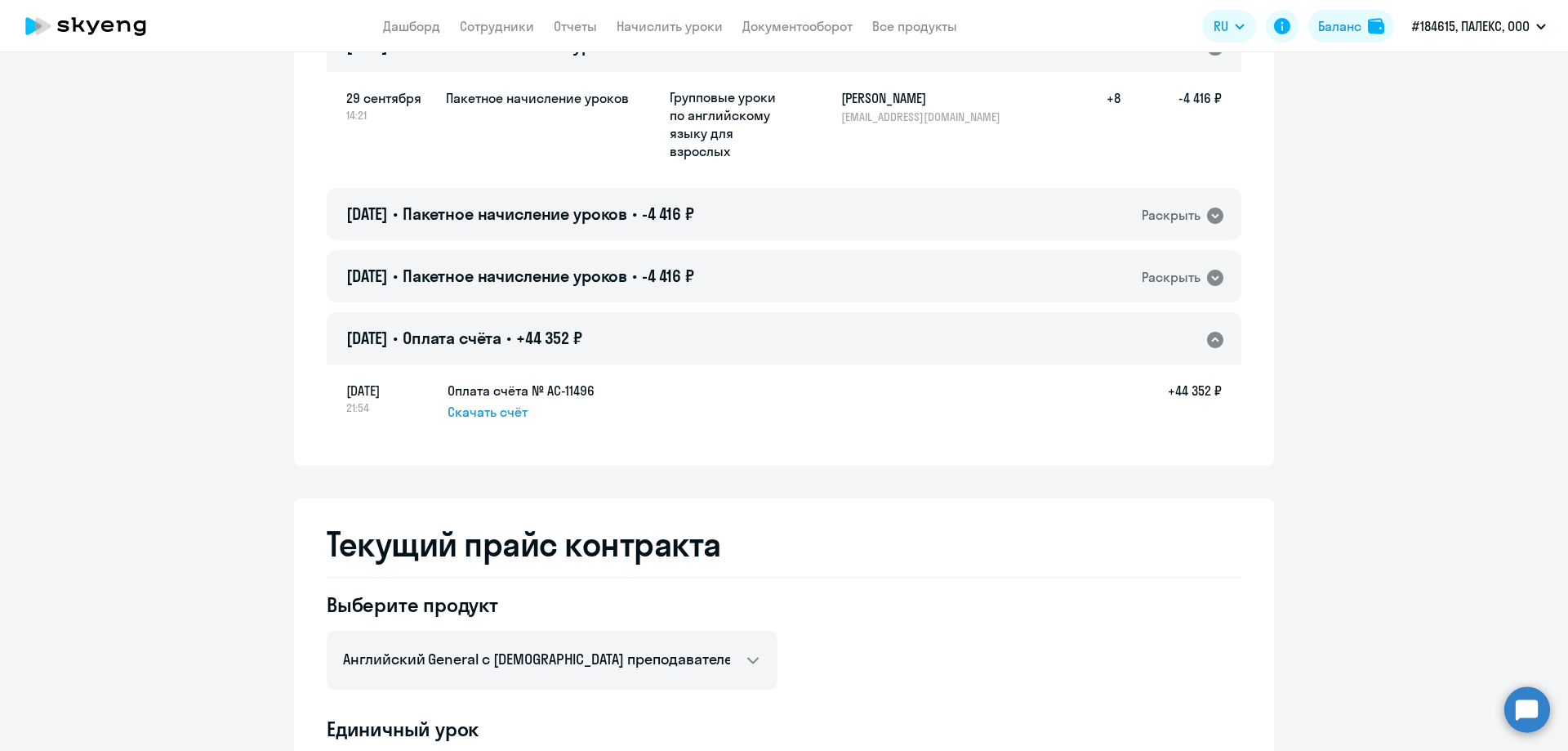
click at [1215, 344] on icon at bounding box center [1215, 339] width 16 height 16
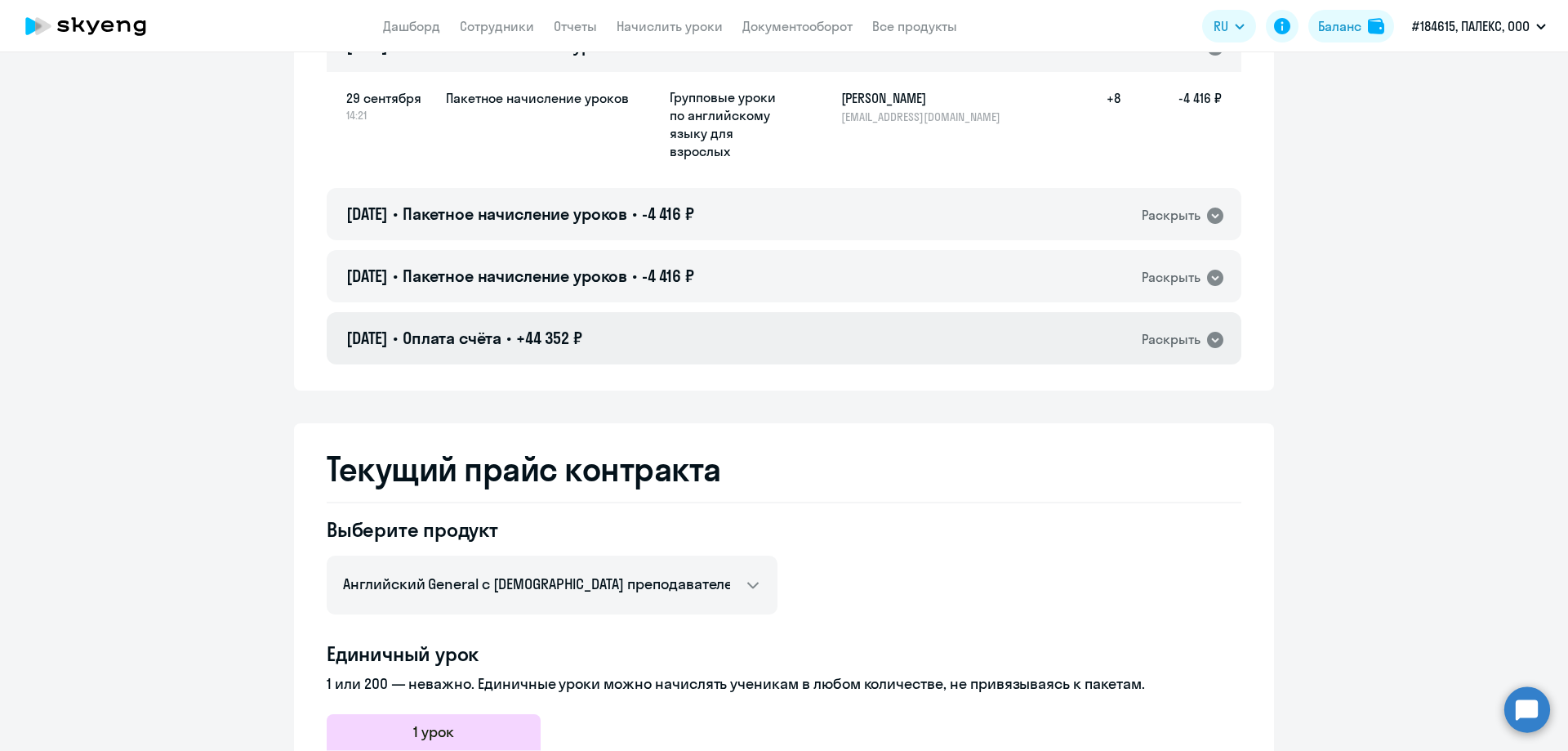
click at [1215, 344] on icon at bounding box center [1215, 339] width 16 height 16
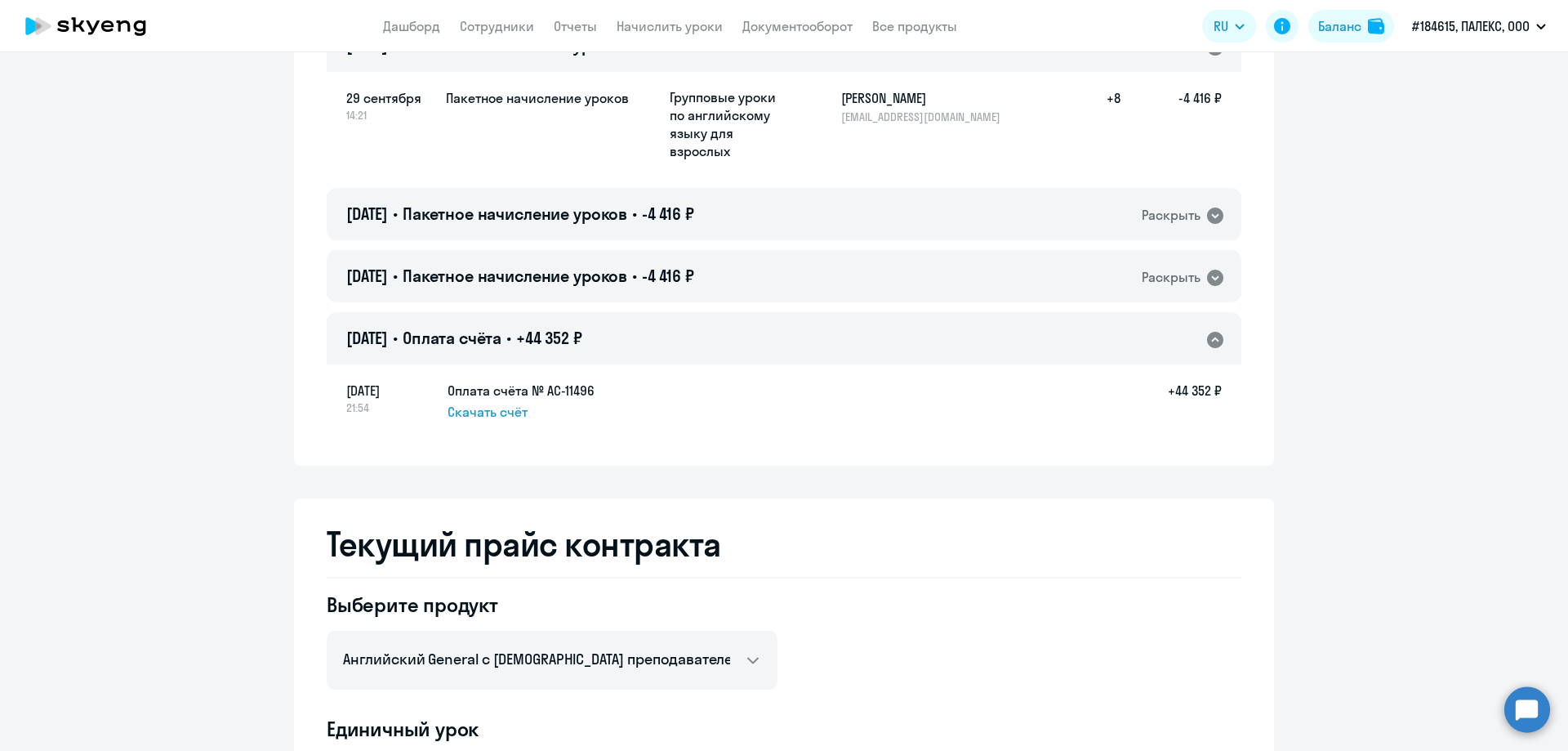
click at [1215, 344] on icon at bounding box center [1215, 339] width 16 height 16
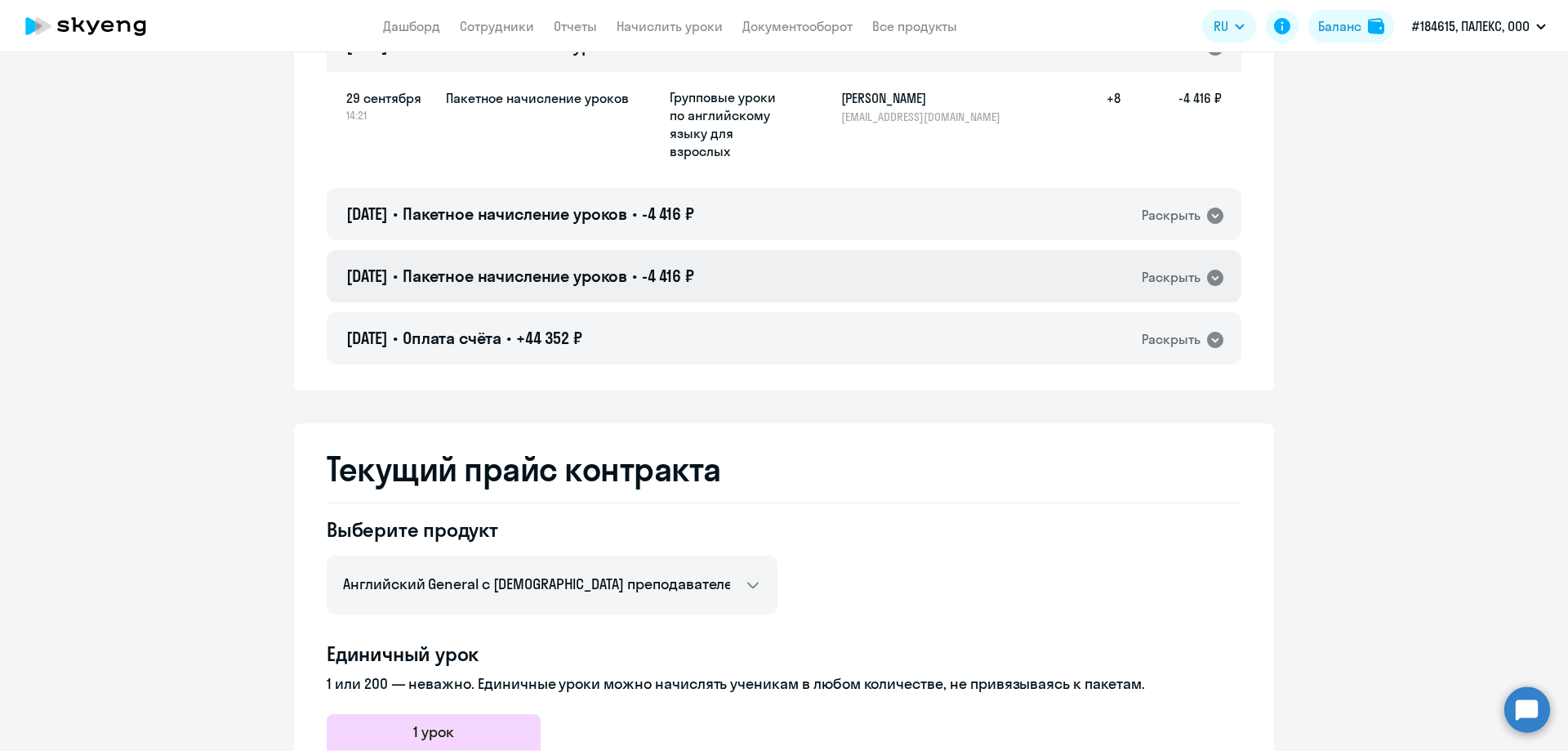
click at [1207, 281] on icon at bounding box center [1215, 277] width 16 height 16
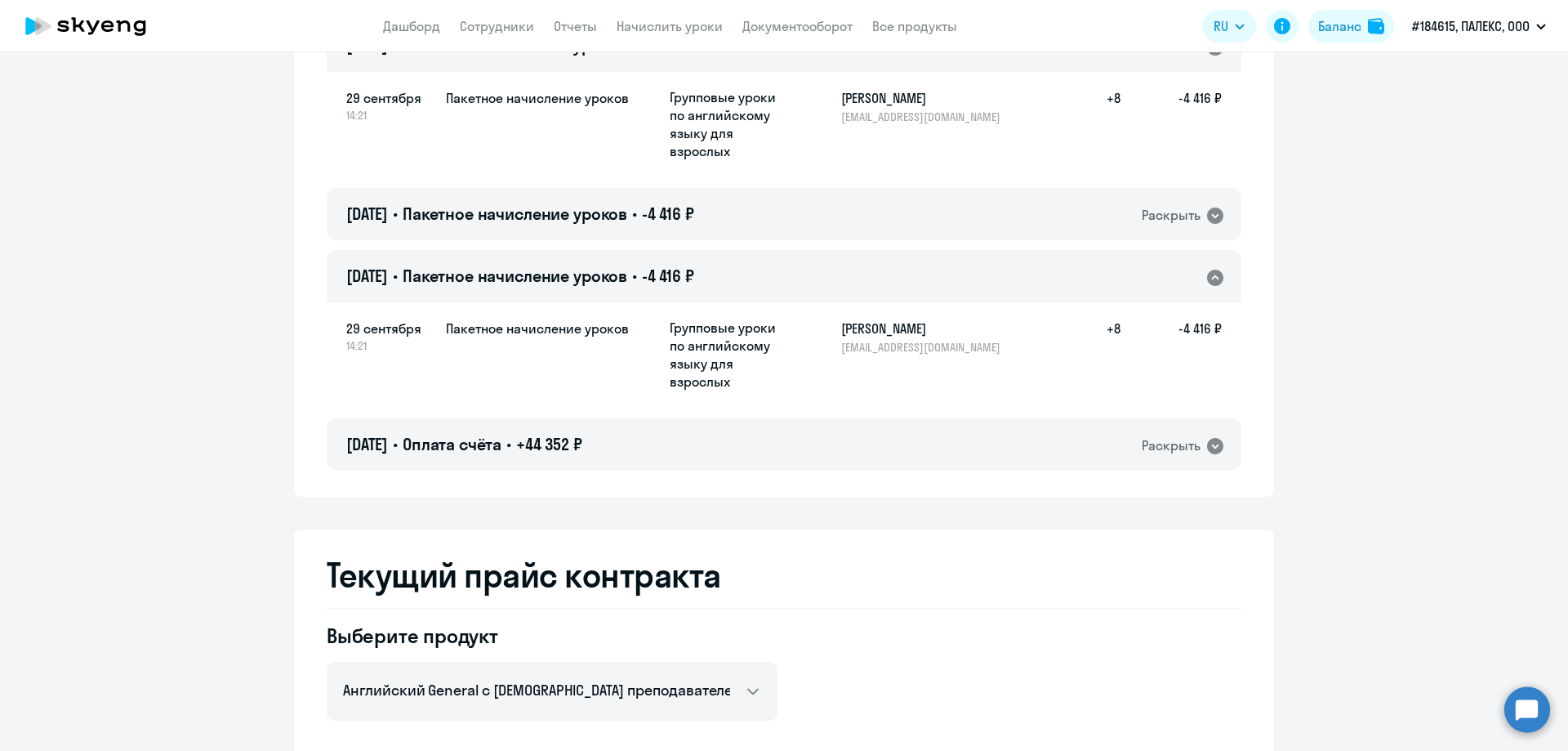
click at [1207, 281] on icon at bounding box center [1215, 277] width 16 height 16
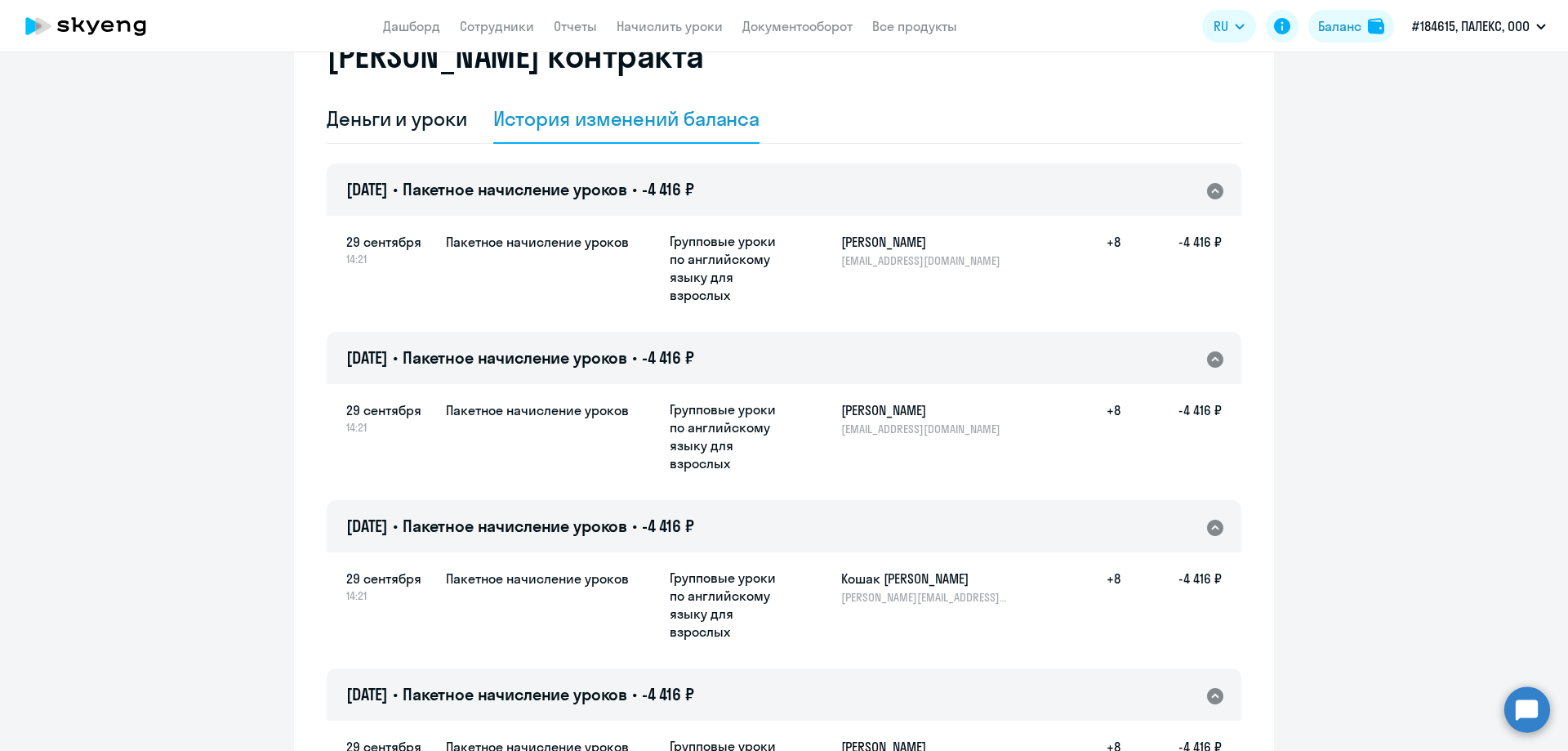
scroll to position [0, 0]
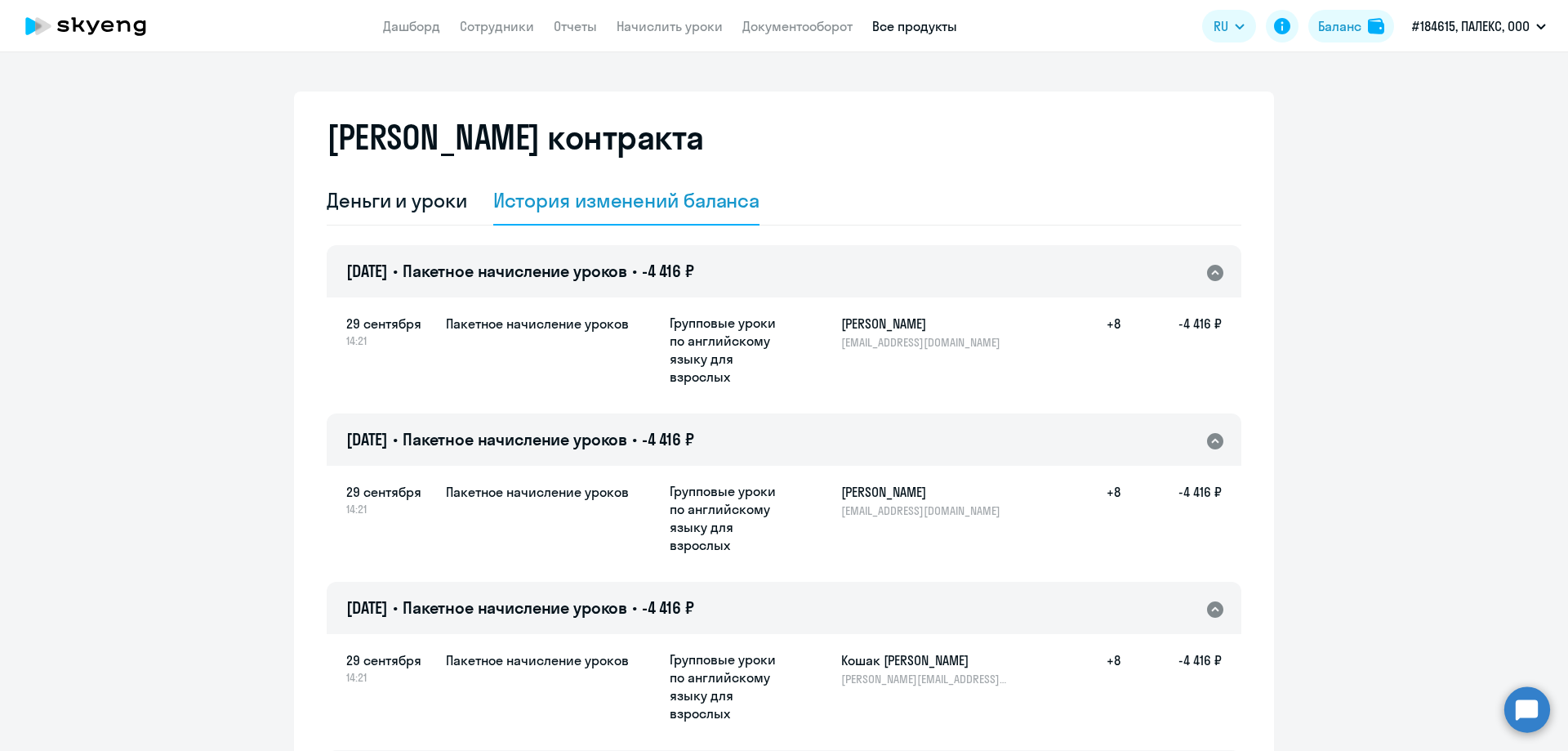
click at [889, 24] on link "Все продукты" at bounding box center [915, 25] width 85 height 16
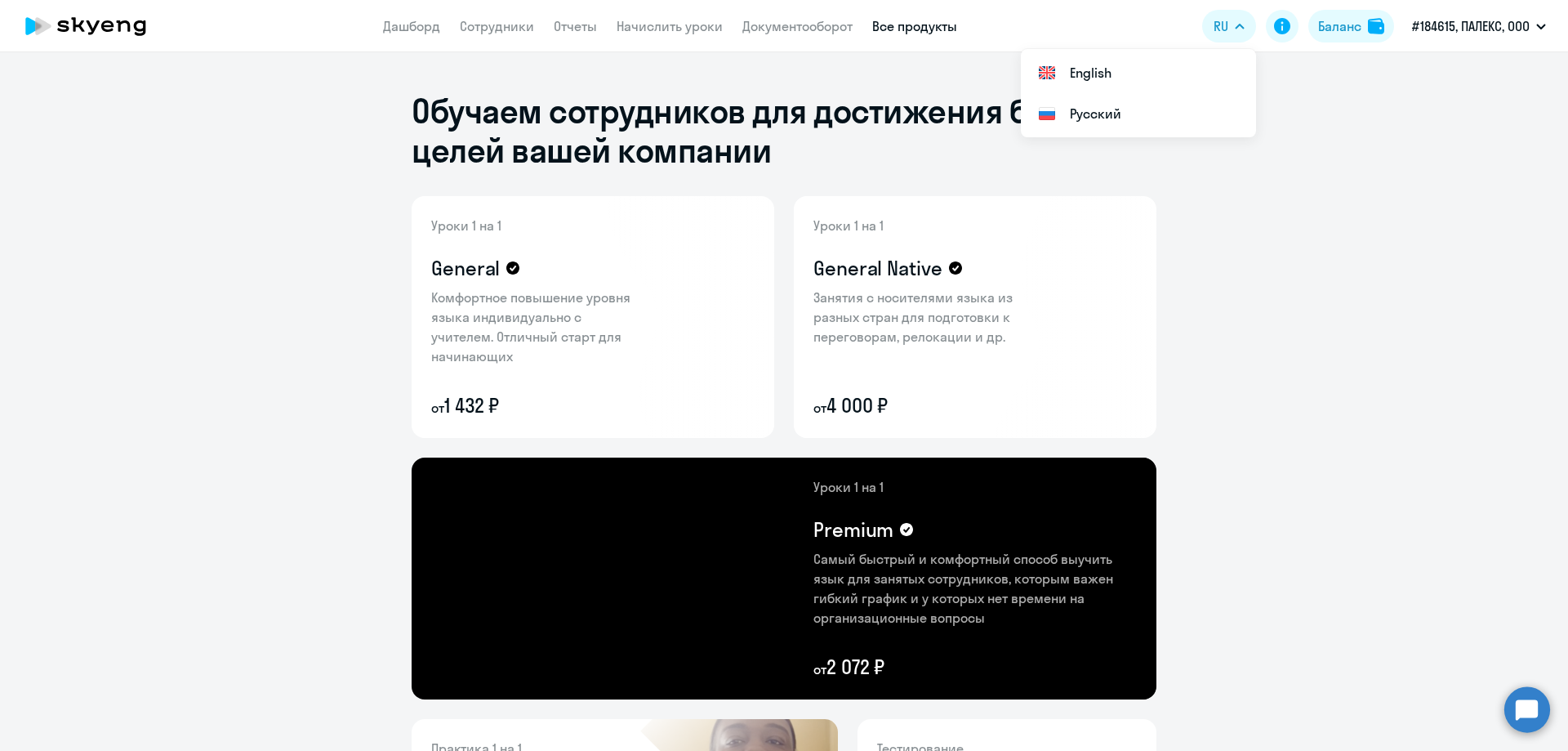
click at [104, 28] on icon at bounding box center [85, 26] width 144 height 41
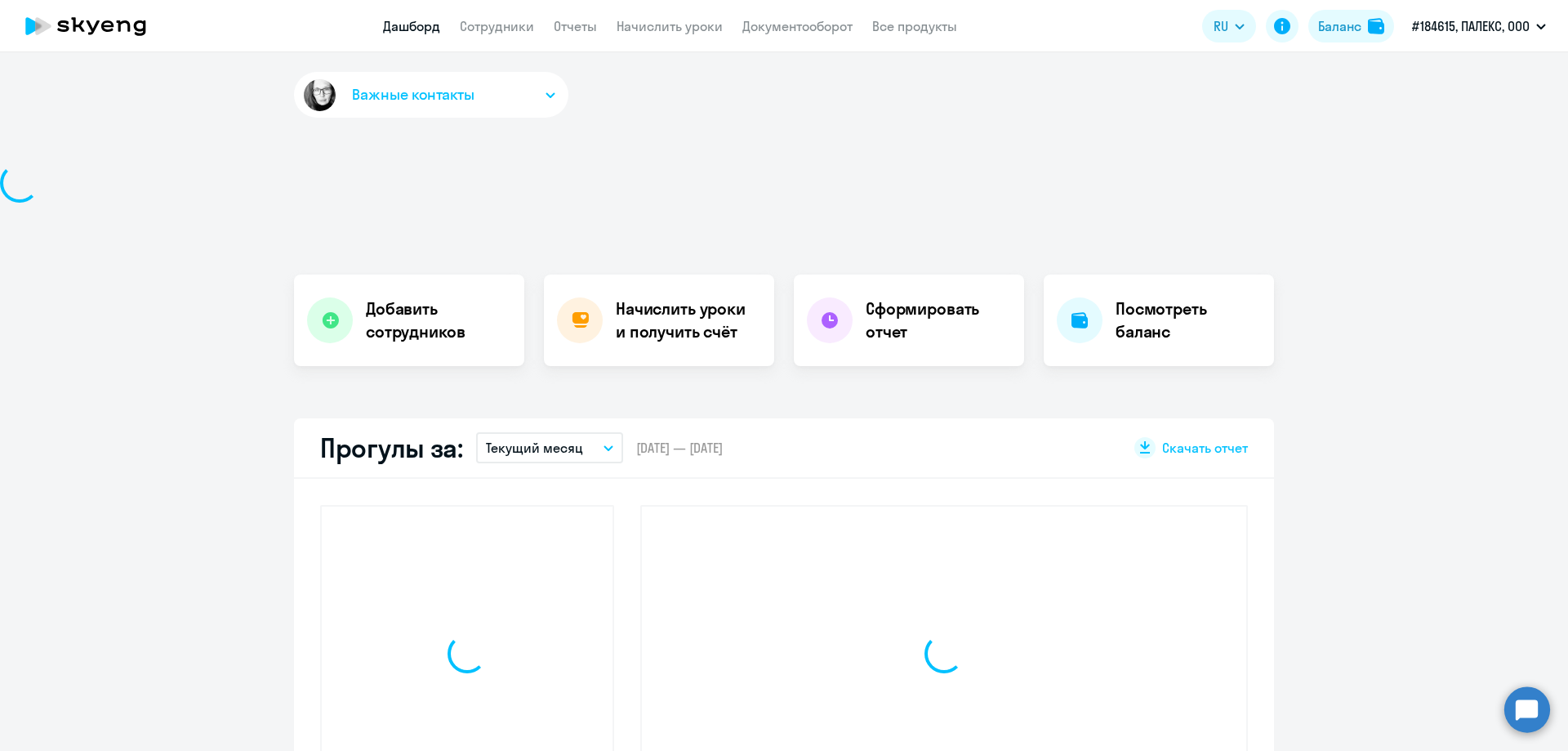
select select "30"
